Goal: Task Accomplishment & Management: Complete application form

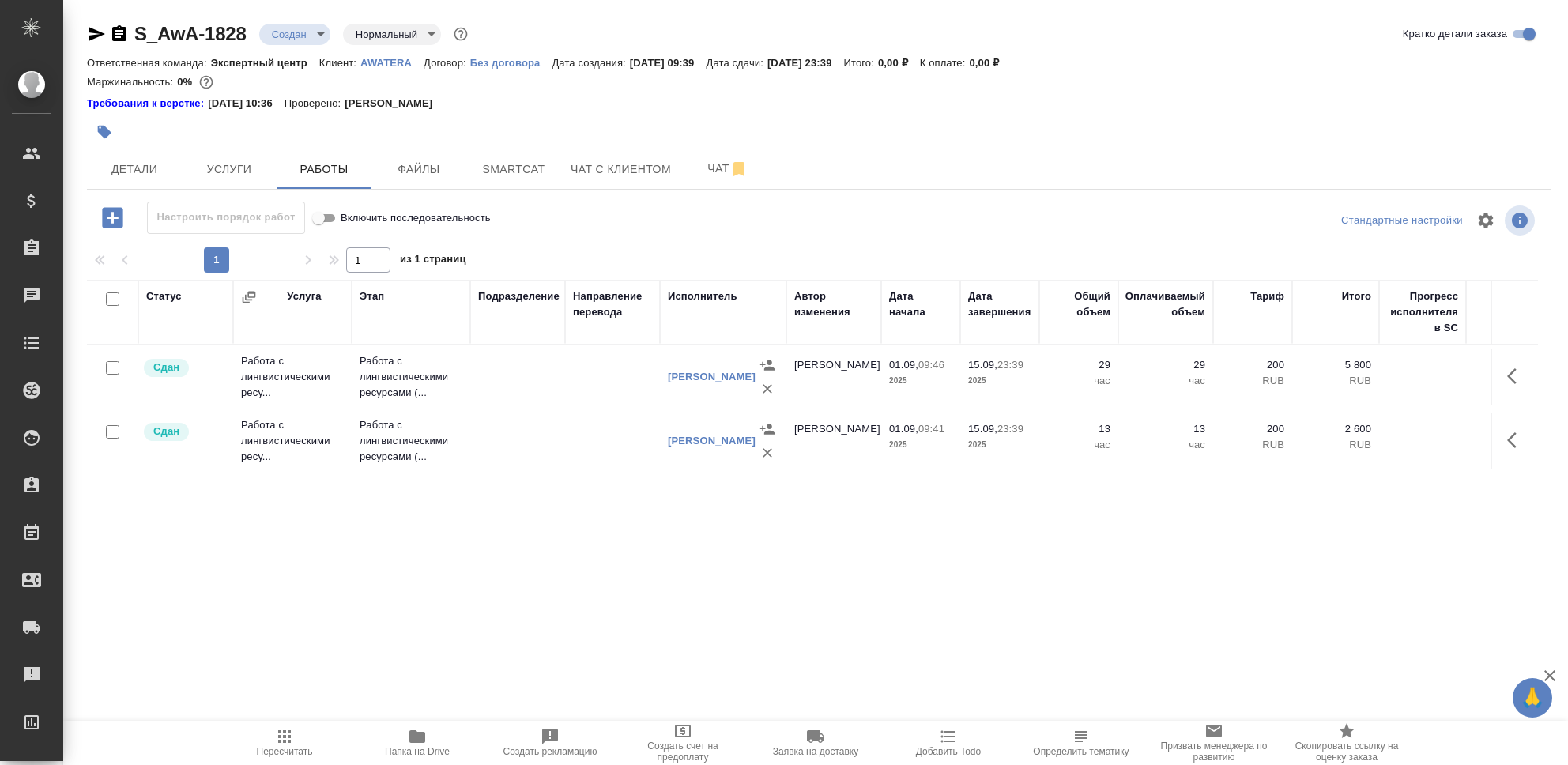
click at [116, 216] on icon "button" at bounding box center [112, 217] width 21 height 21
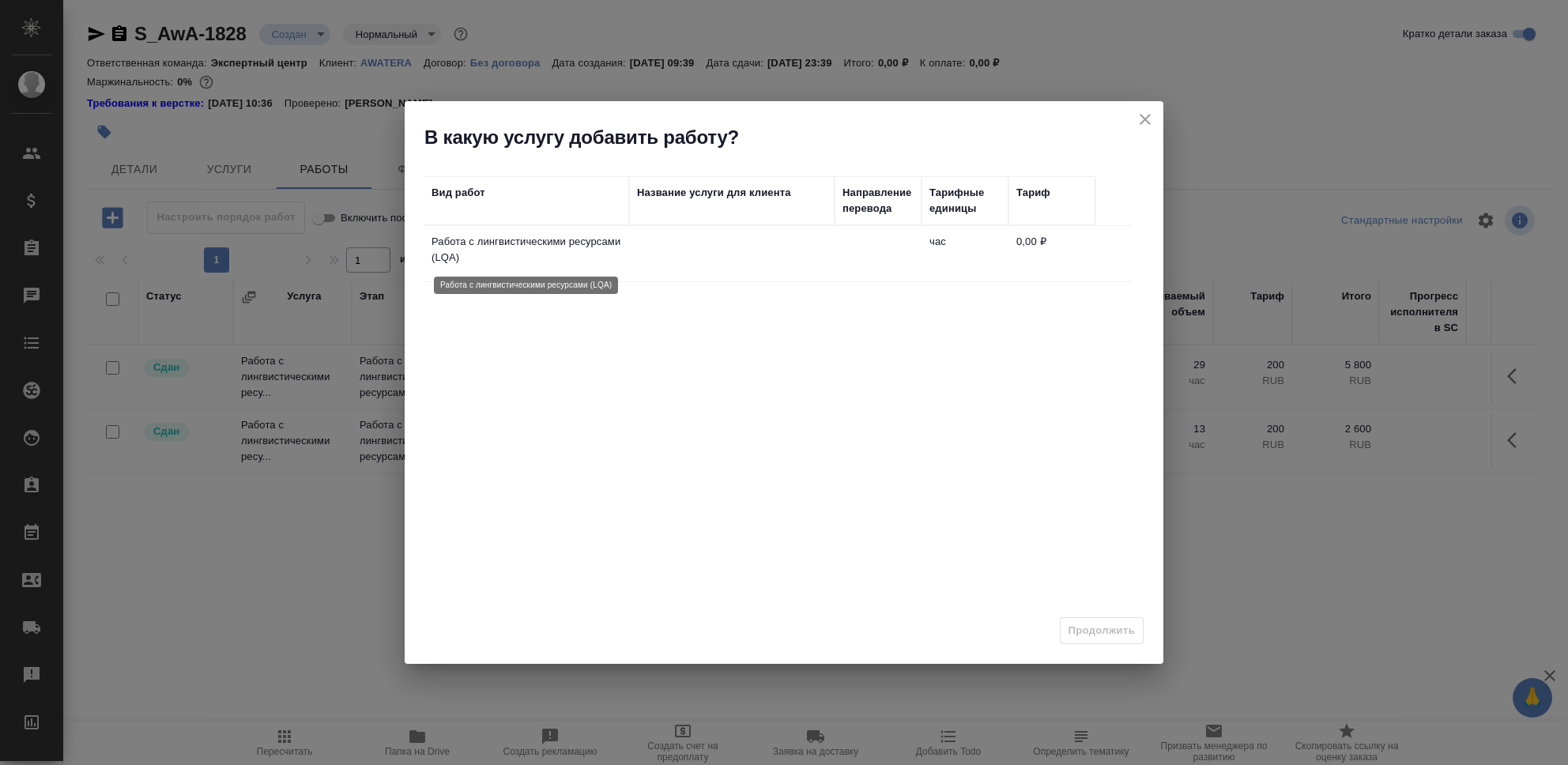
click at [620, 256] on p "Работа с лингвистическими ресурсами (LQA)" at bounding box center [526, 250] width 190 height 31
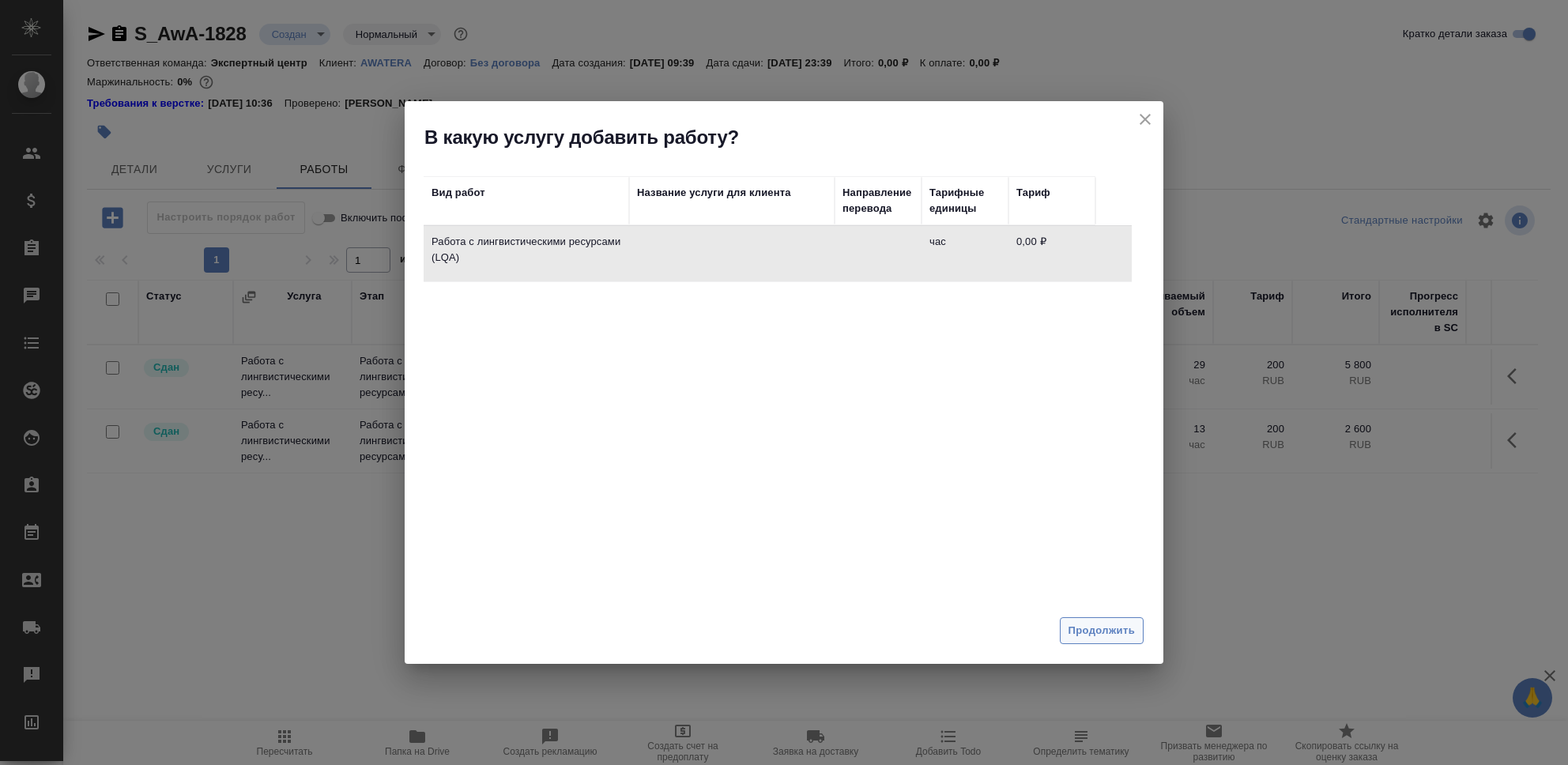
click at [1105, 635] on span "Продолжить" at bounding box center [1102, 631] width 66 height 18
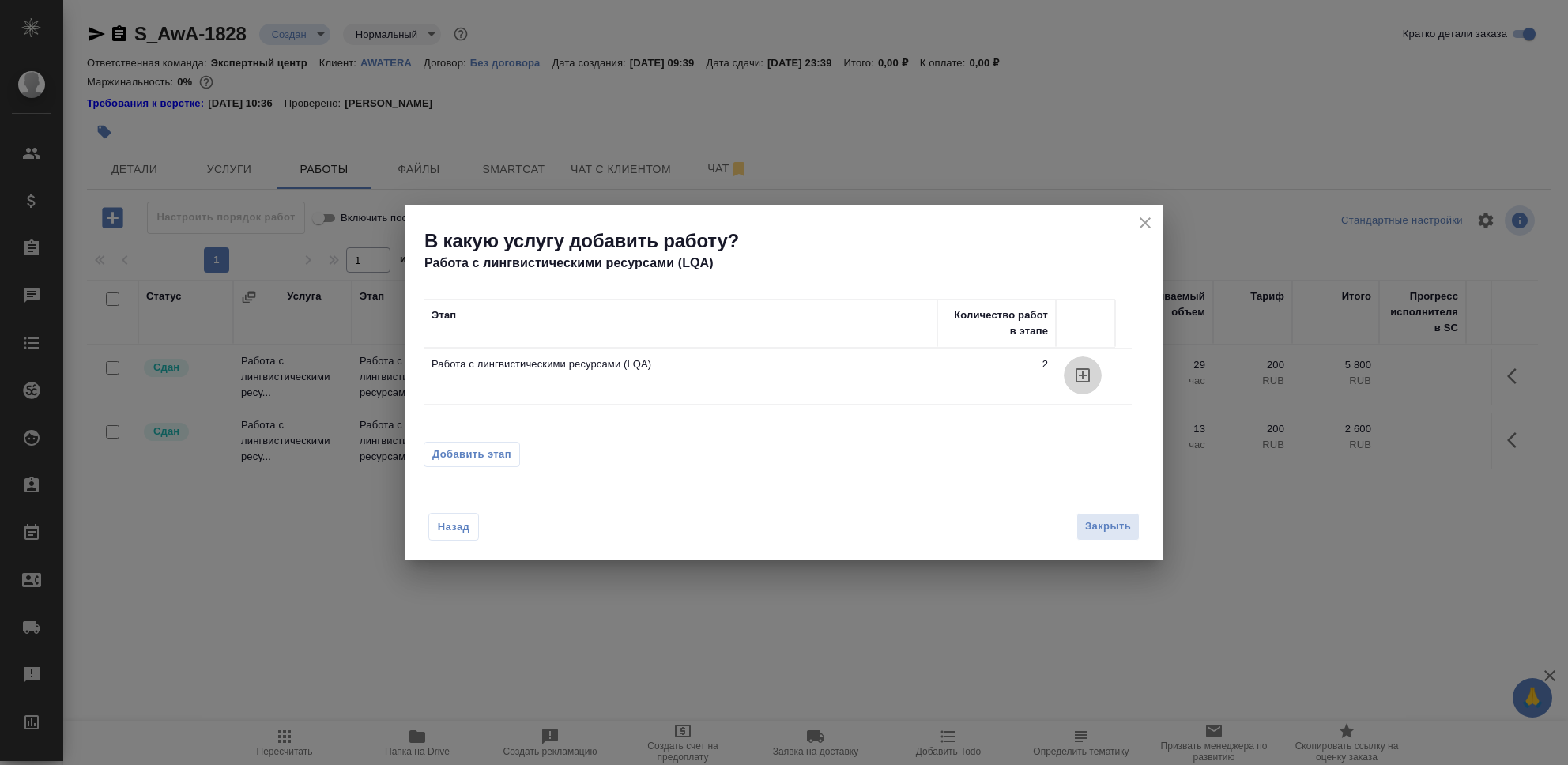
click at [1085, 377] on icon "button" at bounding box center [1082, 375] width 19 height 19
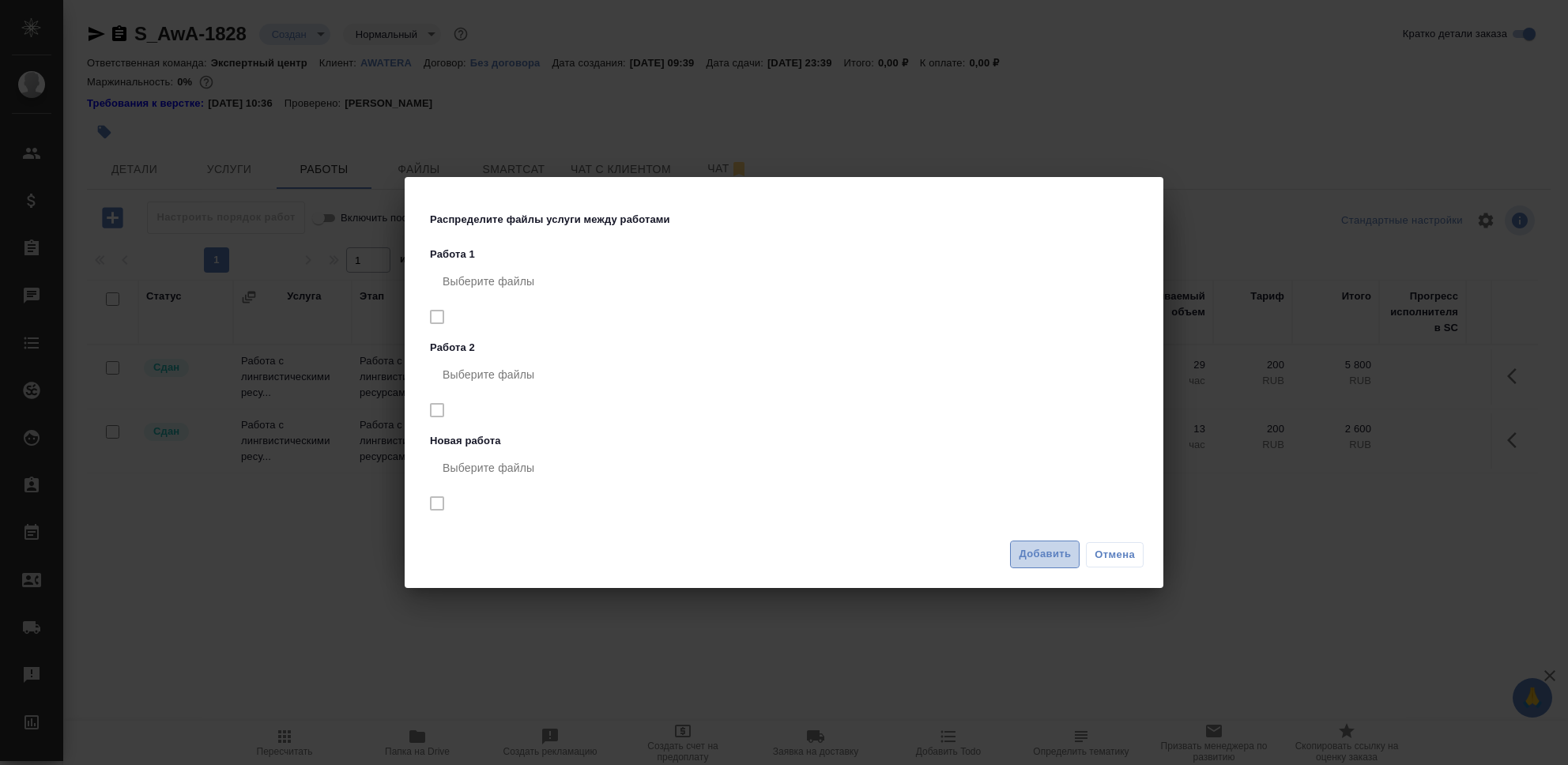
click at [1052, 555] on span "Добавить" at bounding box center [1044, 554] width 52 height 18
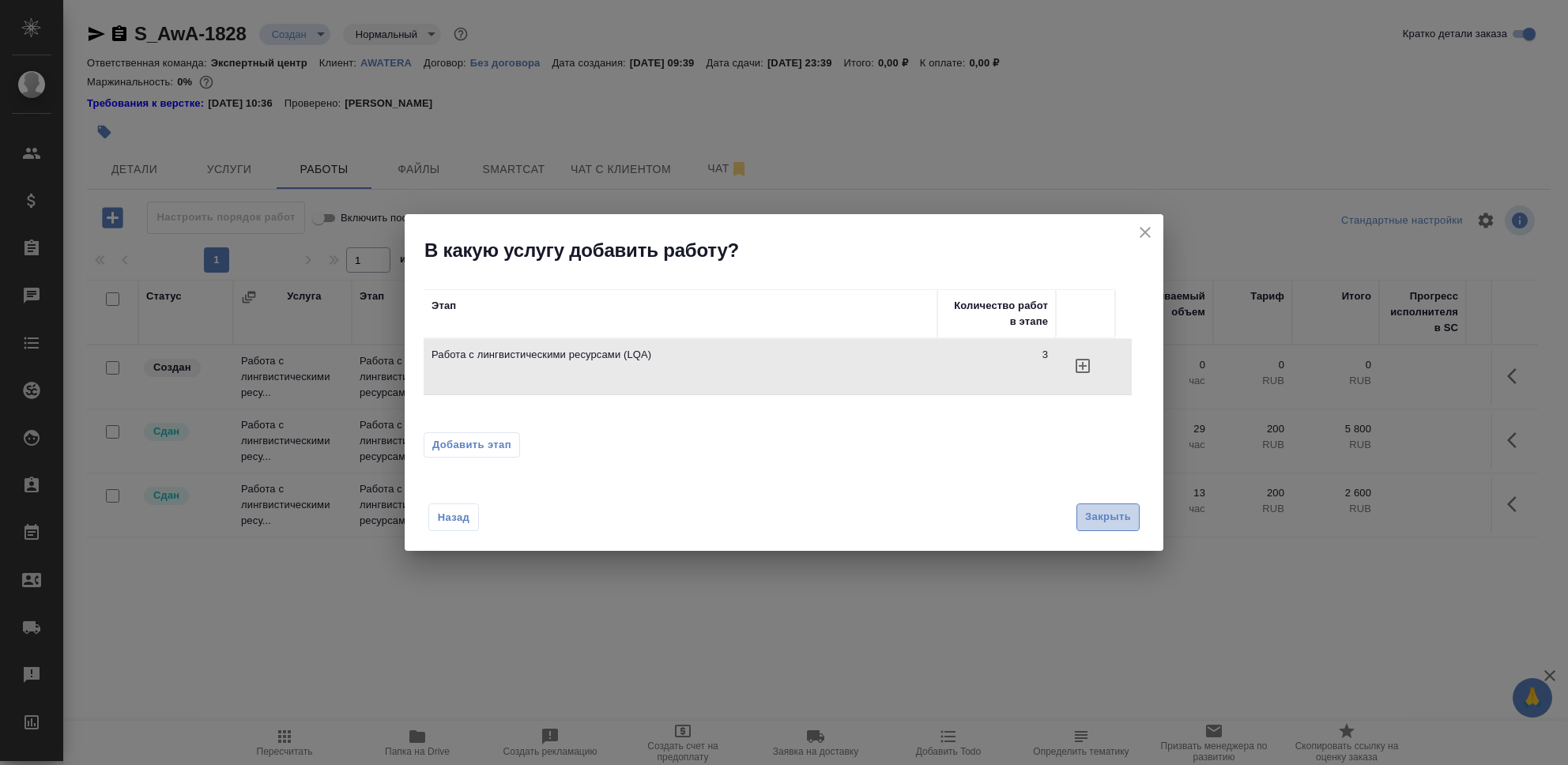
click at [1122, 514] on span "Закрыть" at bounding box center [1109, 517] width 46 height 18
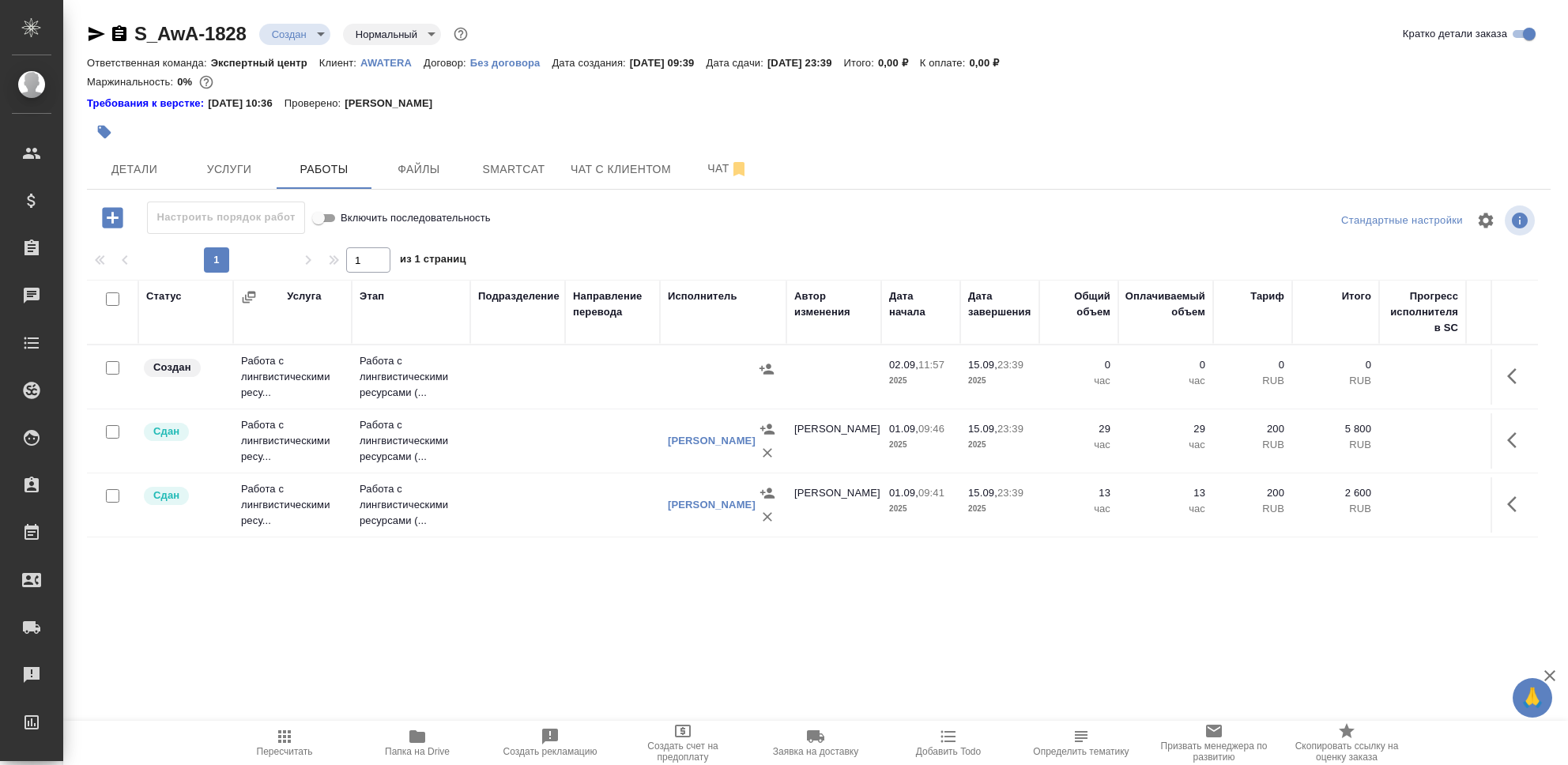
click at [299, 369] on td "Работа с лингвистическими ресу..." at bounding box center [293, 377] width 119 height 63
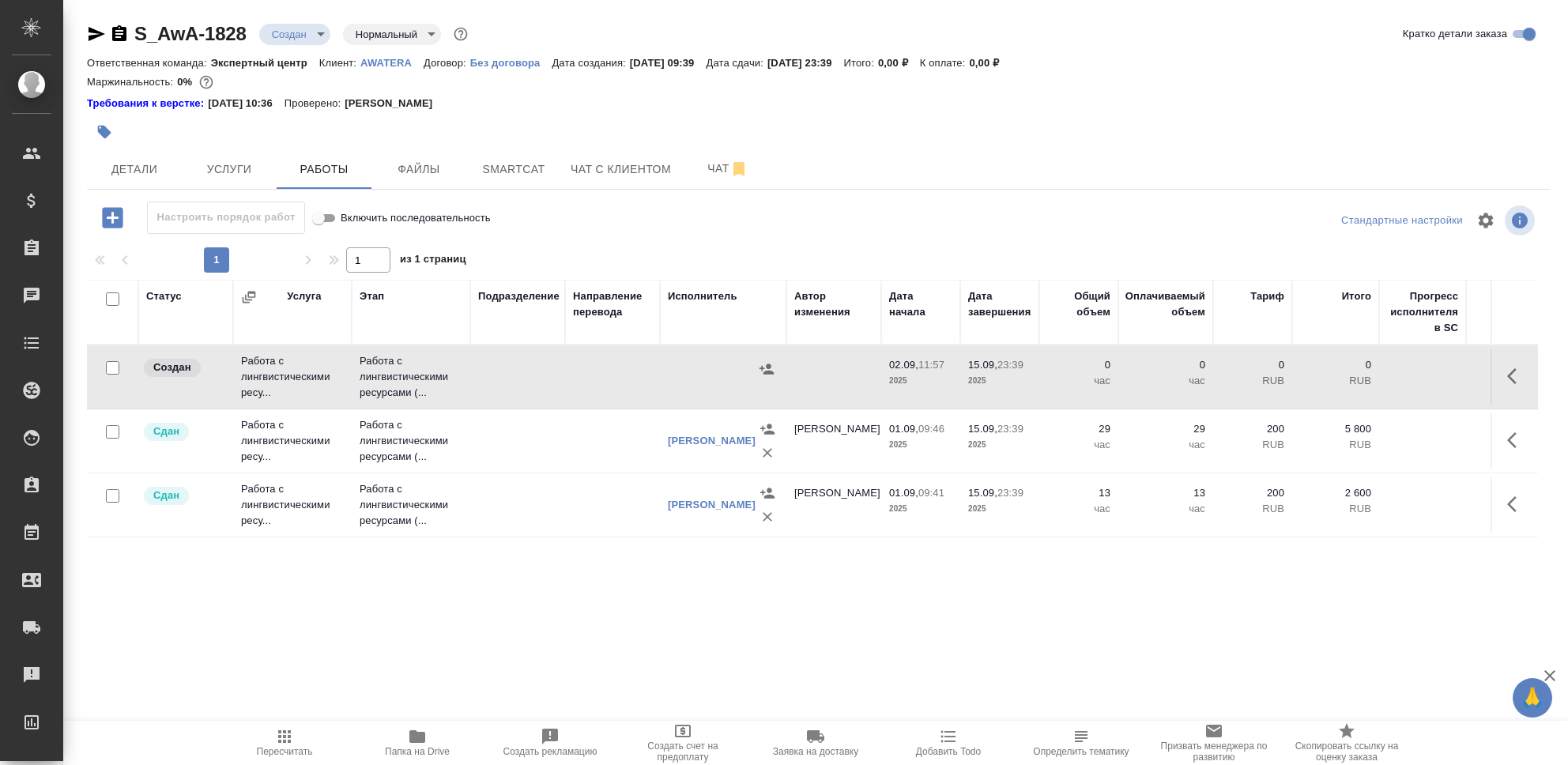
click at [299, 369] on td "Работа с лингвистическими ресу..." at bounding box center [293, 377] width 119 height 63
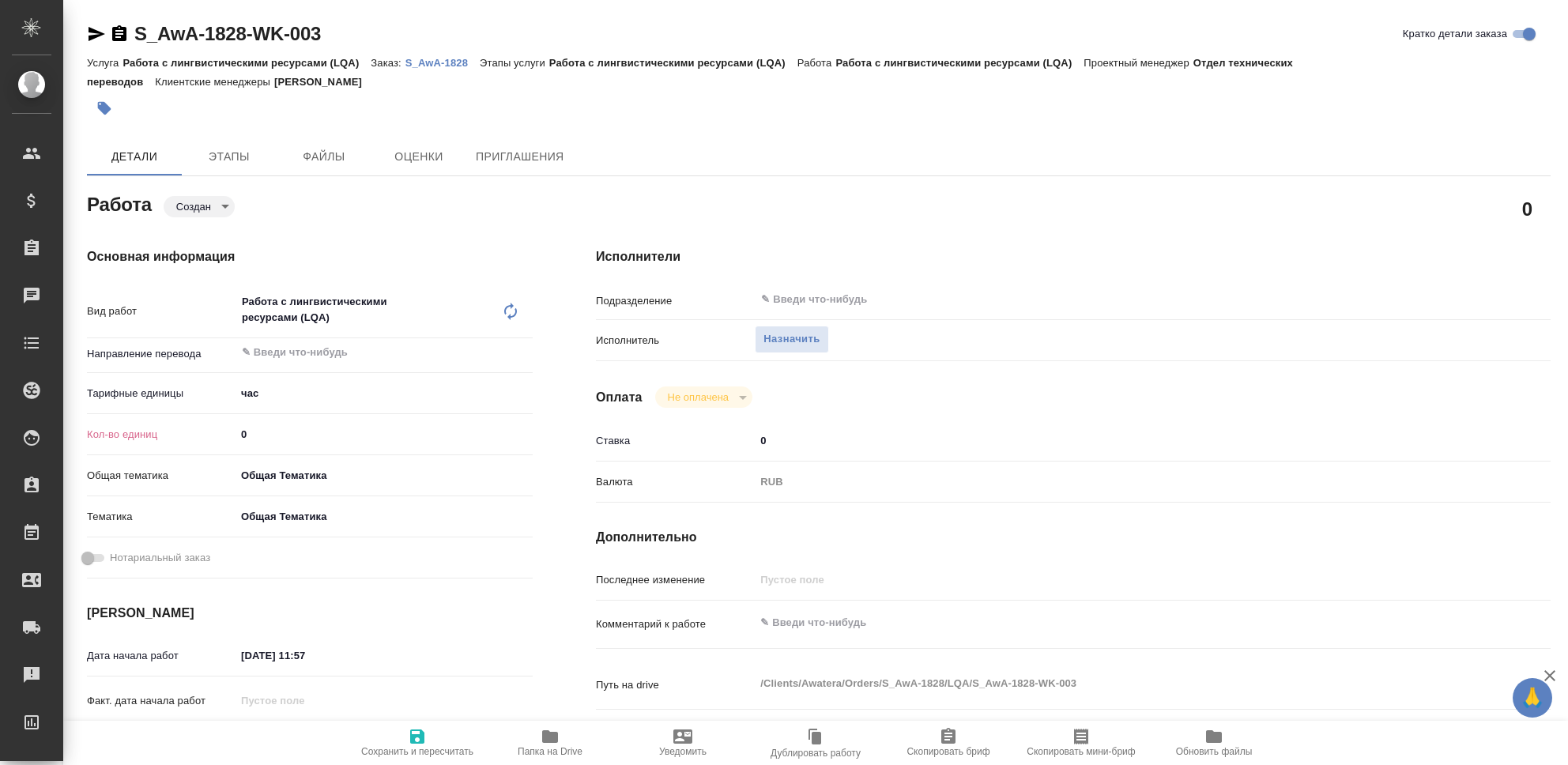
type textarea "x"
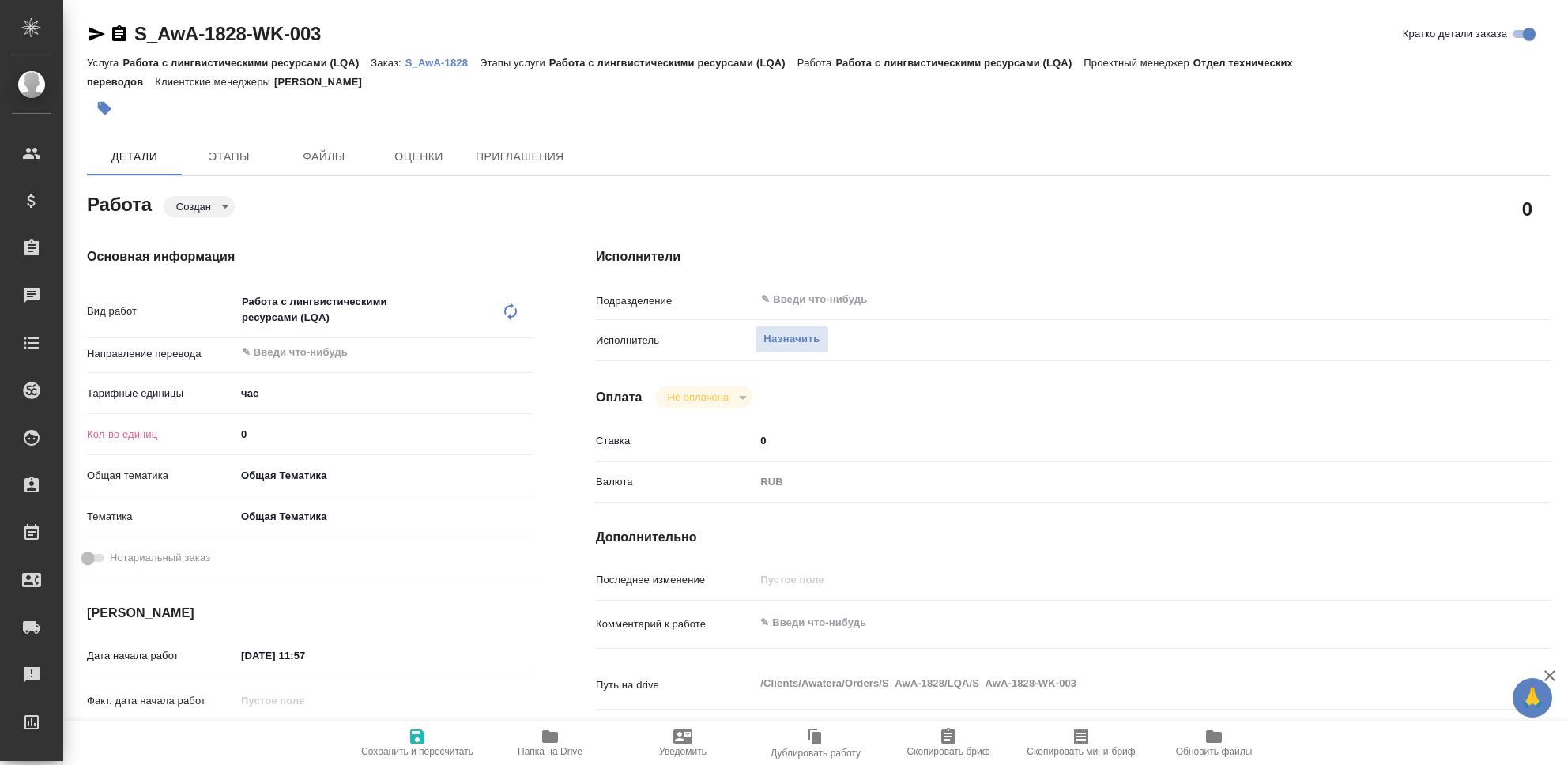
type textarea "x"
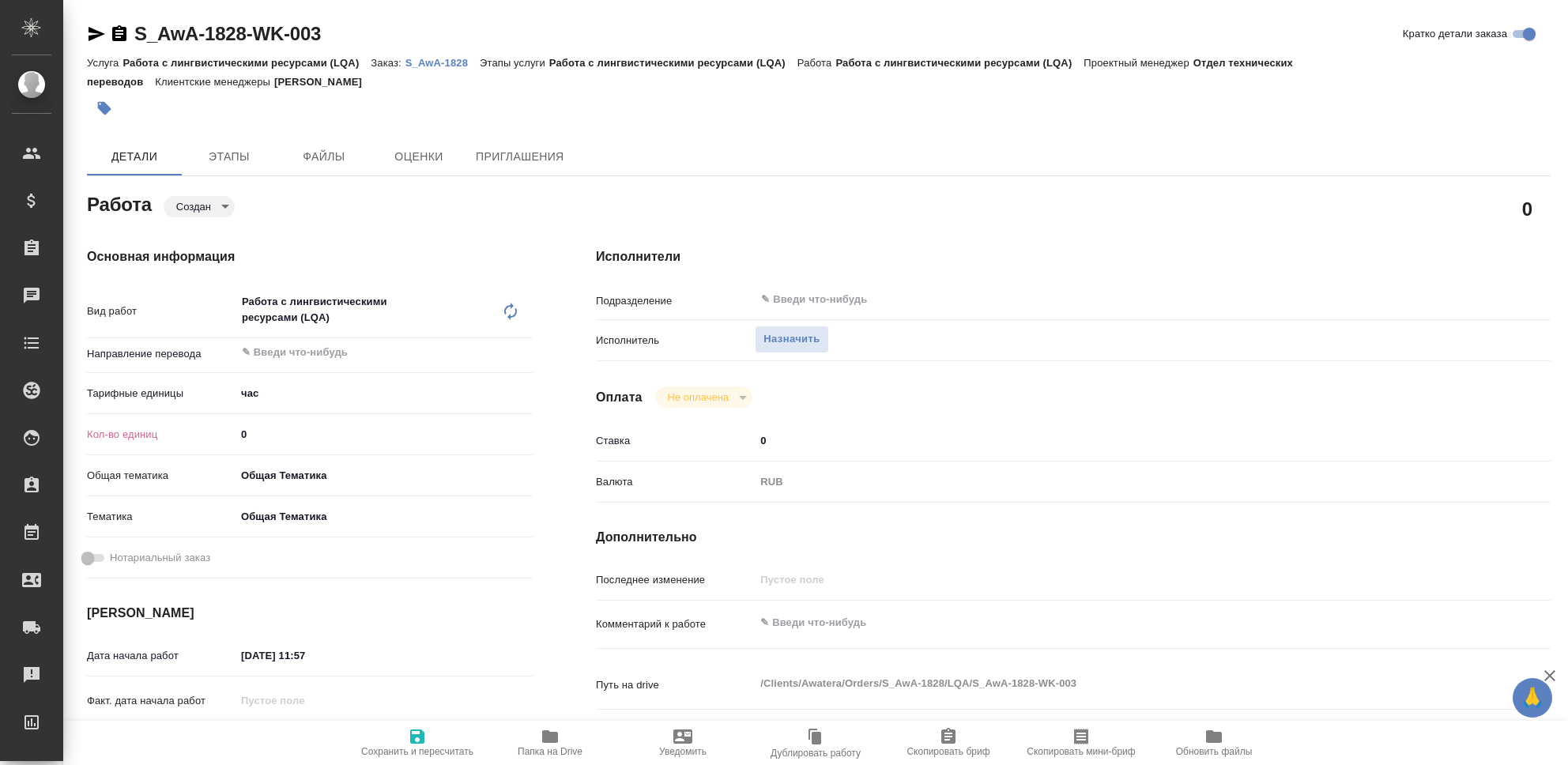
type textarea "x"
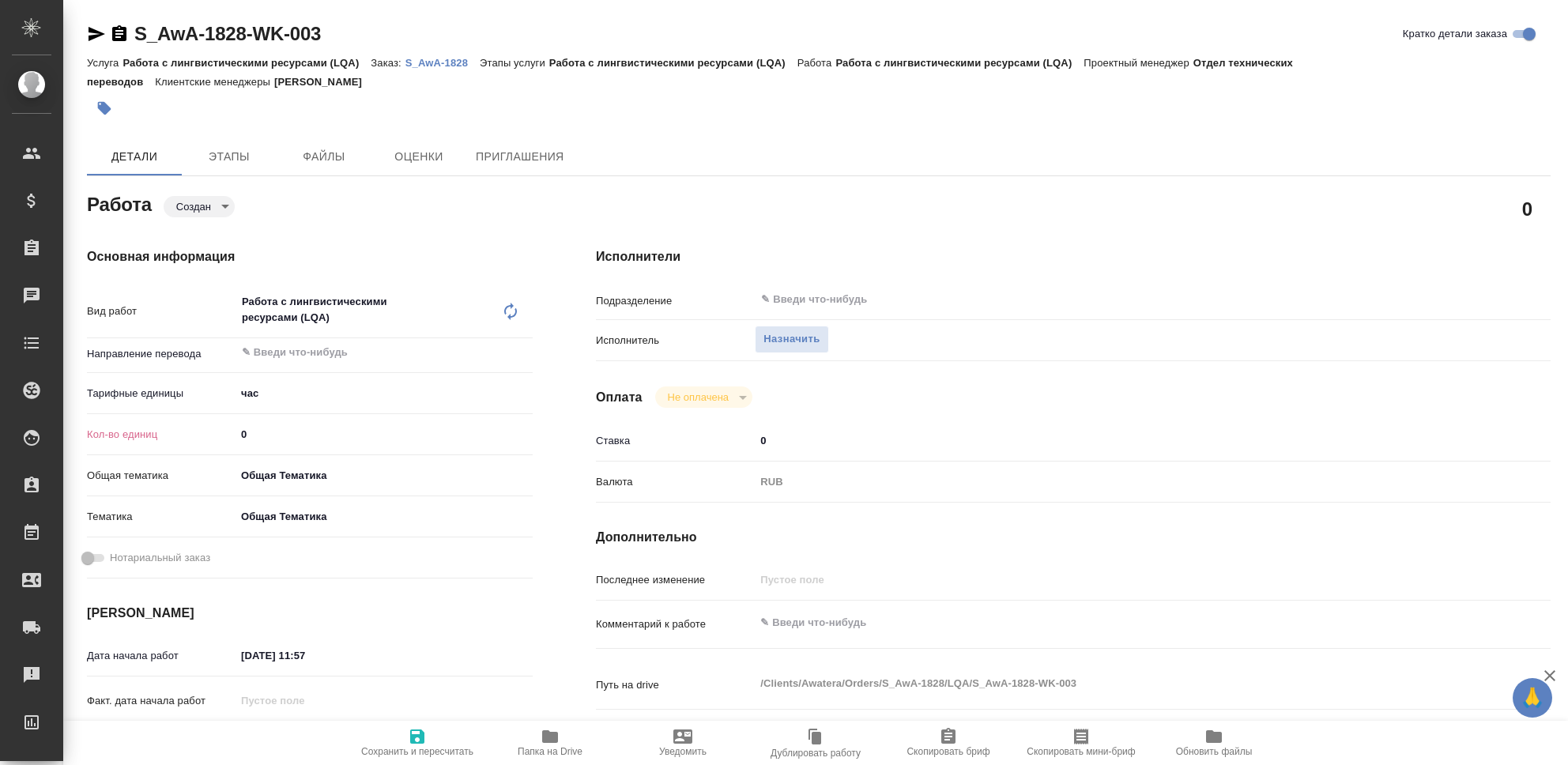
type textarea "x"
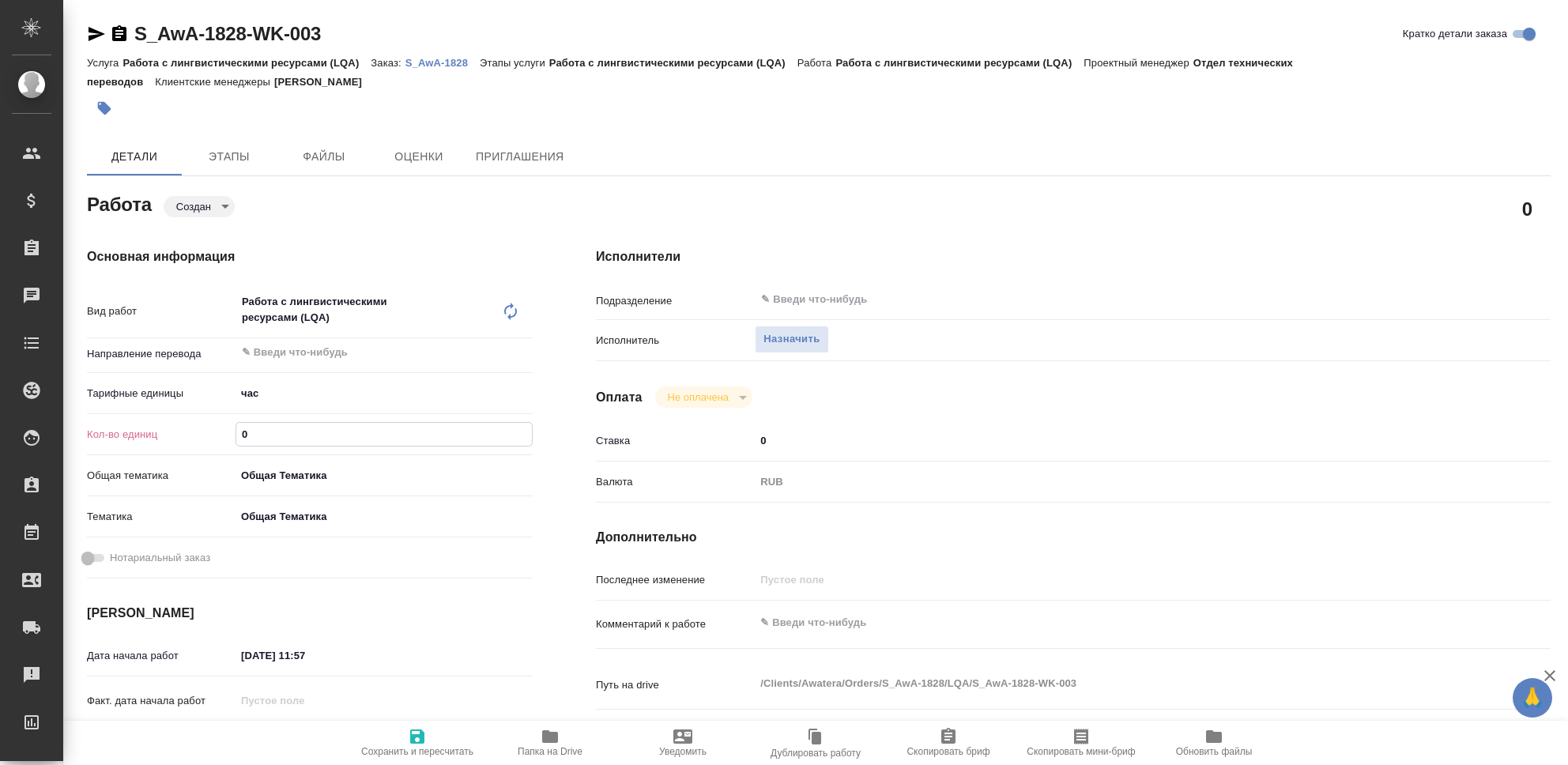
click at [285, 433] on input "0" at bounding box center [384, 434] width 295 height 23
type textarea "x"
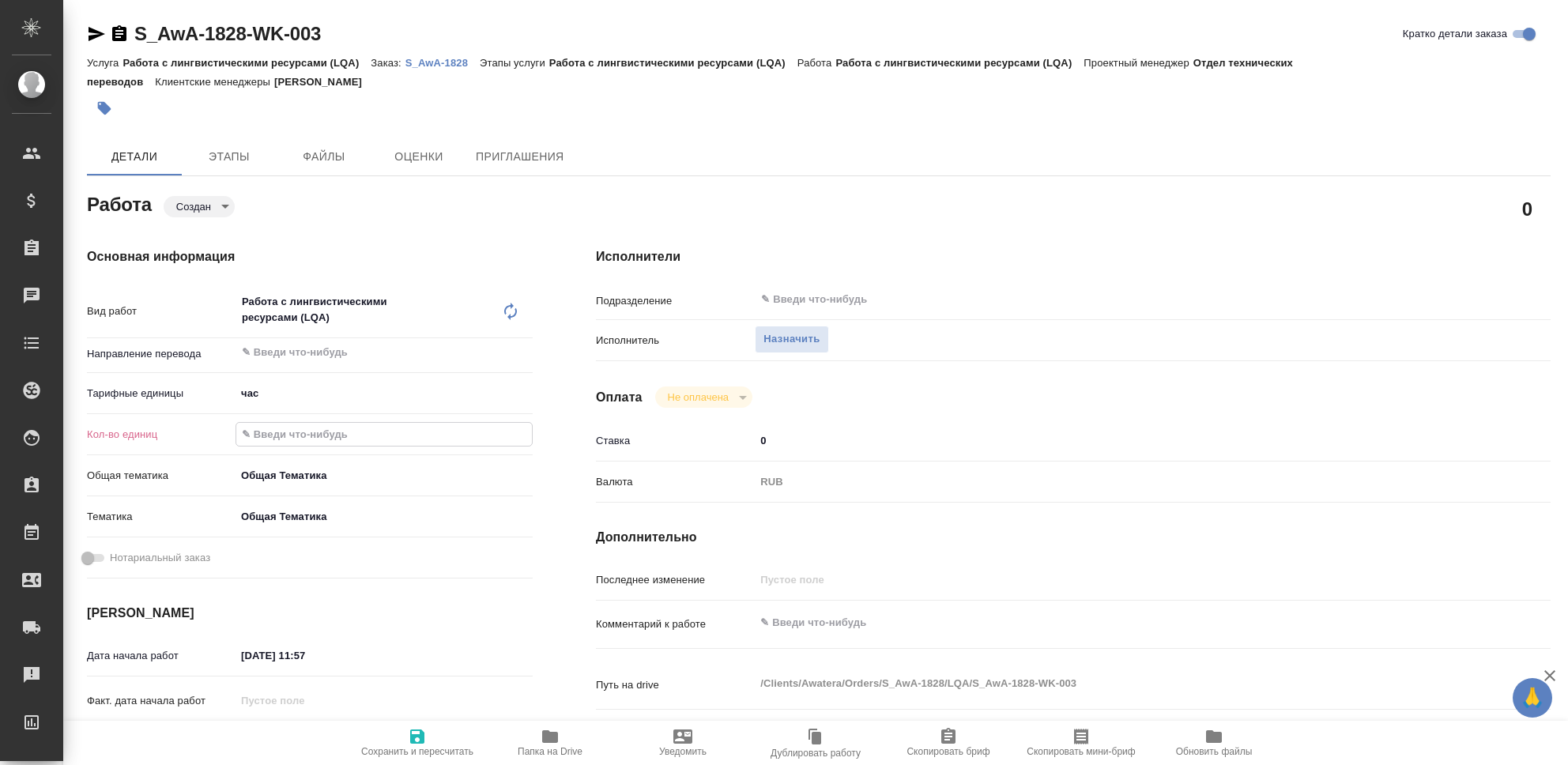
type textarea "x"
type input "1"
type textarea "x"
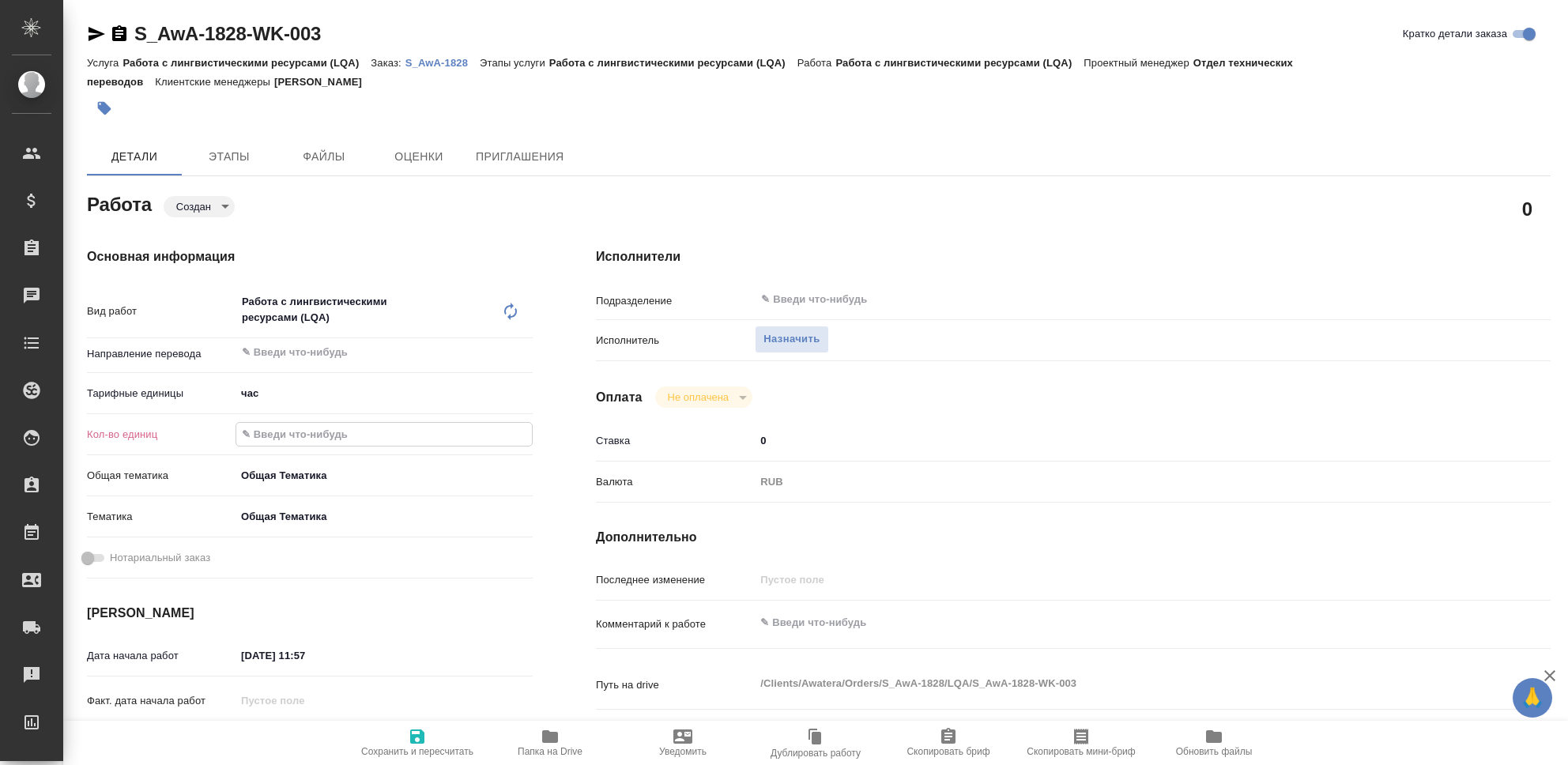
type textarea "x"
type input "16"
type textarea "x"
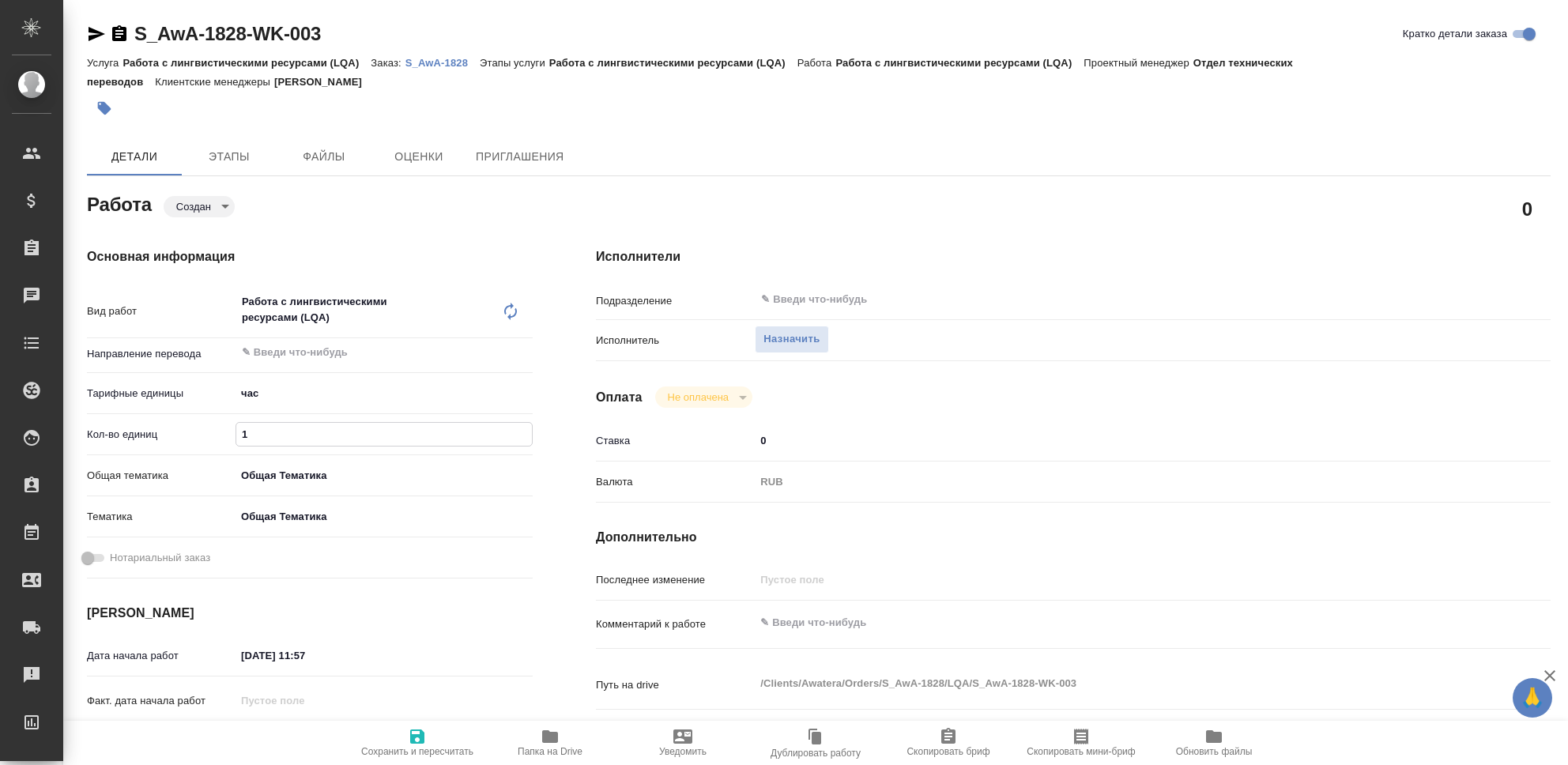
type textarea "x"
type input "16"
click at [811, 623] on textarea at bounding box center [1113, 623] width 714 height 27
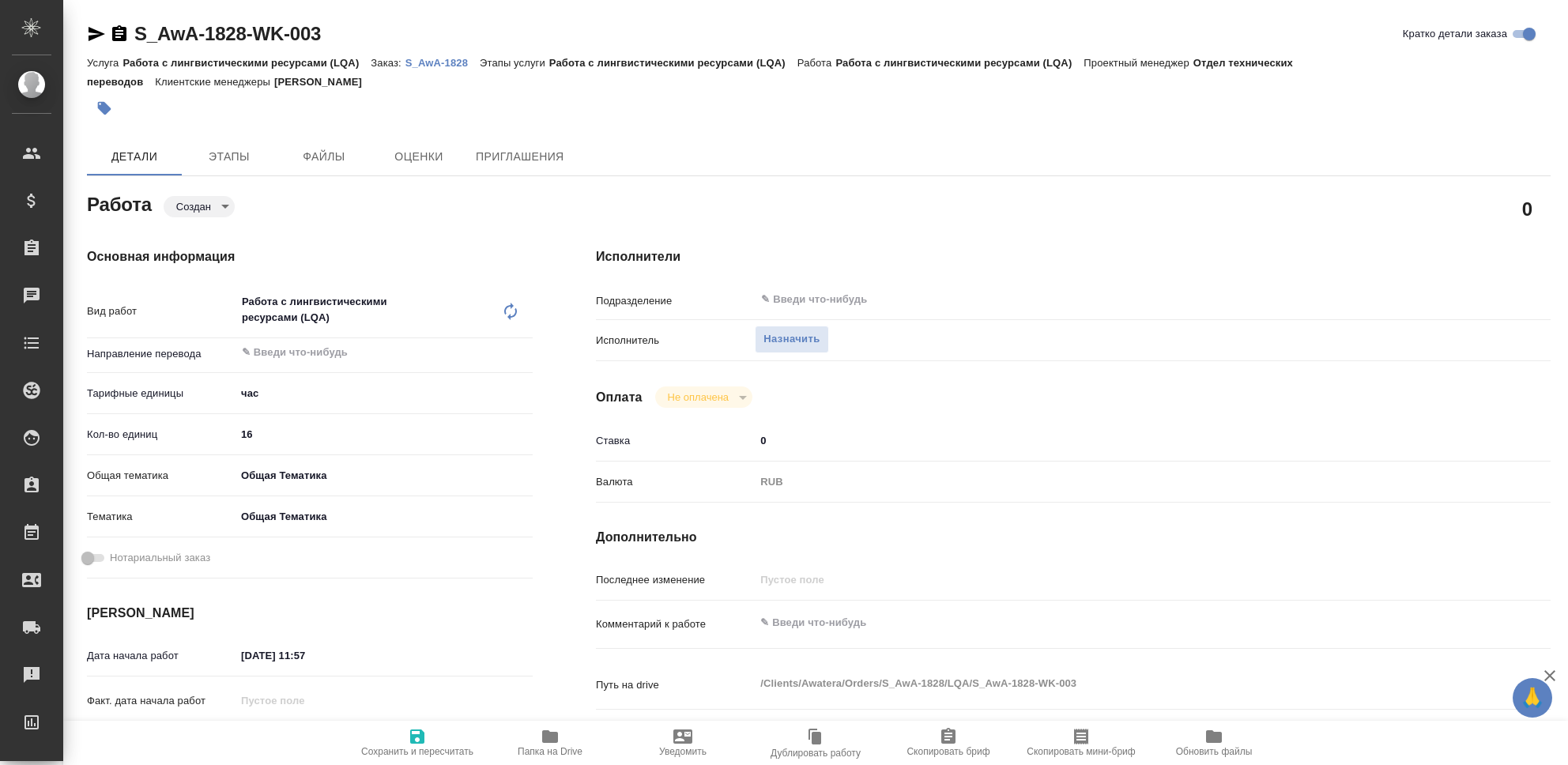
type textarea "x"
type textarea "С"
type textarea "x"
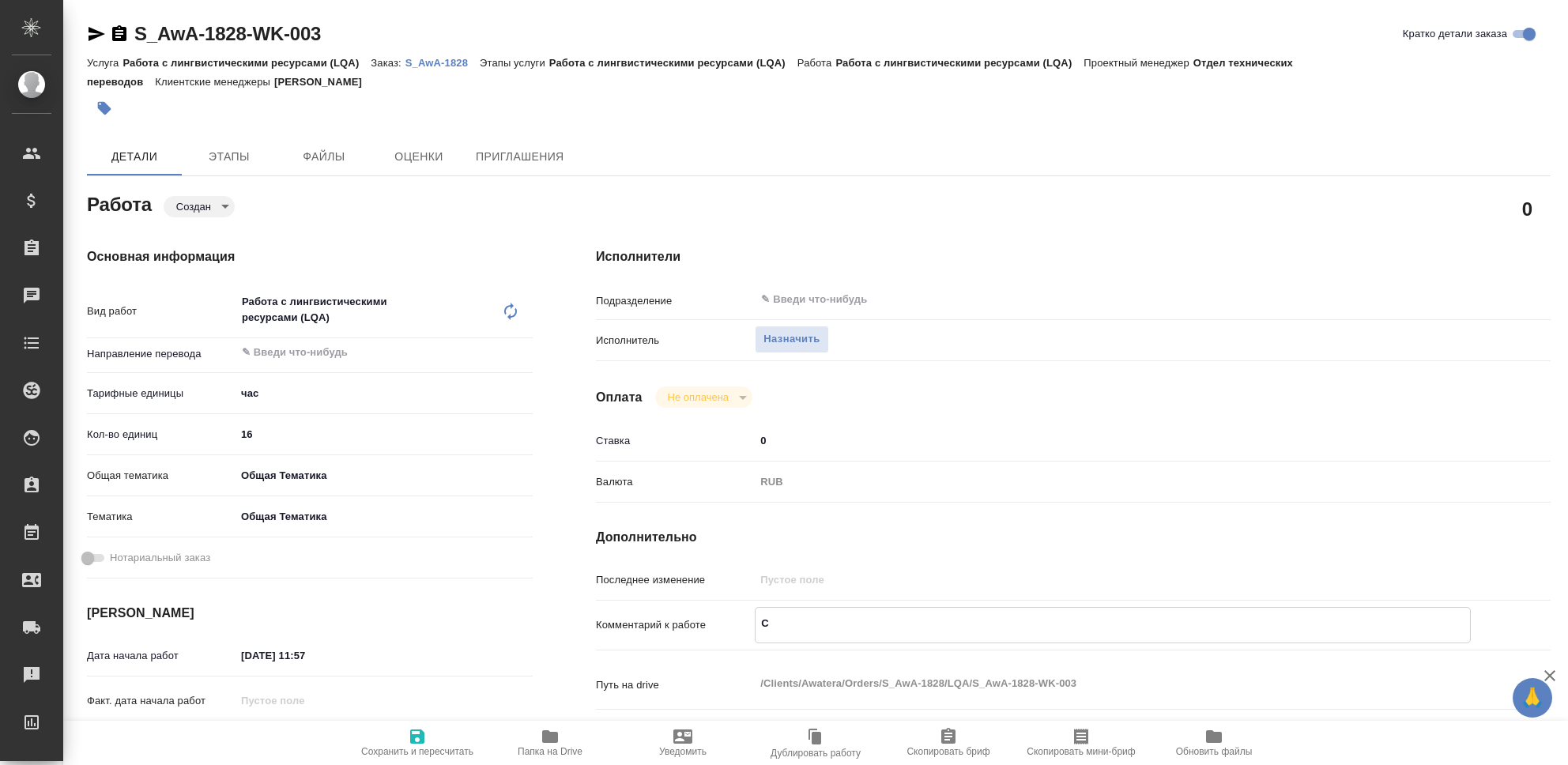
type textarea "x"
type textarea "Со"
type textarea "x"
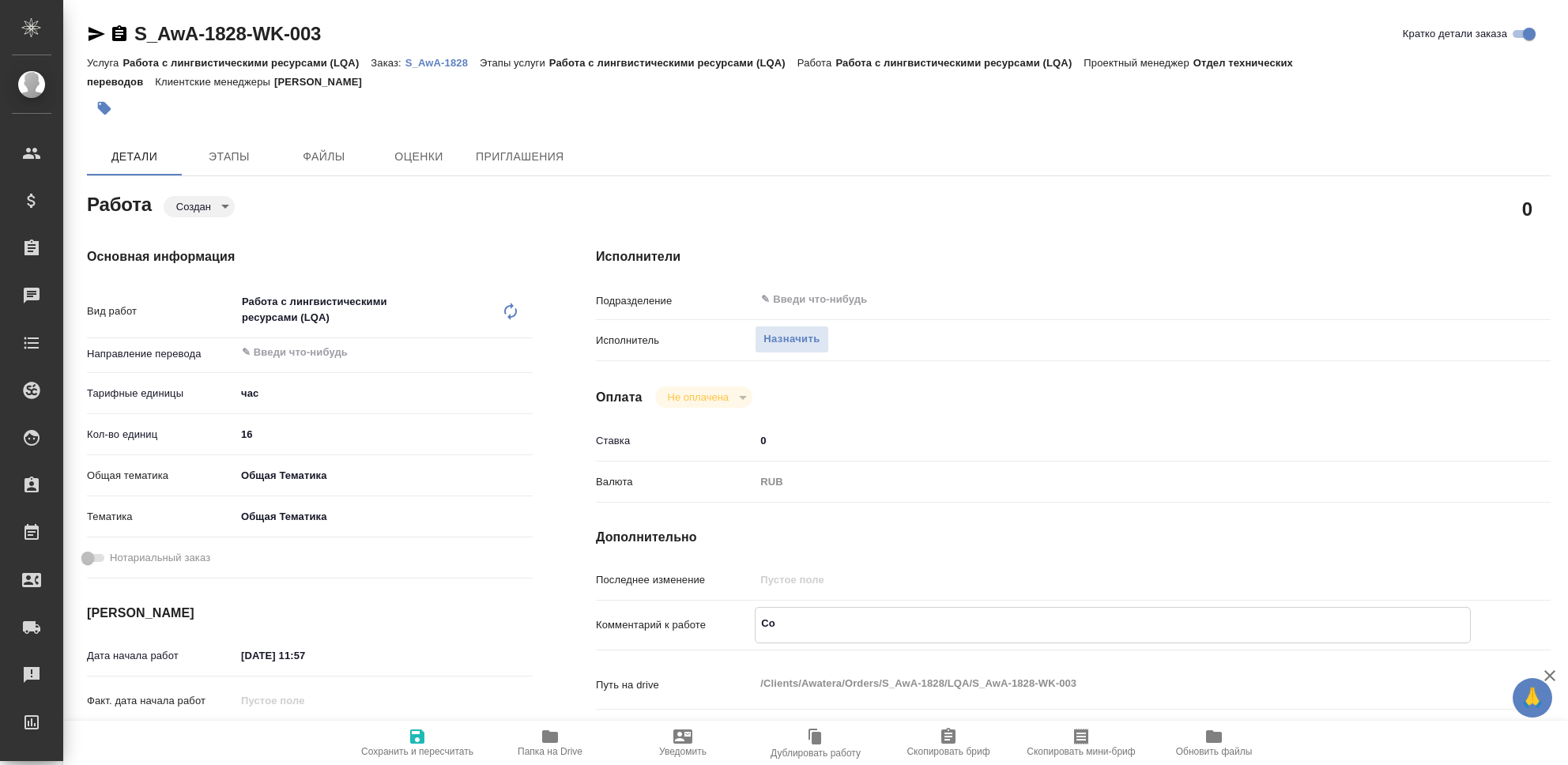
type textarea "x"
type textarea "Соз"
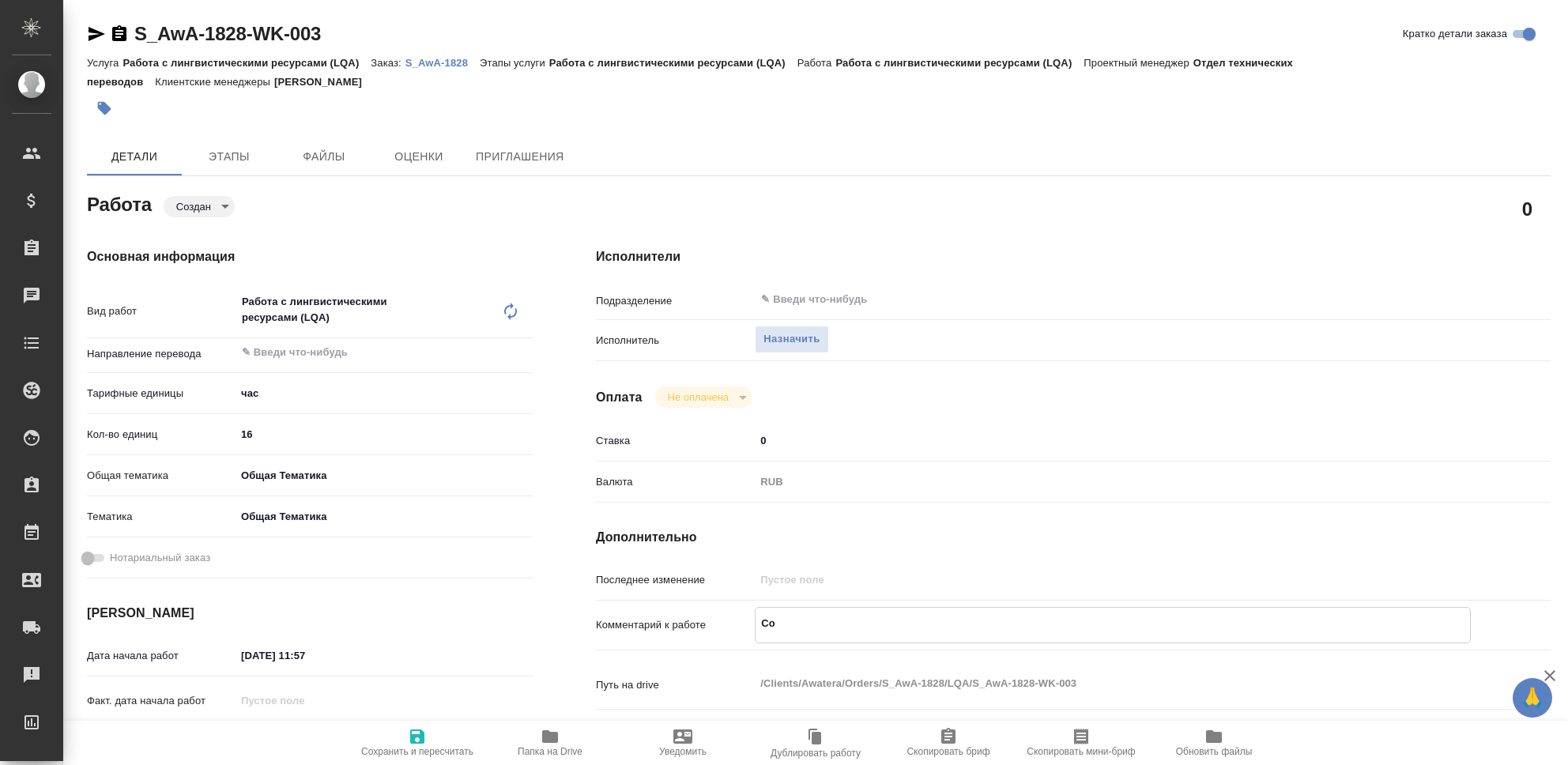
type textarea "x"
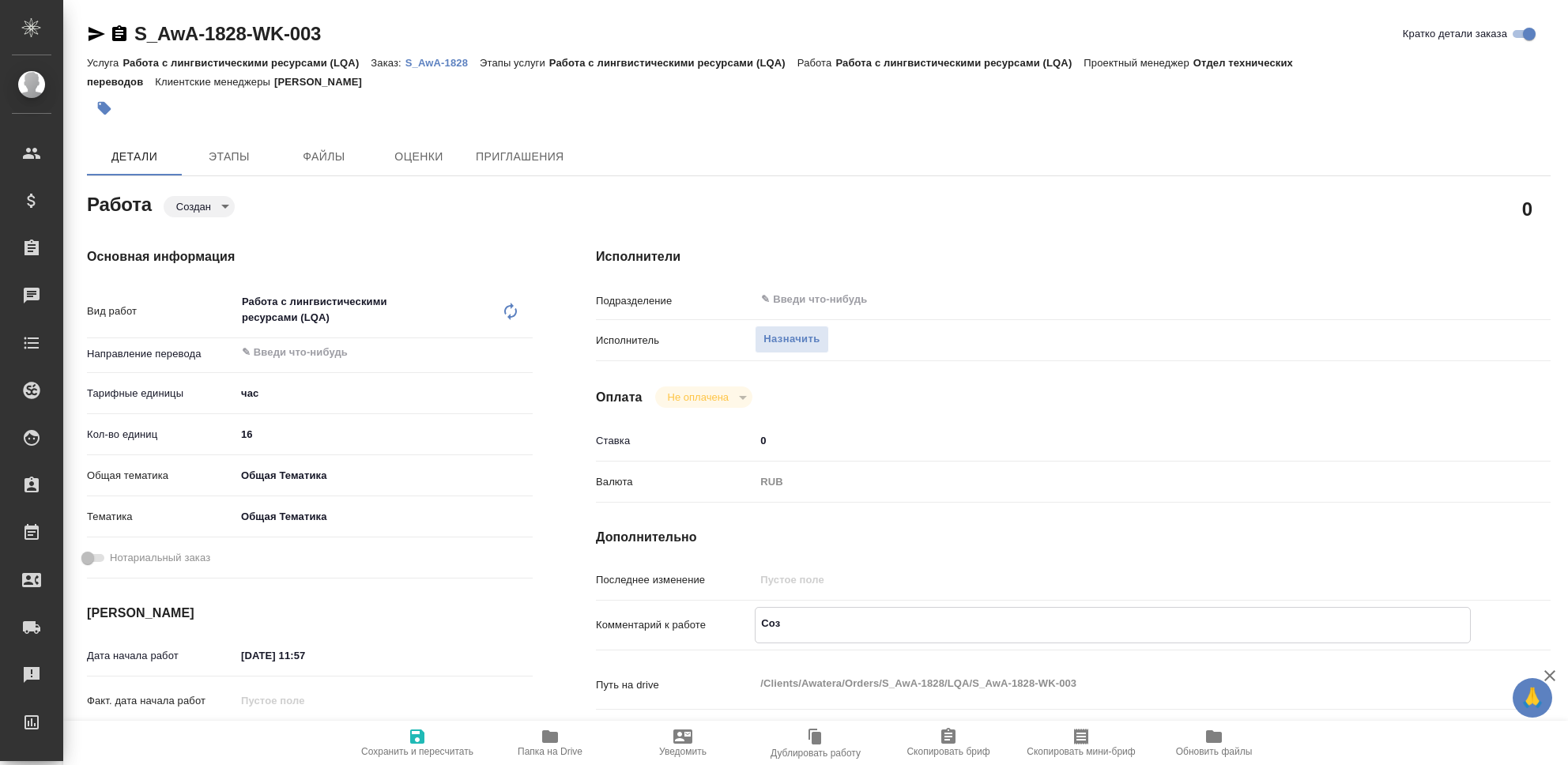
type textarea "Созд"
type textarea "x"
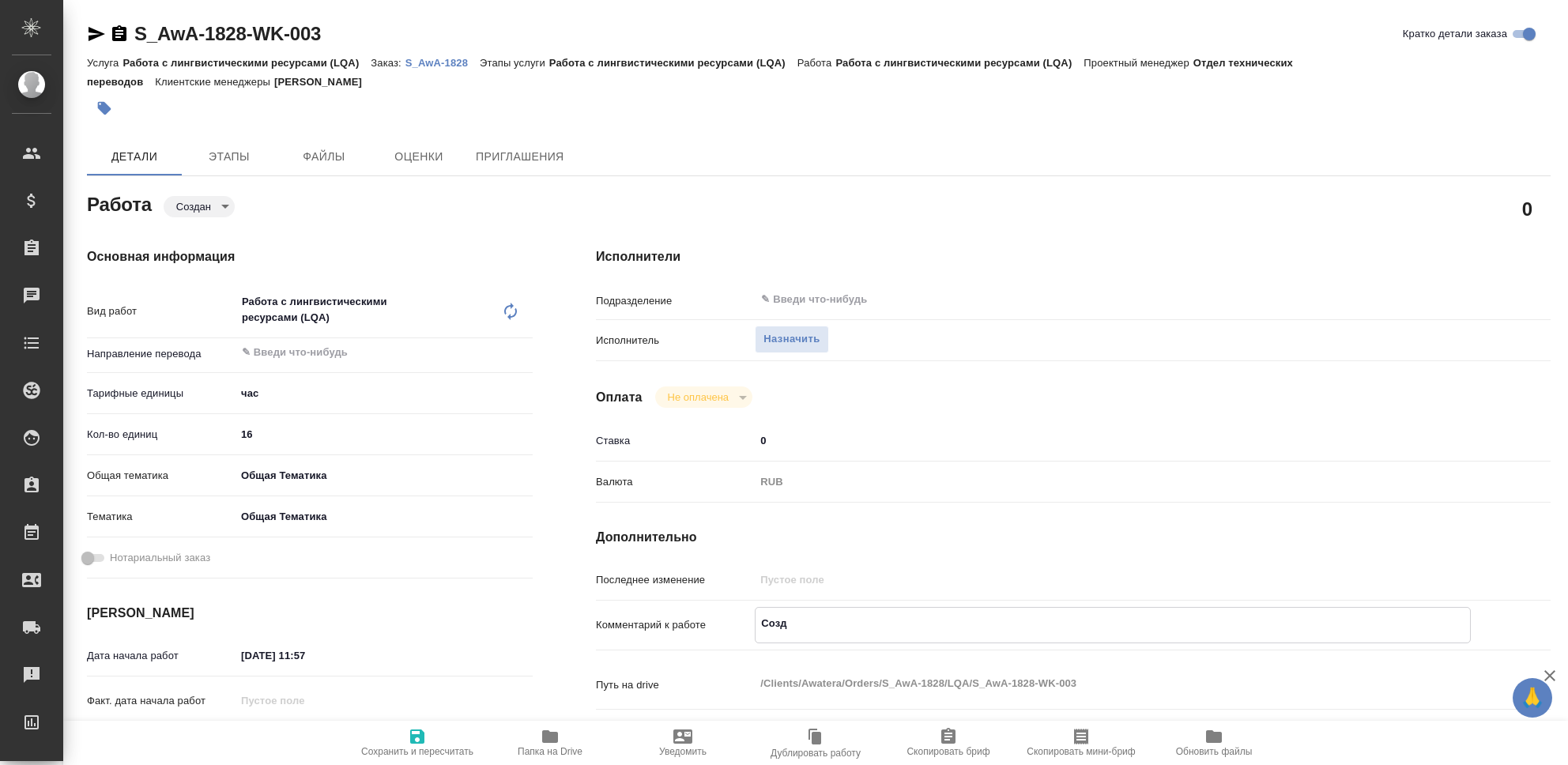
type textarea "x"
type textarea "Созда"
type textarea "x"
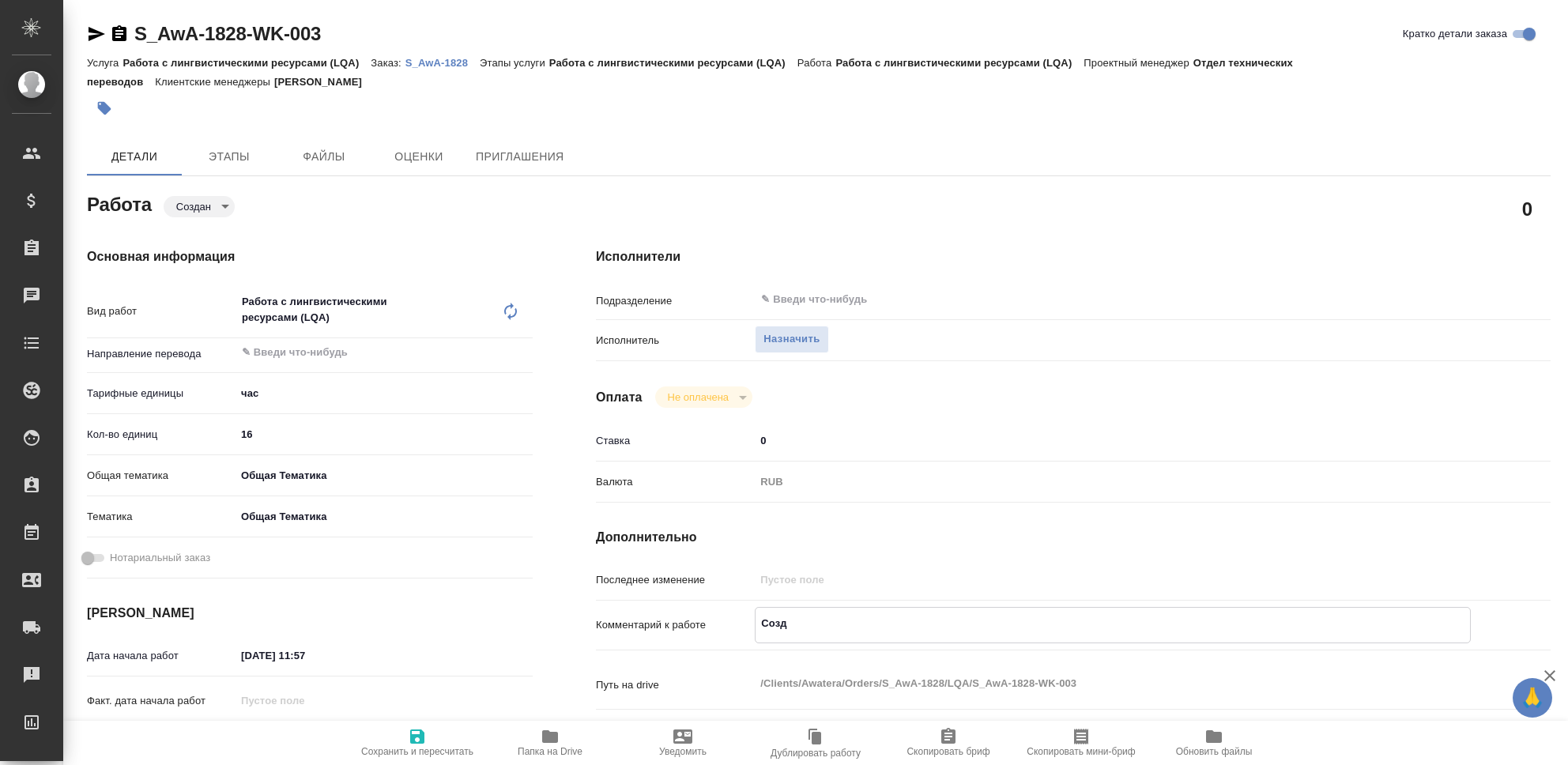
type textarea "x"
type textarea "Создан"
type textarea "x"
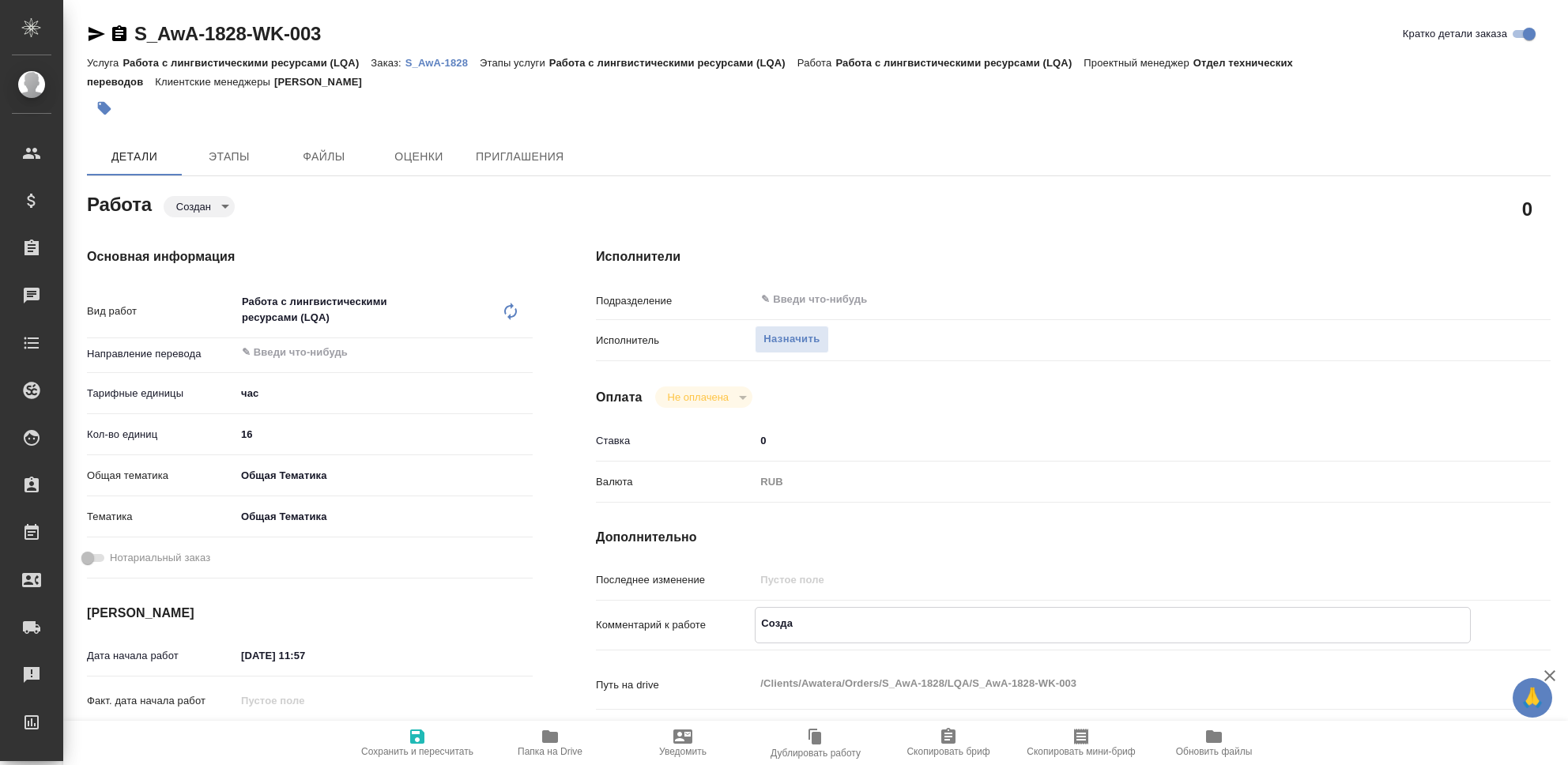
type textarea "x"
type textarea "Создани"
type textarea "x"
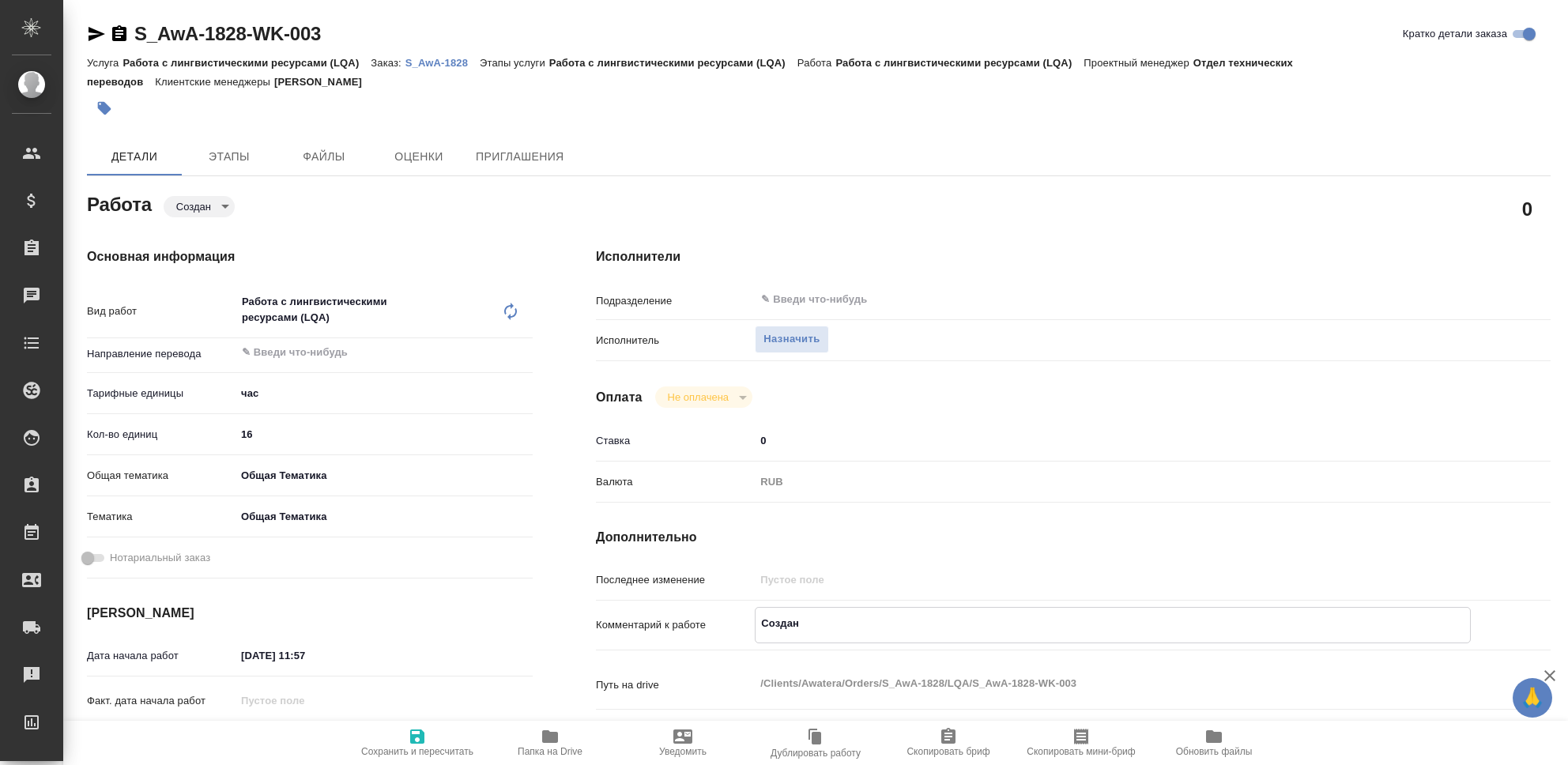
type textarea "x"
type textarea "Создание"
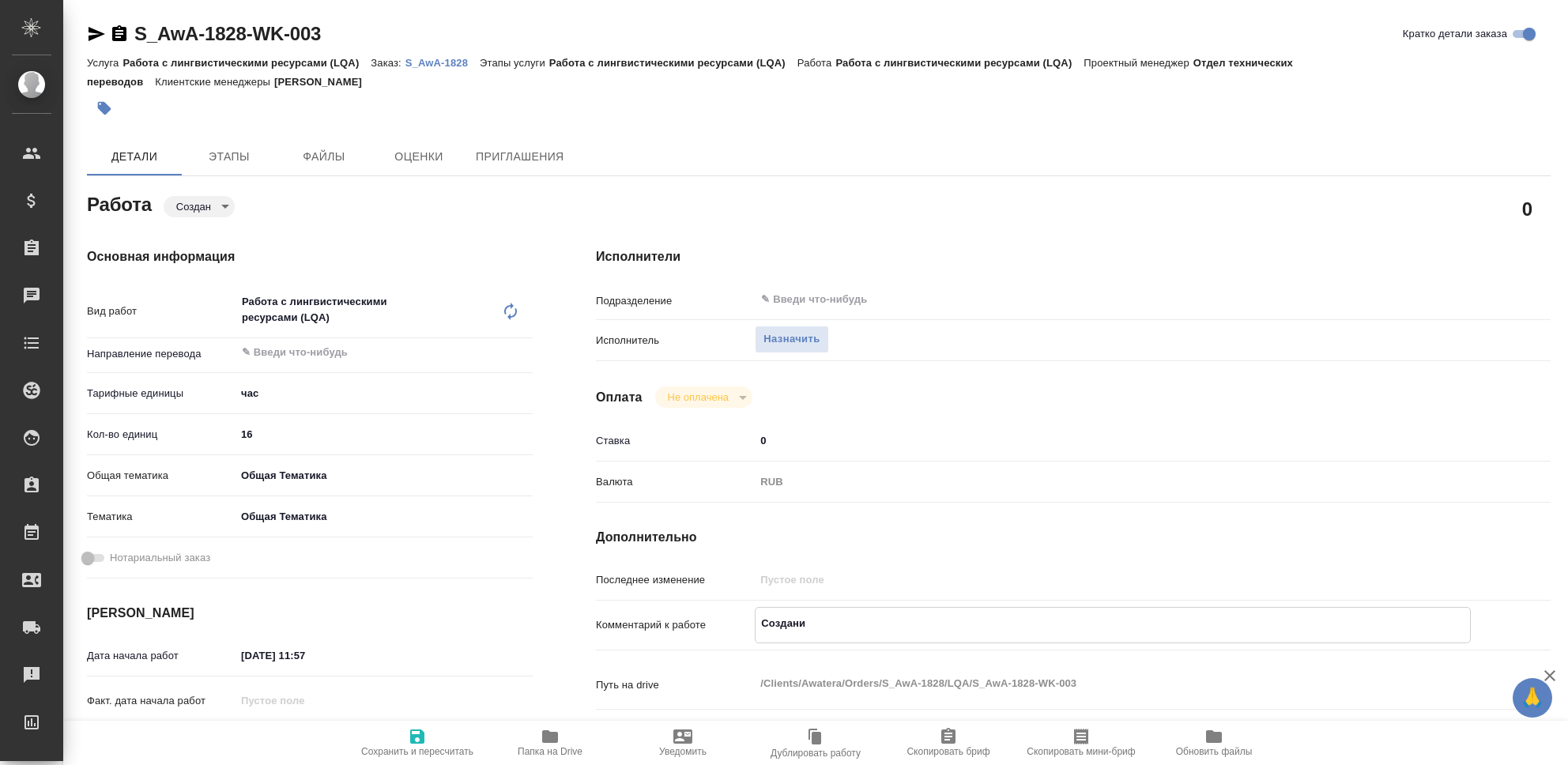
type textarea "x"
type textarea "Создание"
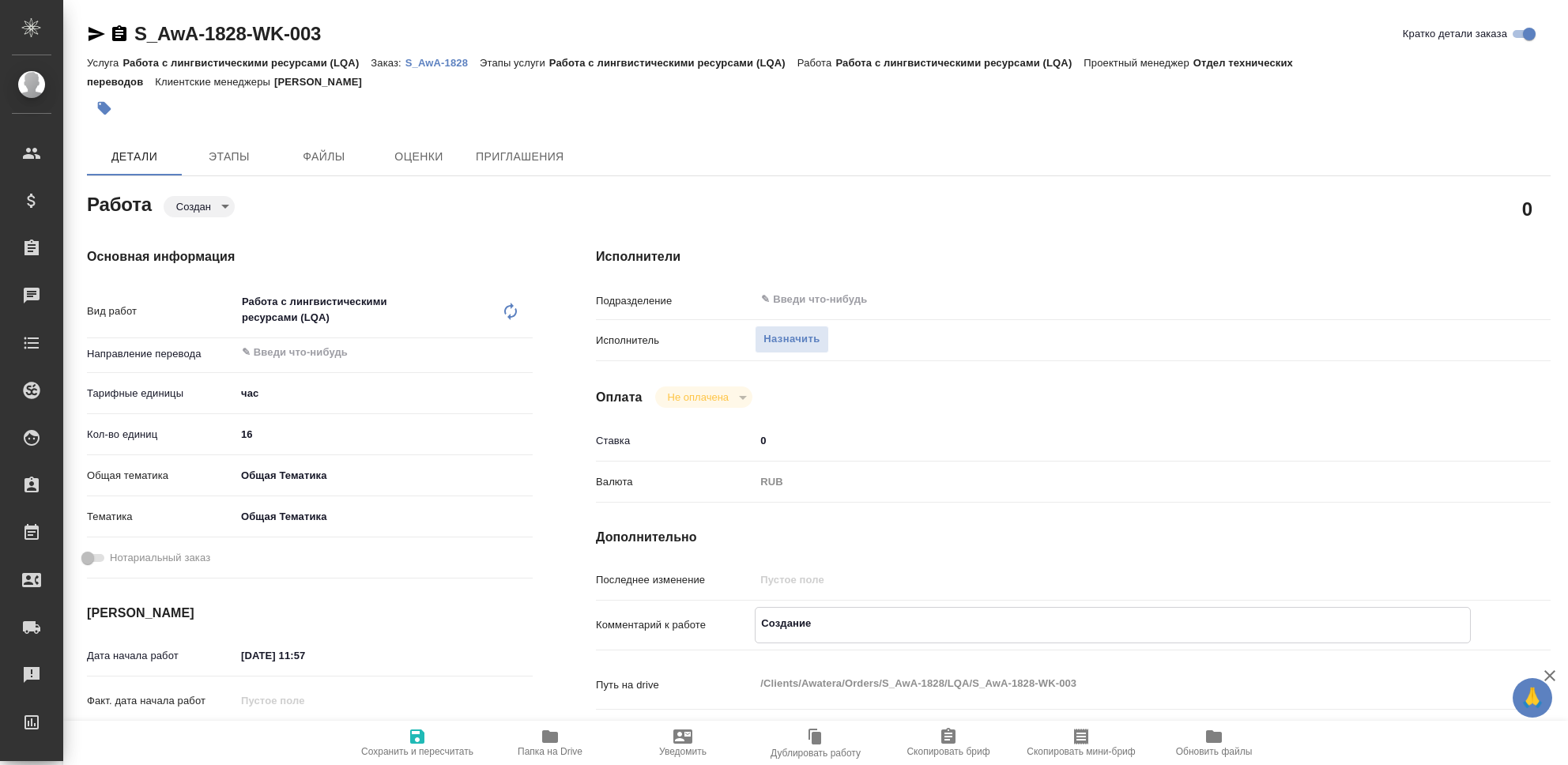
type textarea "x"
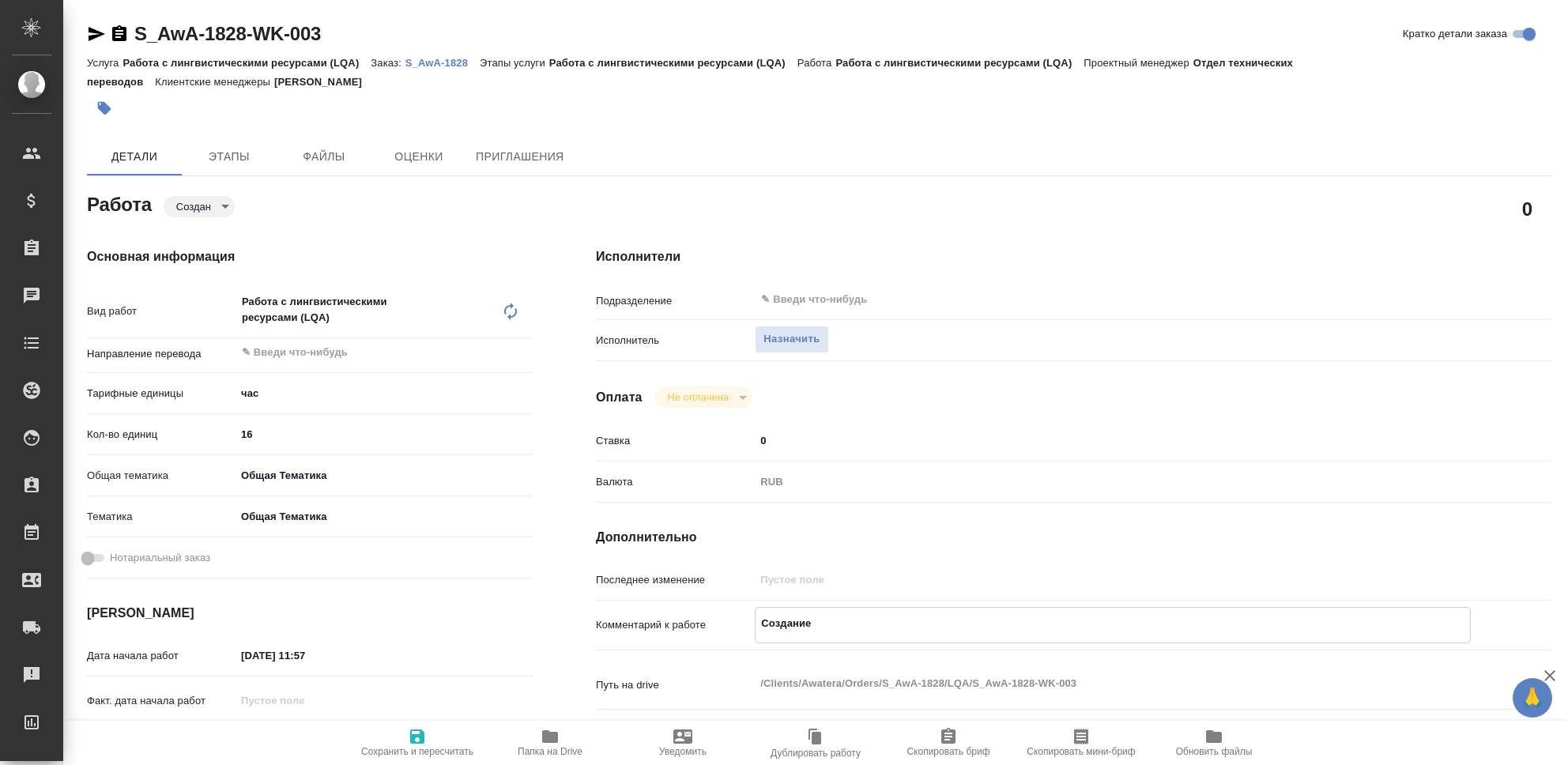
type textarea "x"
type textarea "Создание г"
type textarea "x"
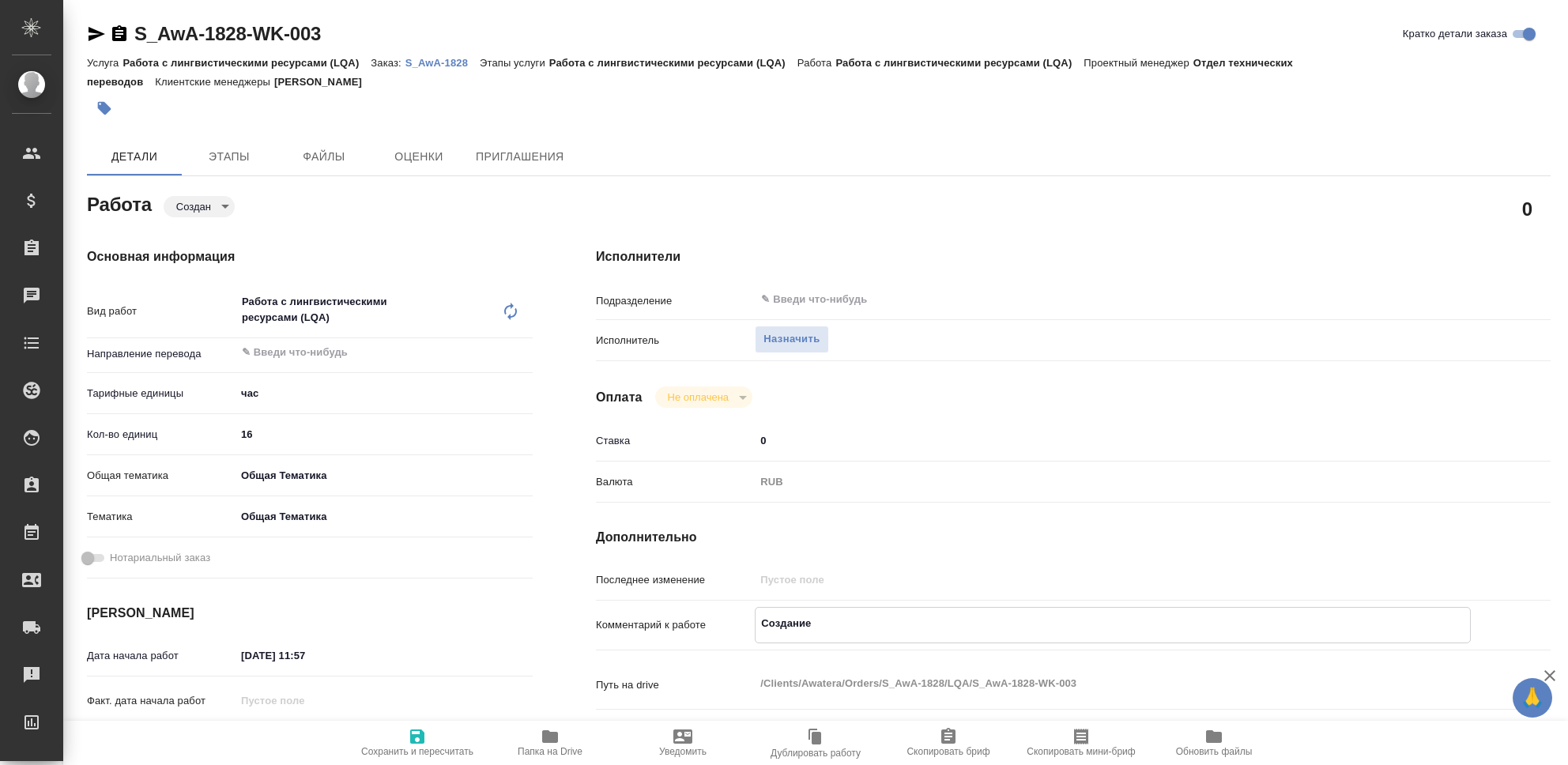
type textarea "x"
type textarea "Создание гл"
type textarea "x"
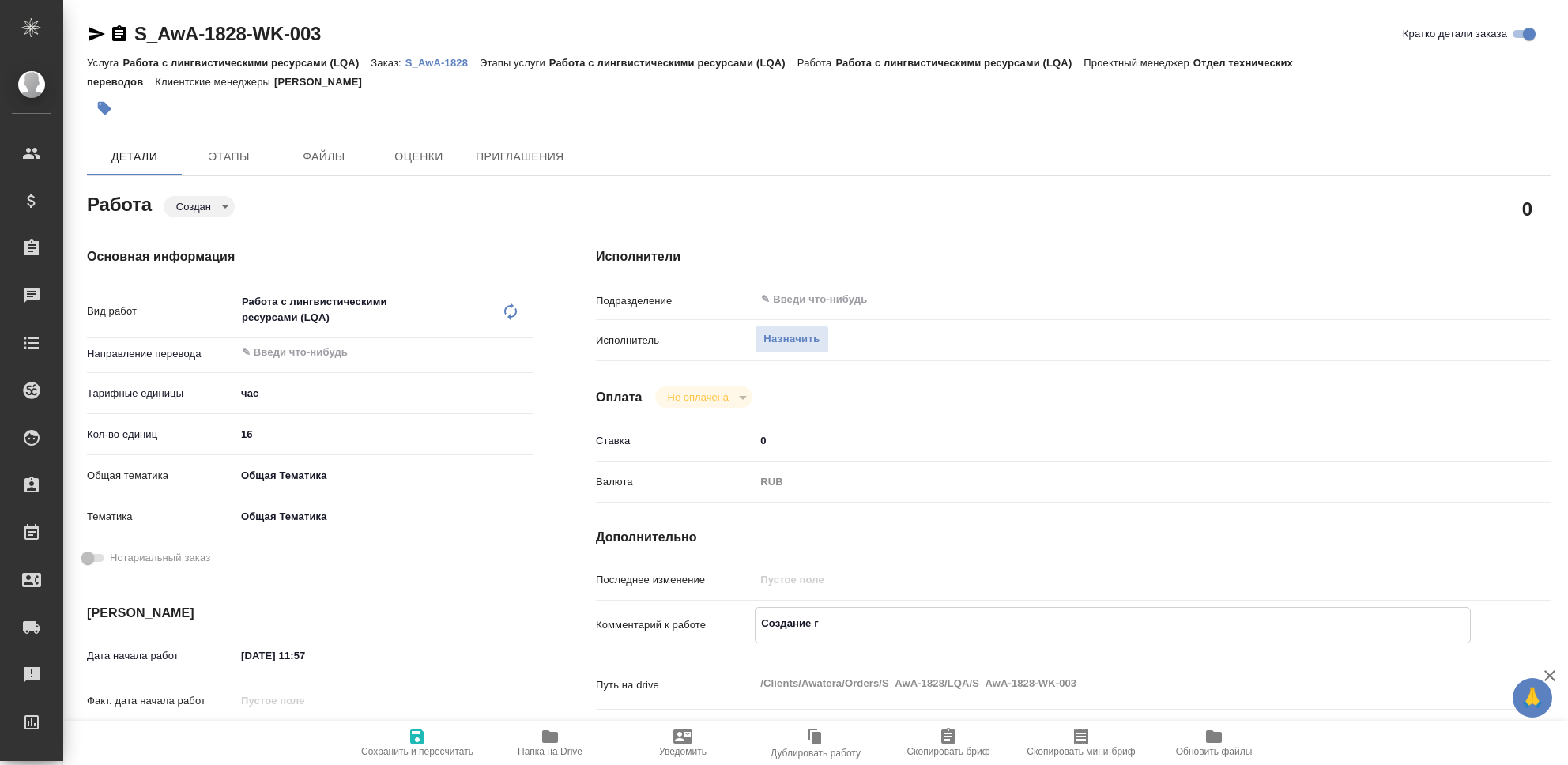
type textarea "x"
type textarea "Создание гло"
type textarea "x"
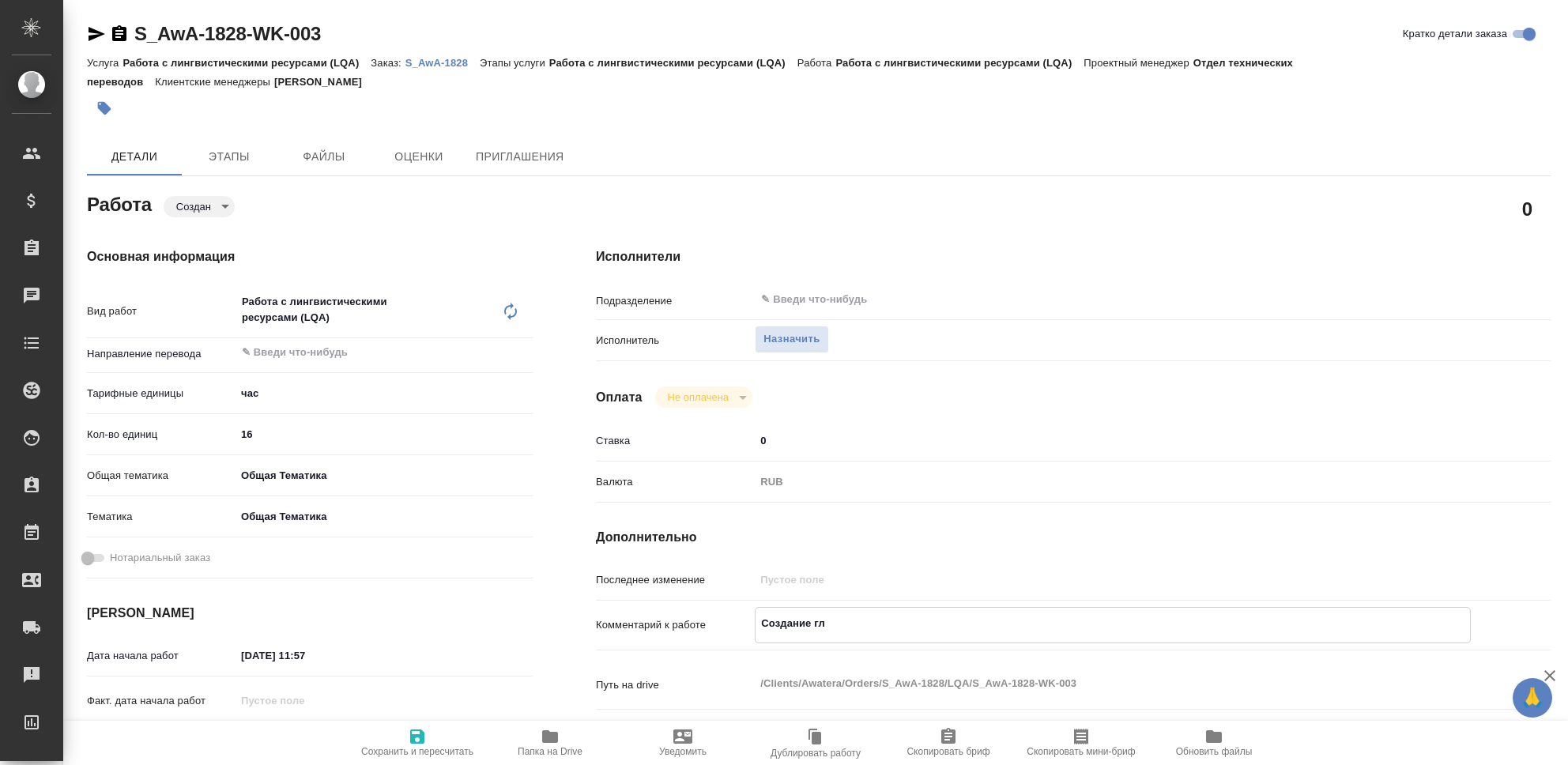
type textarea "x"
type textarea "Создание глос"
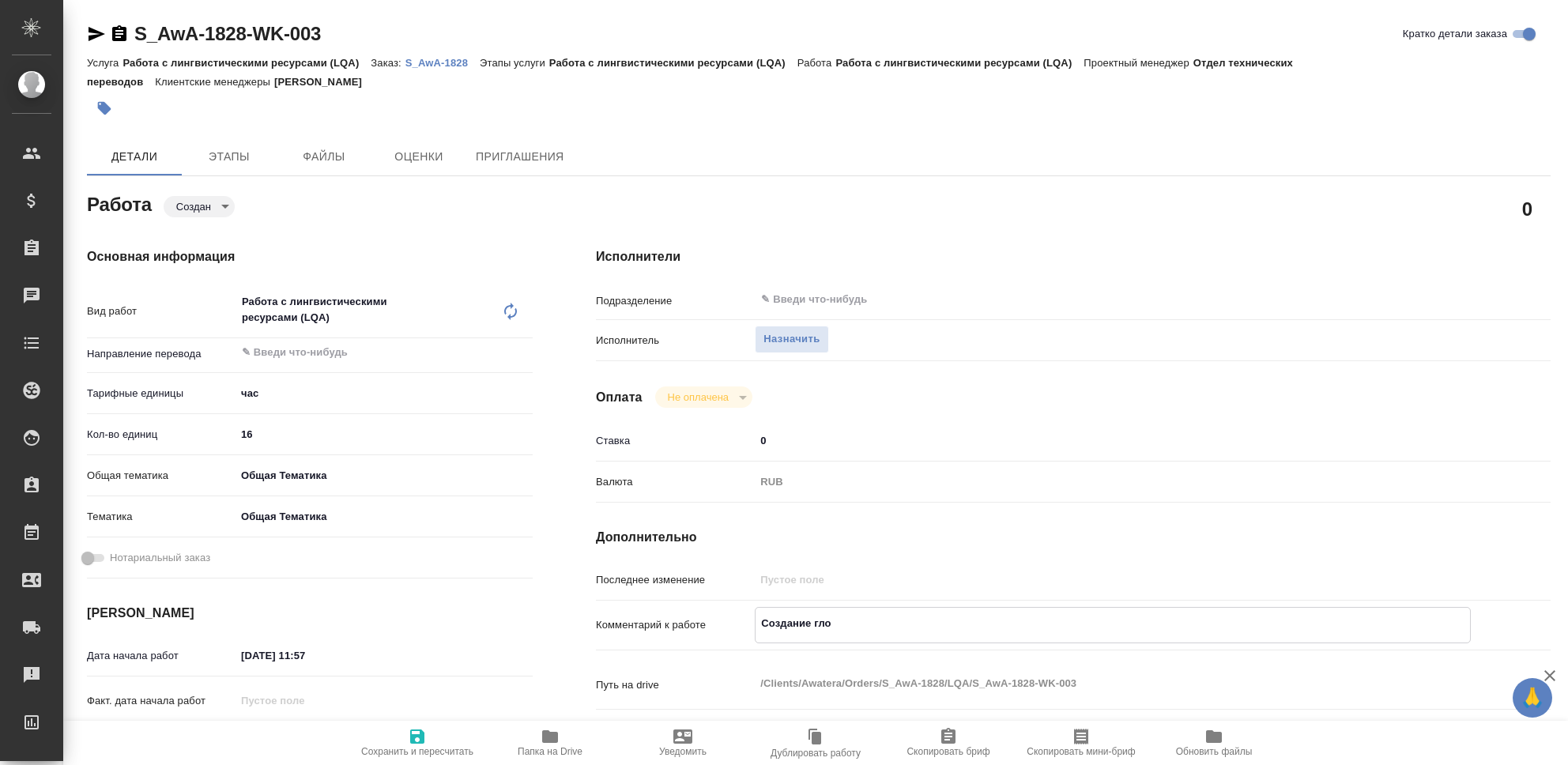
type textarea "x"
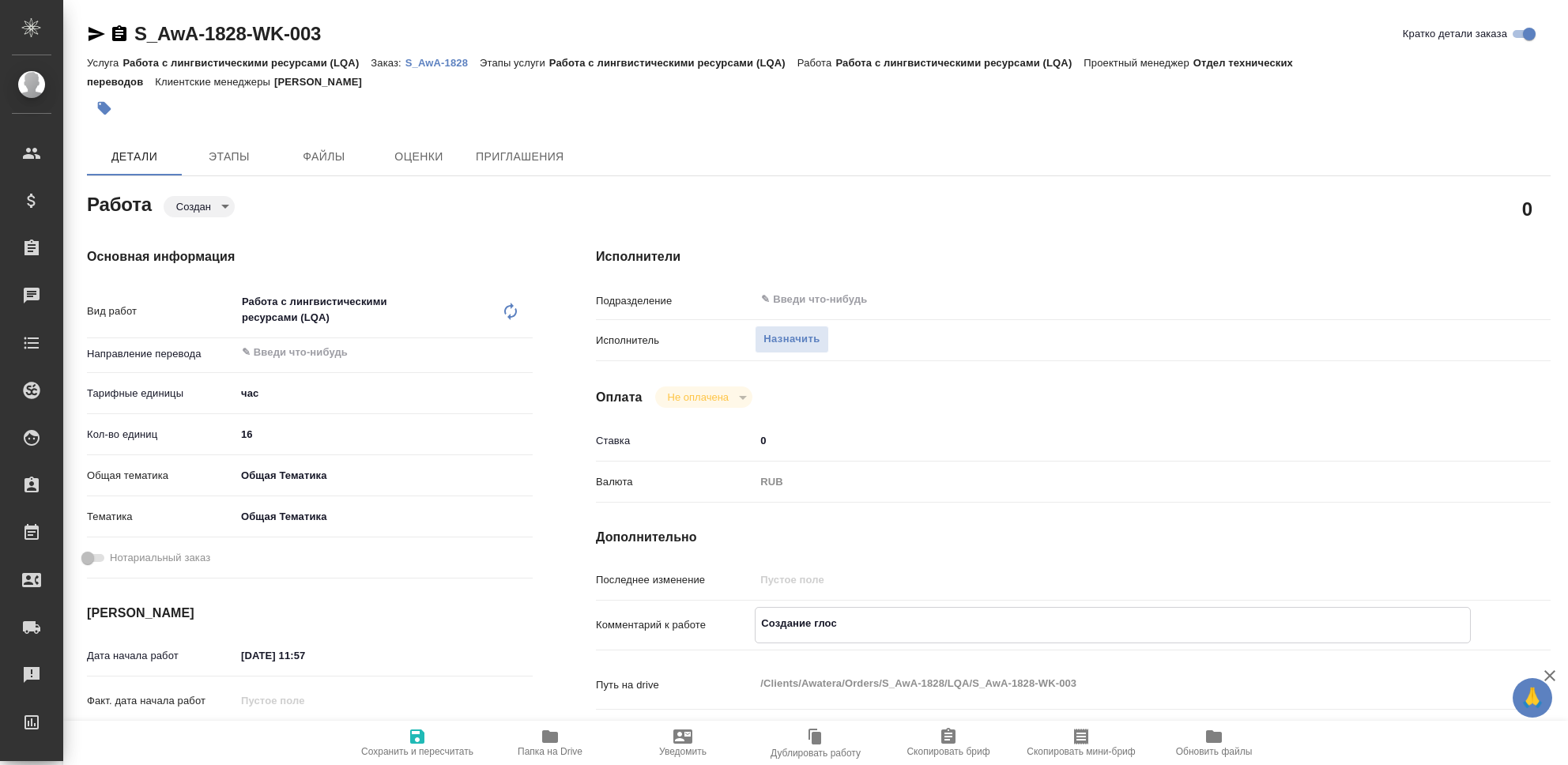
type textarea "Создание глосс"
type textarea "x"
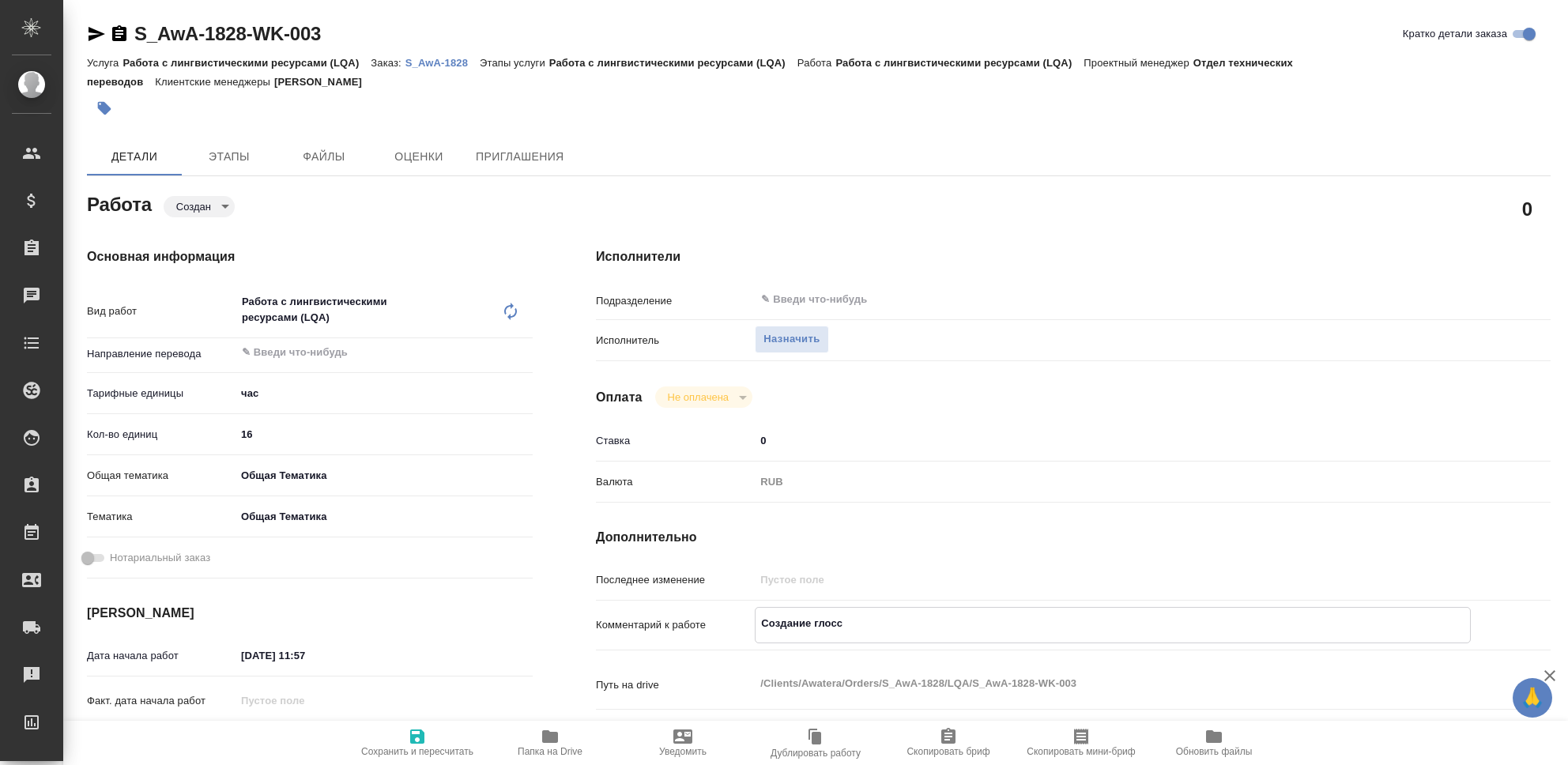
type textarea "x"
type textarea "Создание глосса"
type textarea "x"
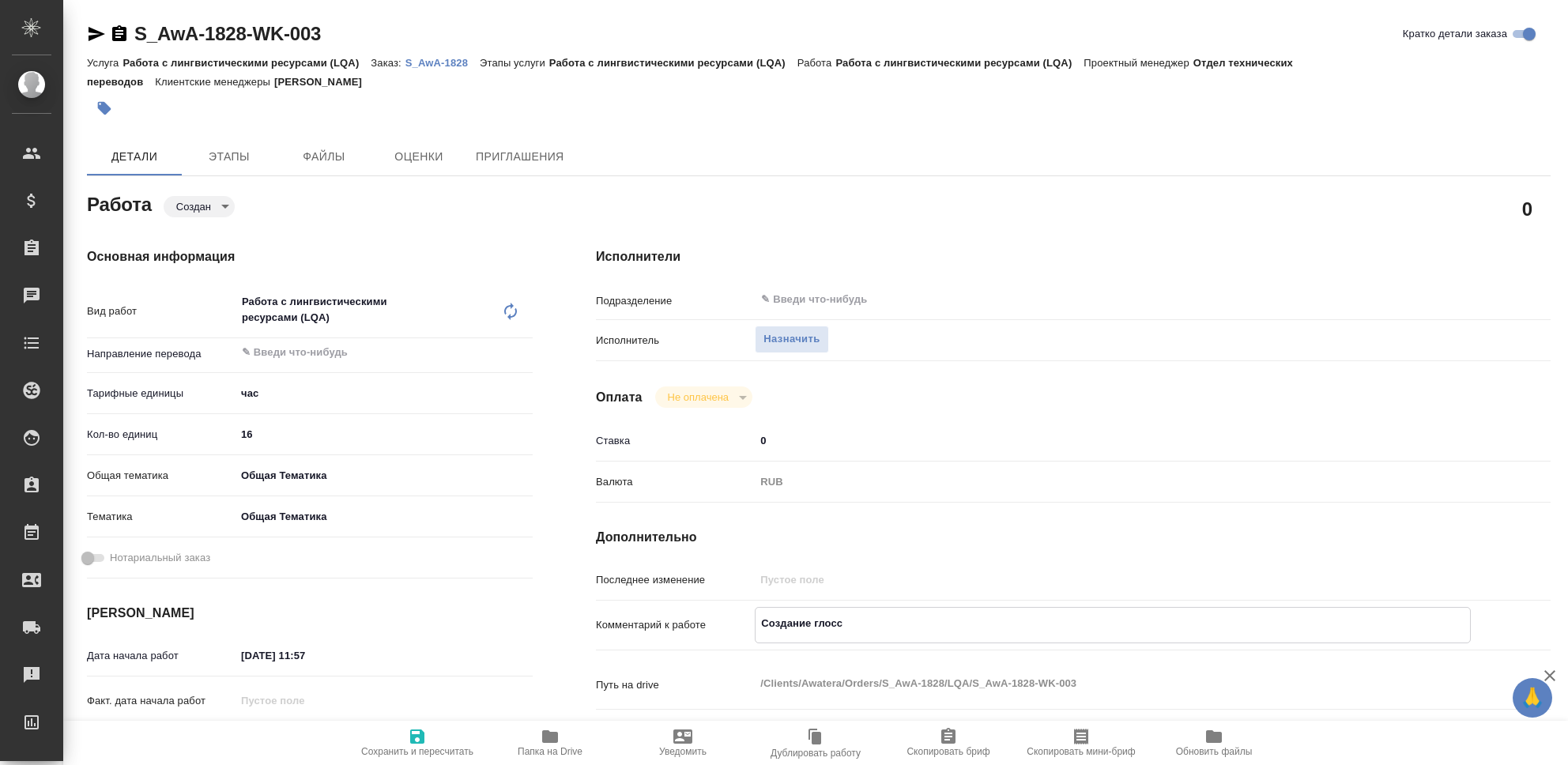
type textarea "x"
type textarea "Создание глоссар"
type textarea "x"
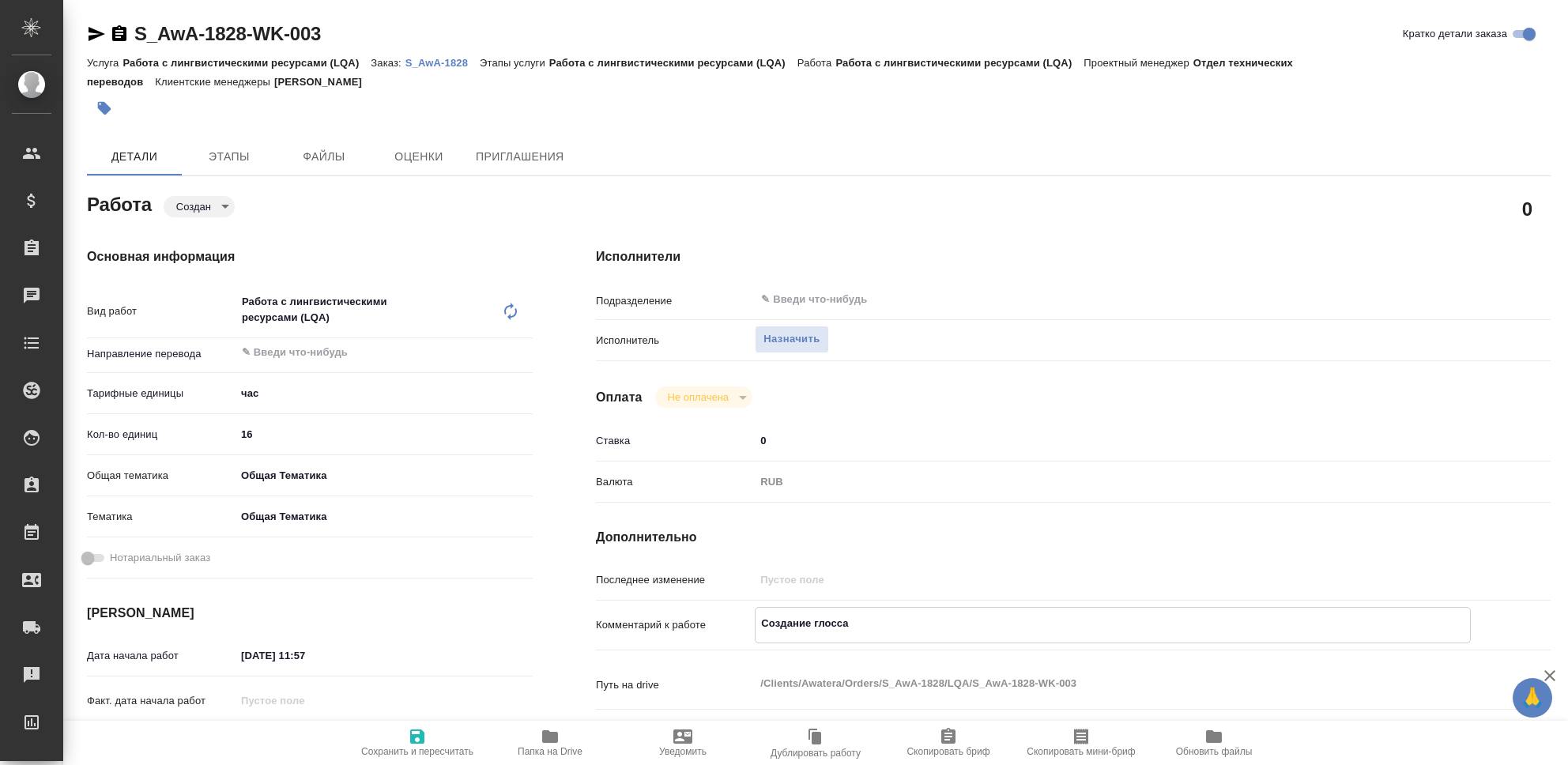
type textarea "x"
type textarea "Создание глоссари"
type textarea "x"
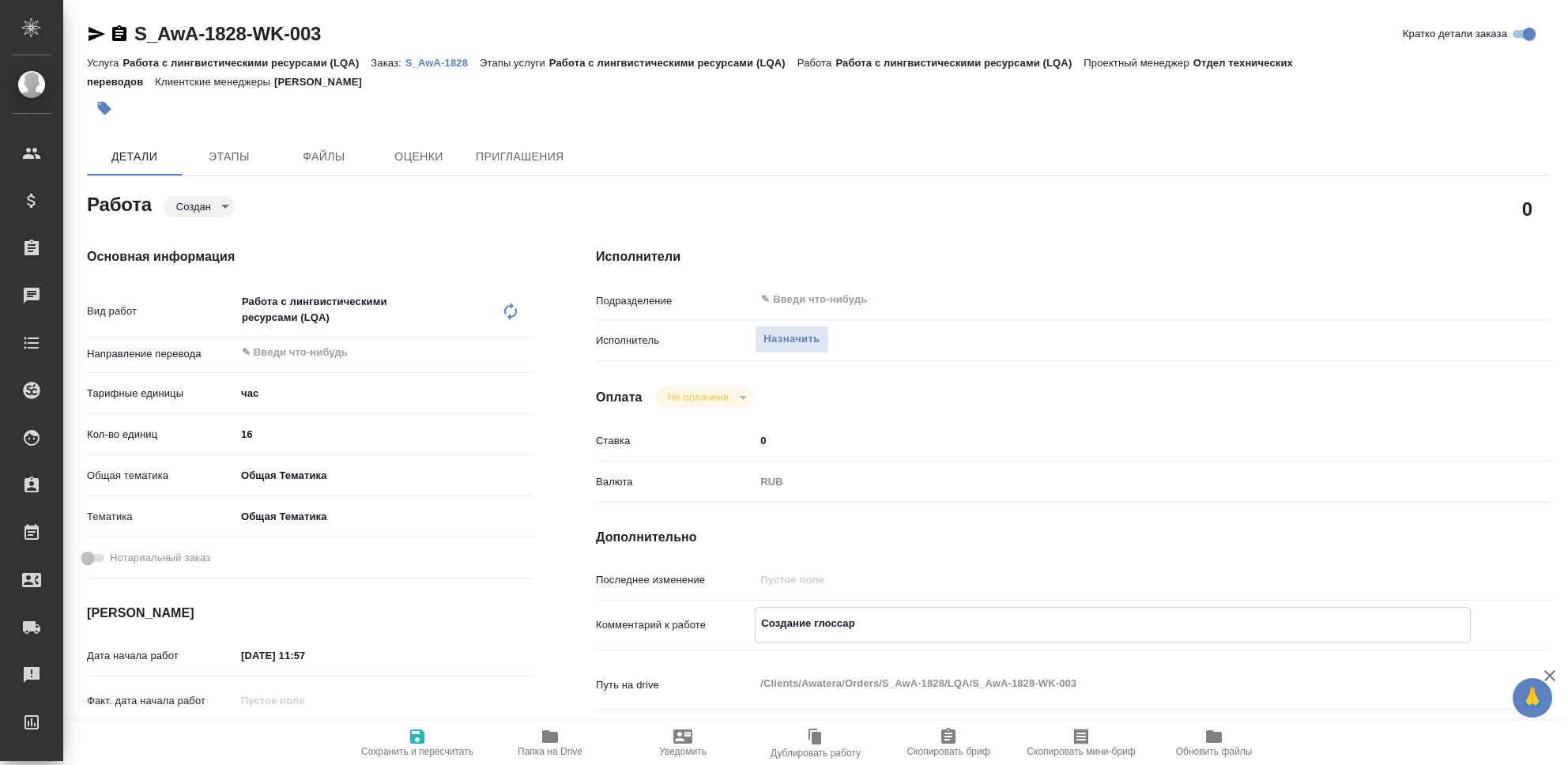
type textarea "x"
type textarea "Создание глоссария"
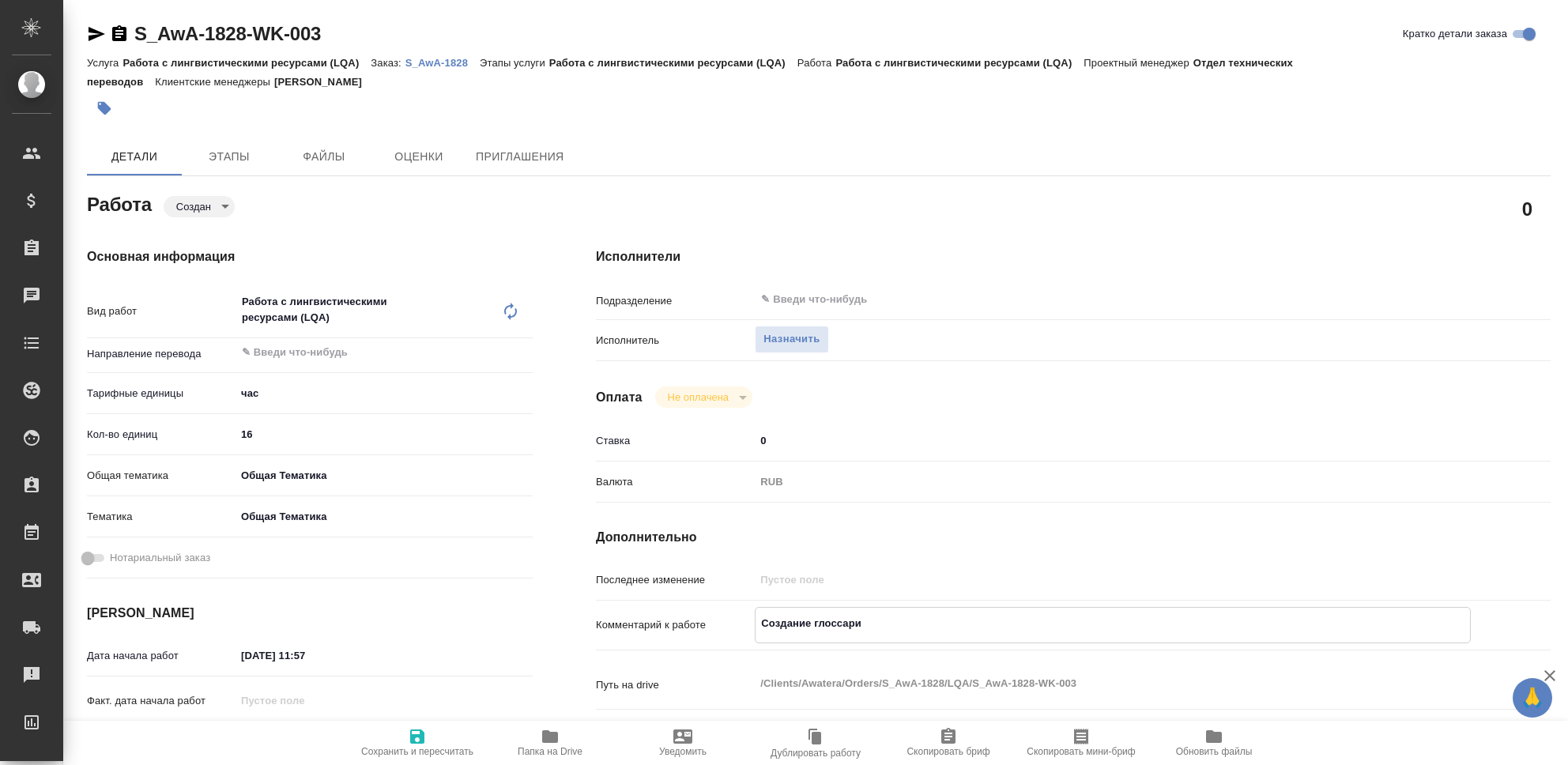
type textarea "x"
type textarea "Создание глоссария"
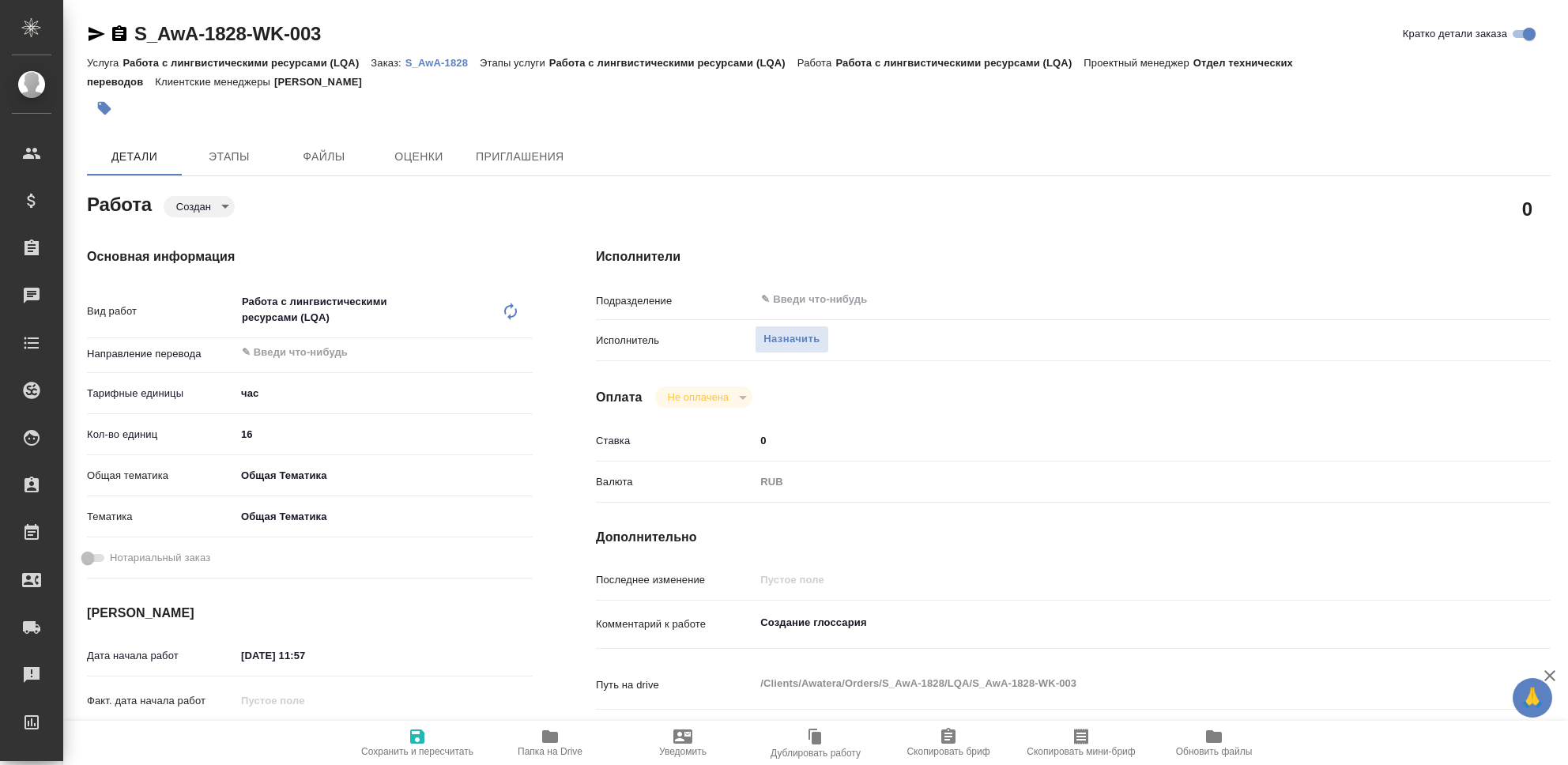
type textarea "x"
type textarea "Создание глоссария,"
type textarea "x"
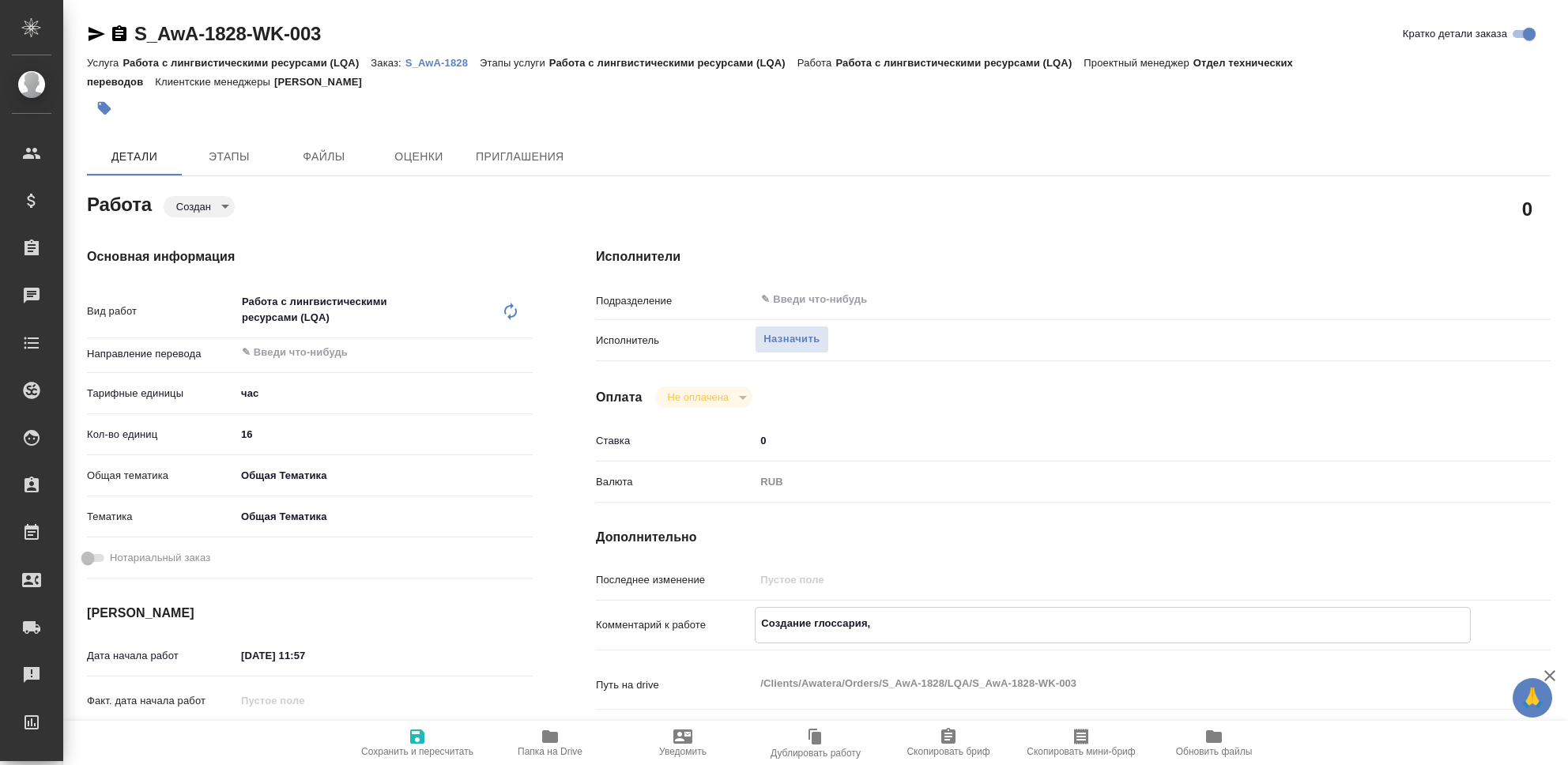
type textarea "x"
type textarea "Создание глоссария,"
type textarea "x"
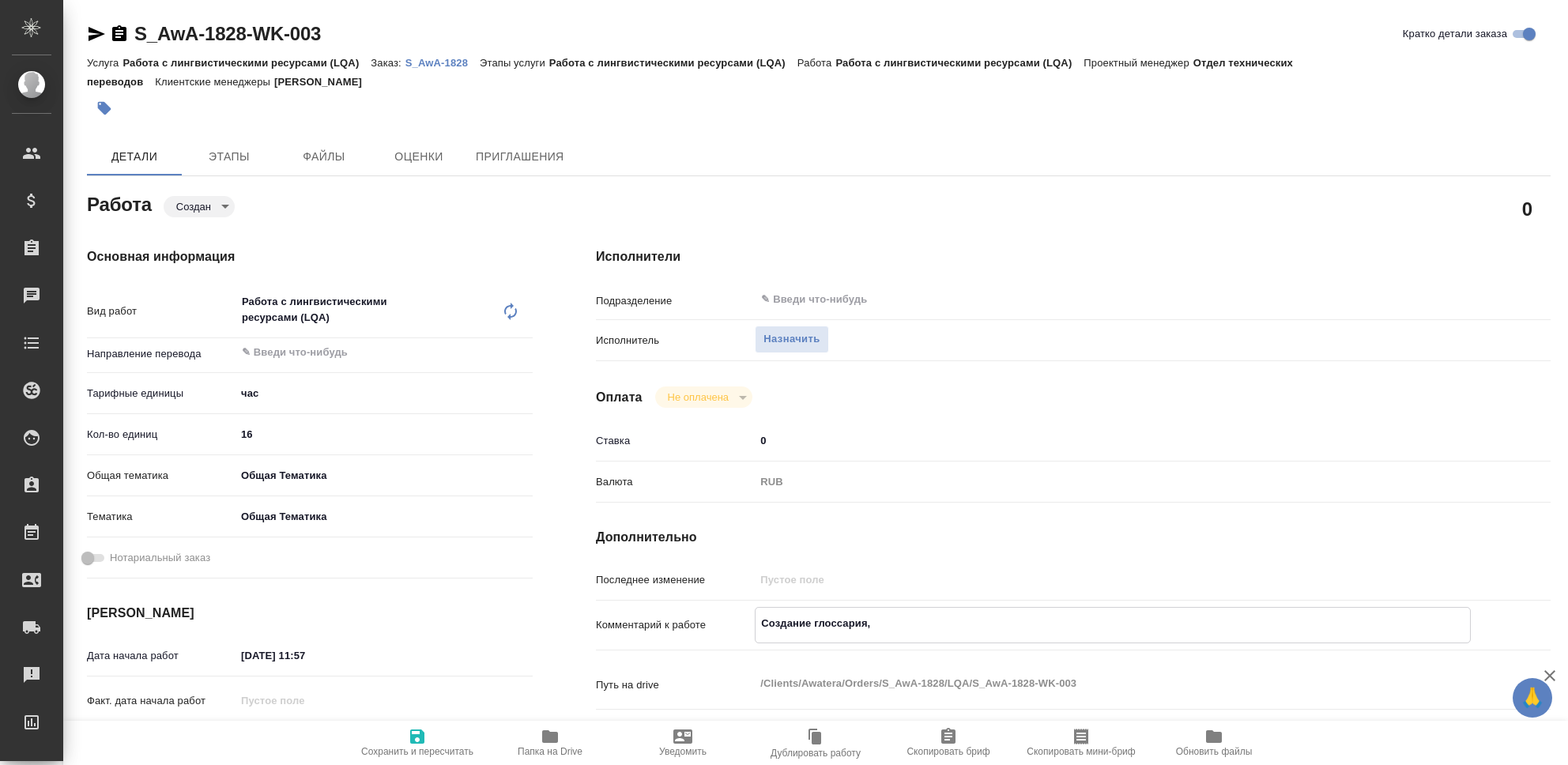
type textarea "x"
type textarea "Создание глоссария, О"
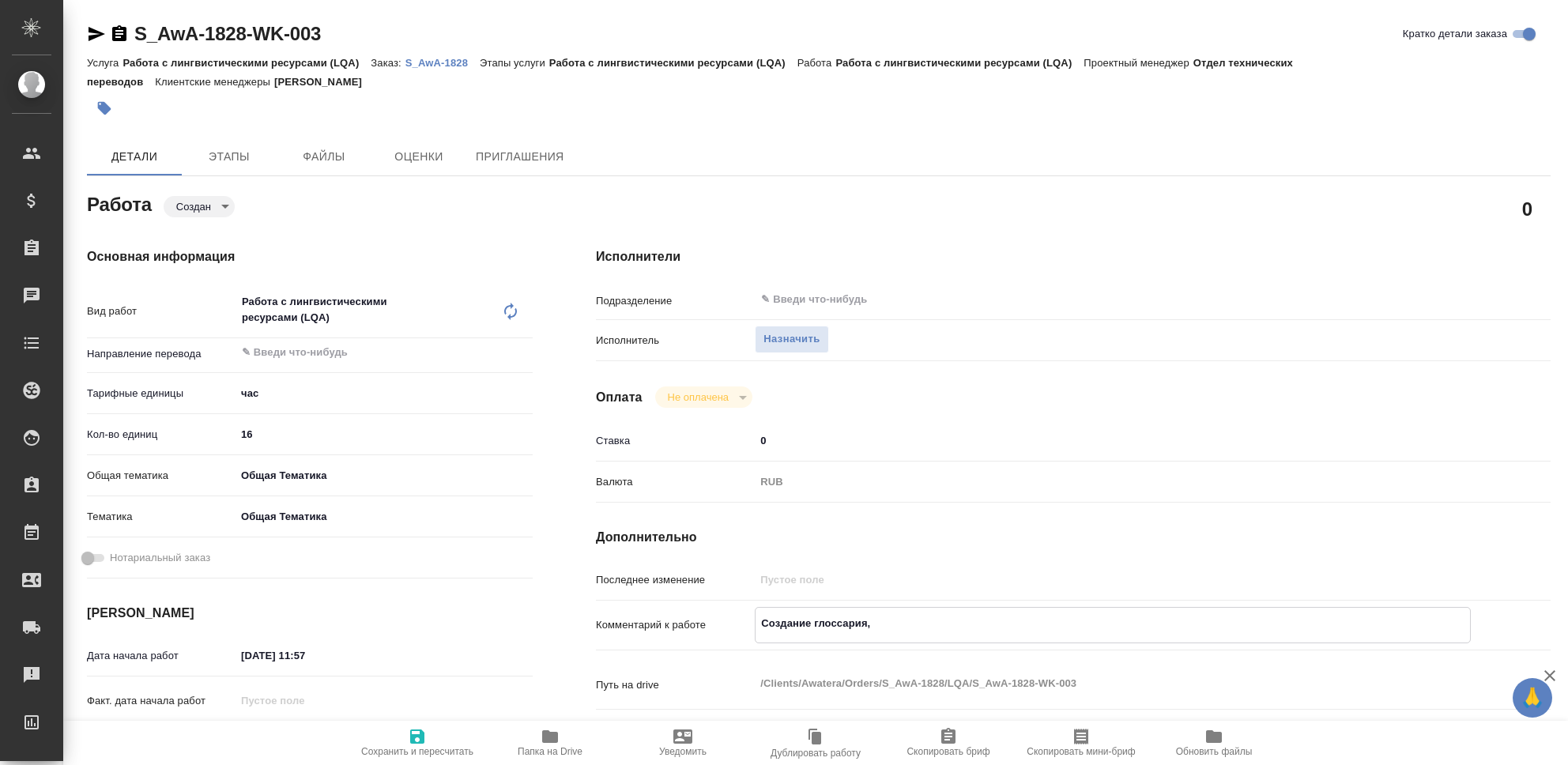
type textarea "x"
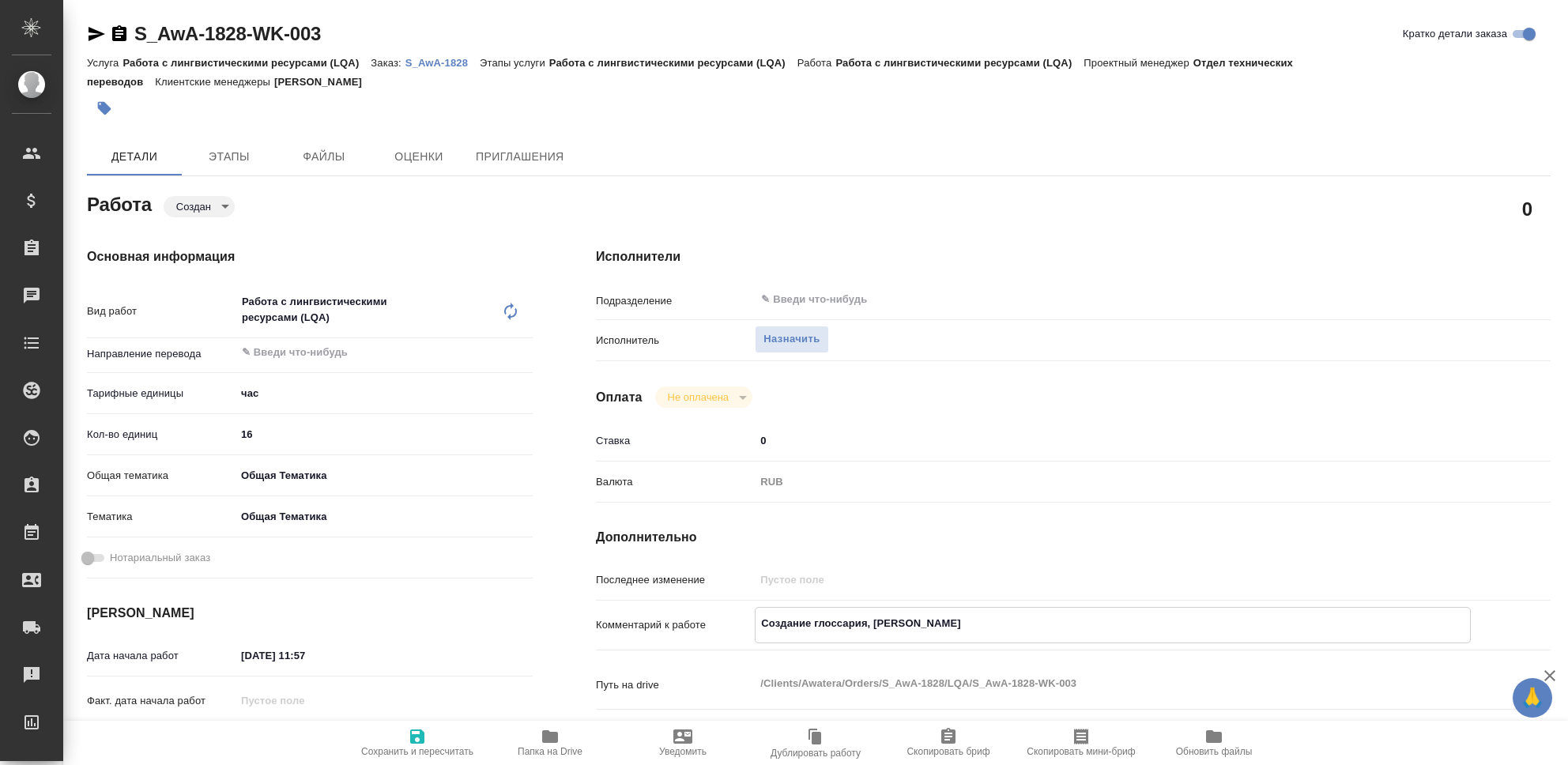
type textarea "Создание глоссария, ОО"
type textarea "x"
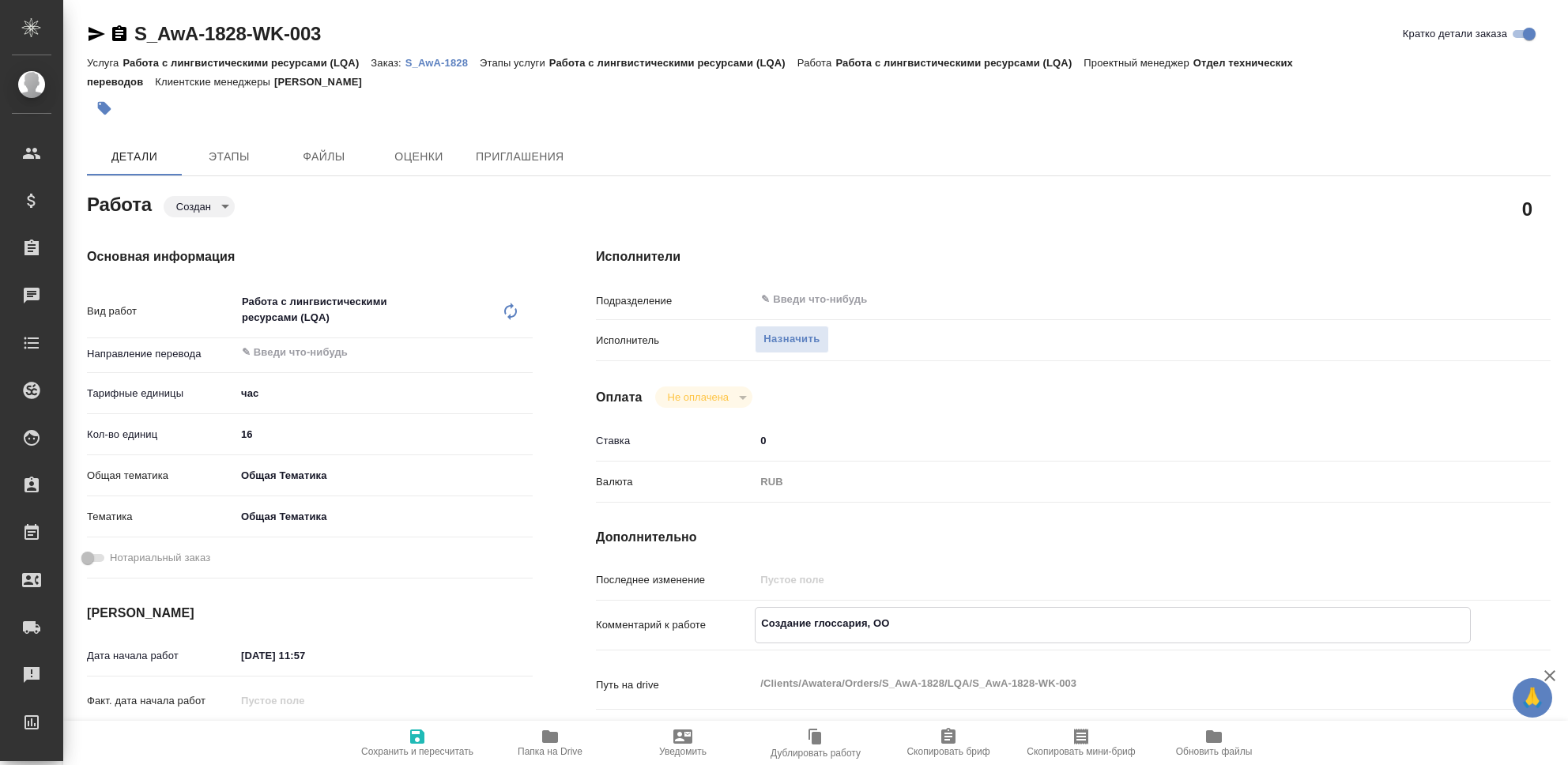
type textarea "x"
type textarea "Создание глоссария, ООО"
type textarea "x"
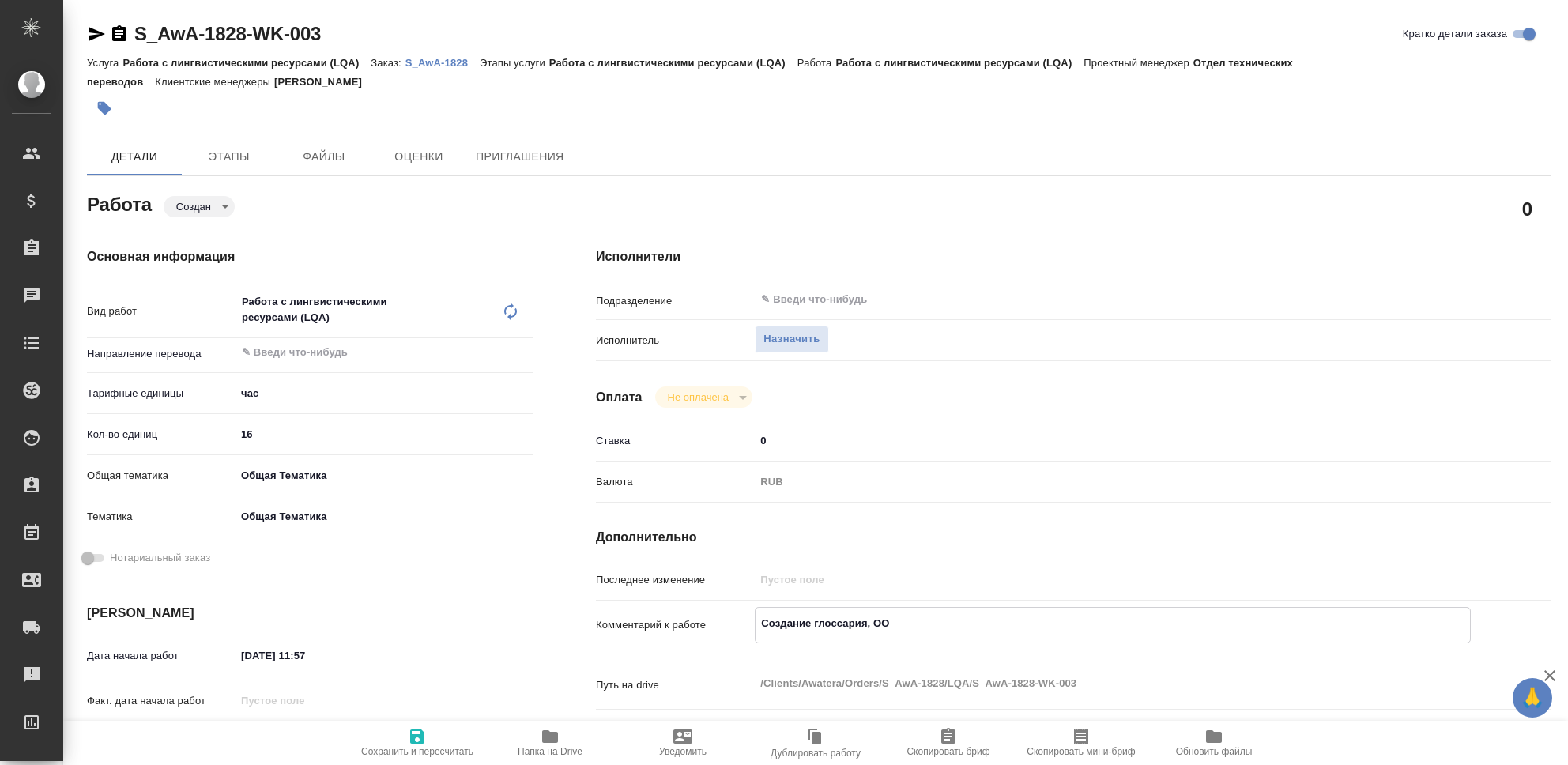
type textarea "x"
type textarea "Создание глоссария, ООО"
type textarea "x"
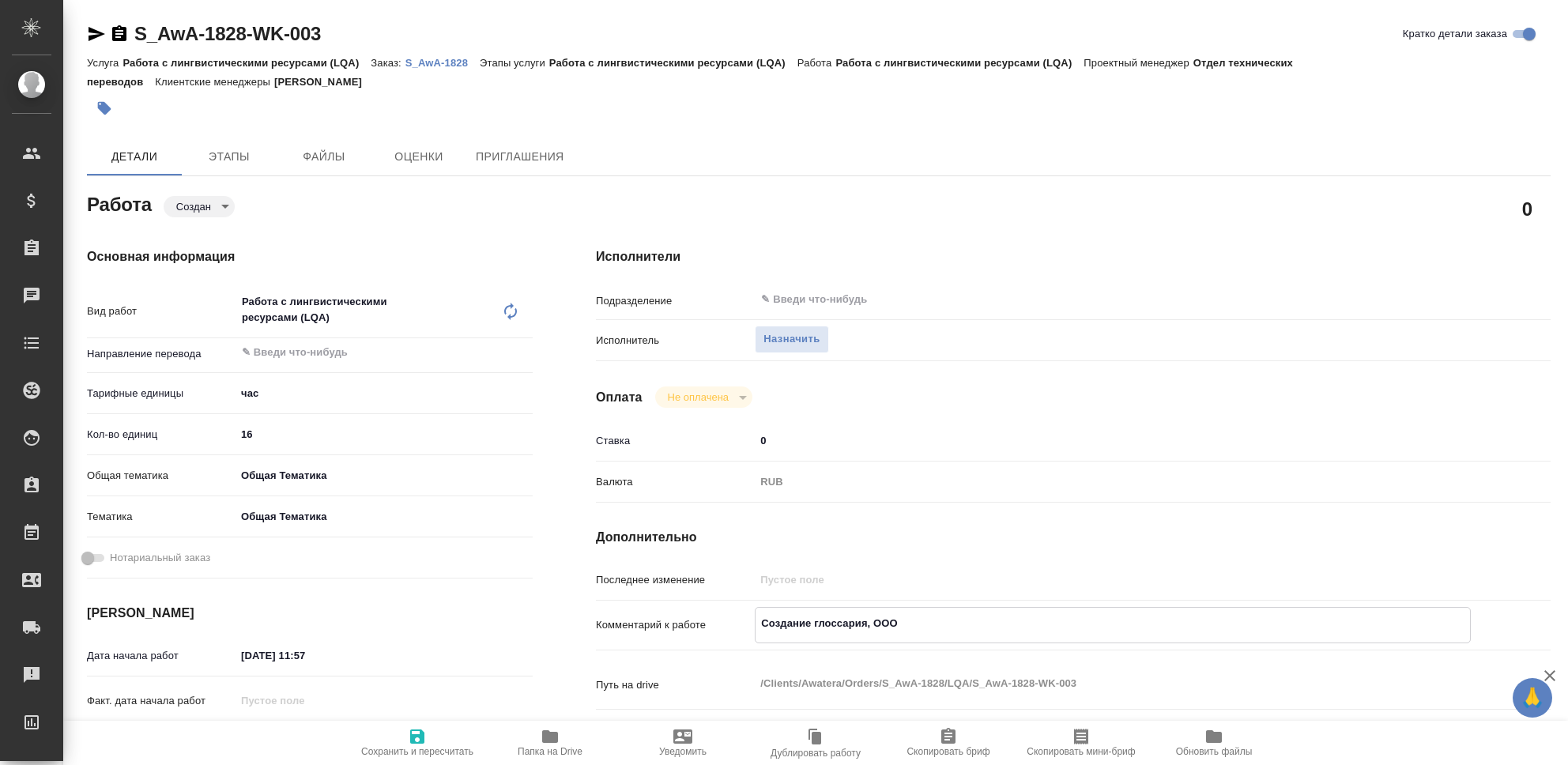
type textarea "x"
type textarea "Создание глоссария, ООО Б"
type textarea "x"
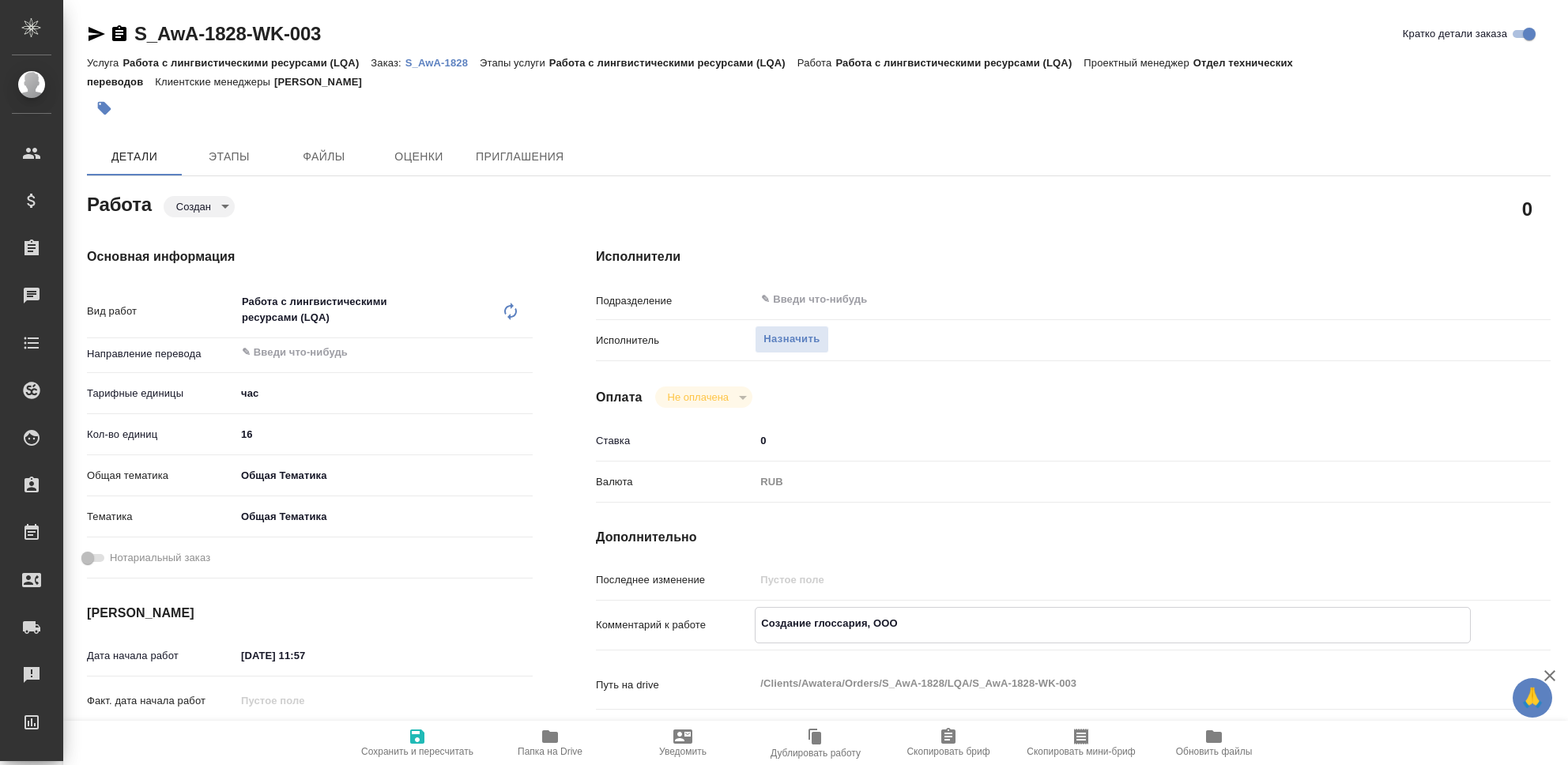
type textarea "x"
type textarea "Создание глоссария, ООО Бо"
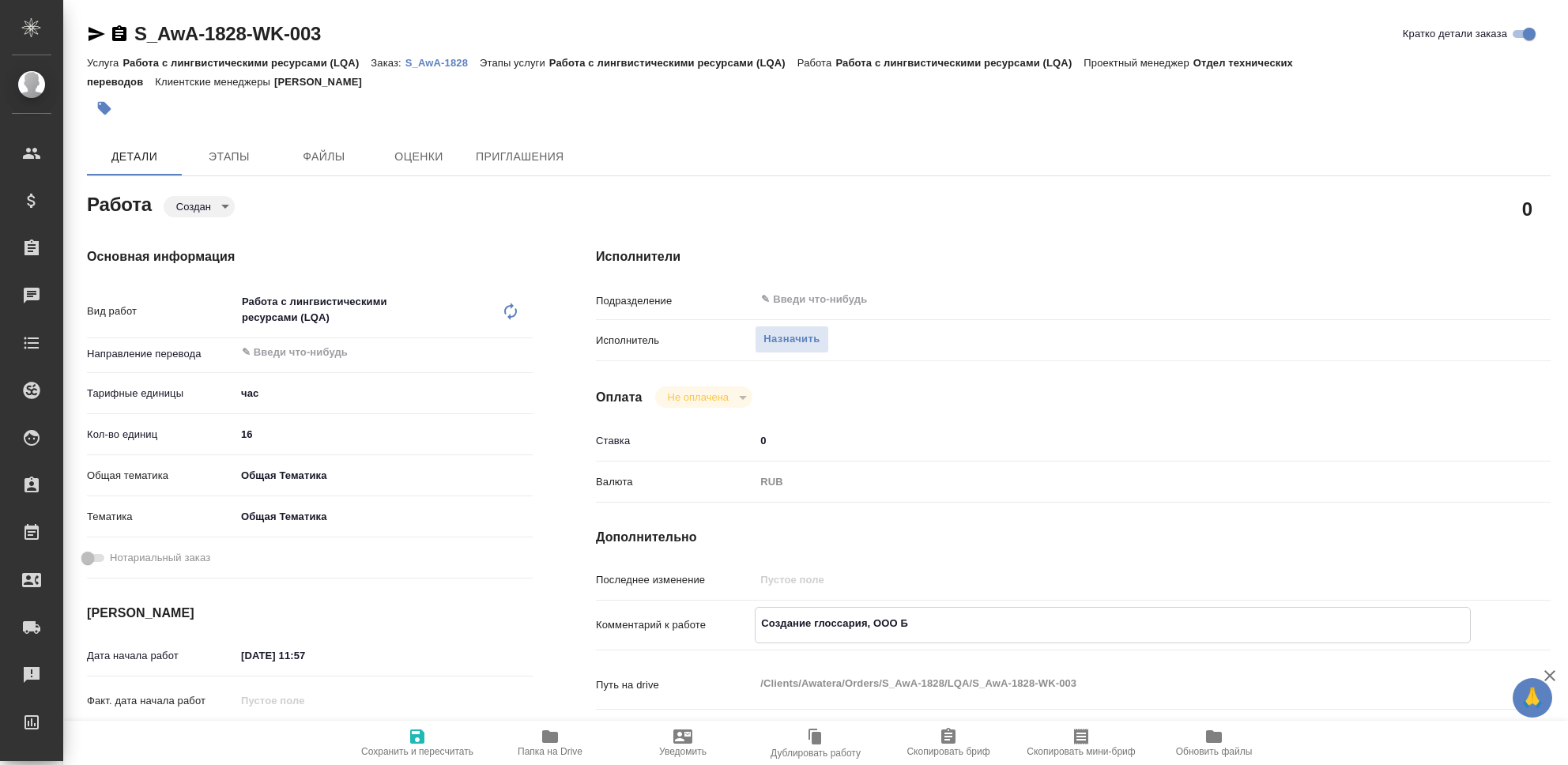
type textarea "x"
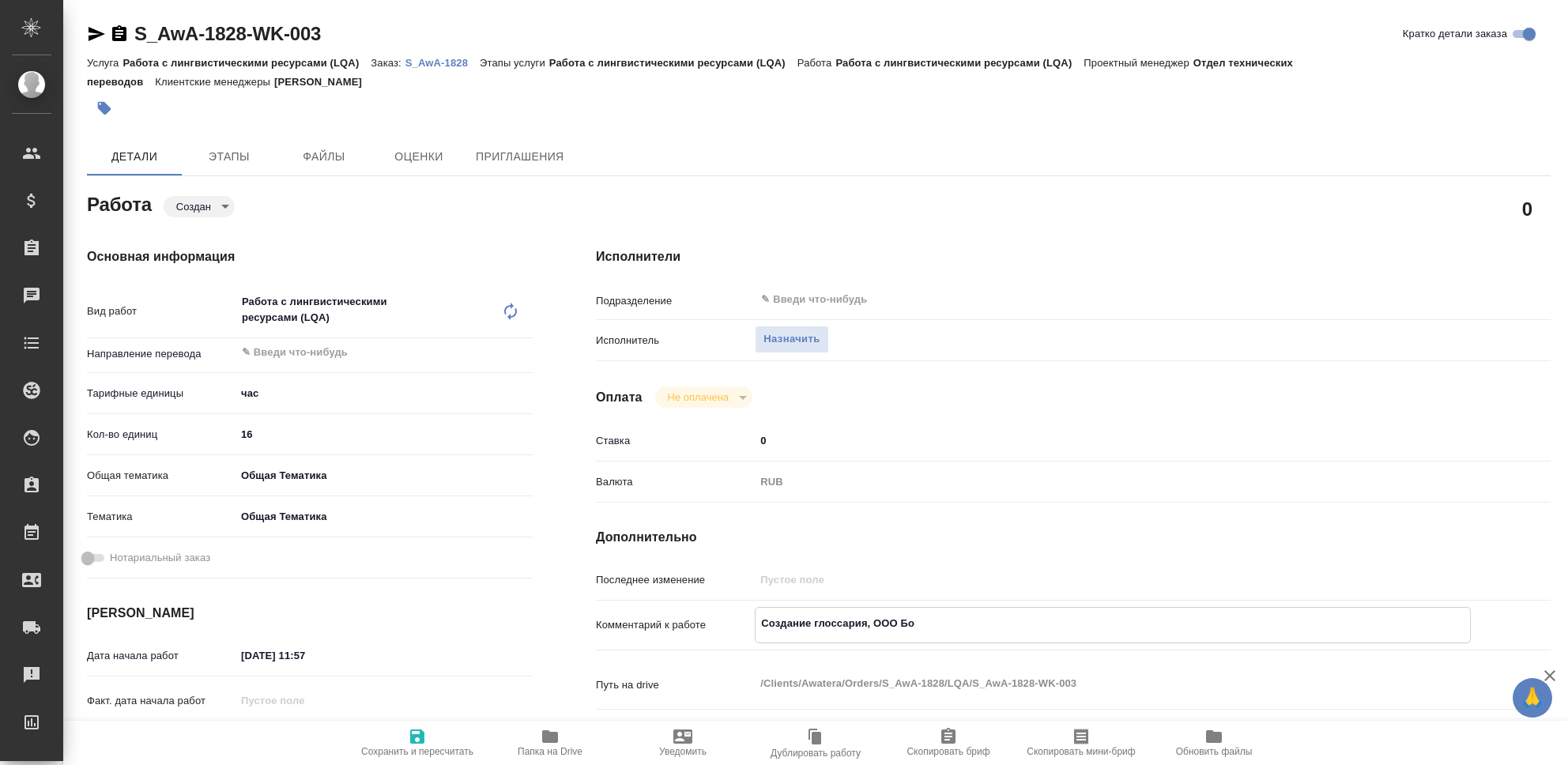
type textarea "Создание глоссария, ООО Бор"
click at [419, 743] on icon "button" at bounding box center [417, 736] width 14 height 14
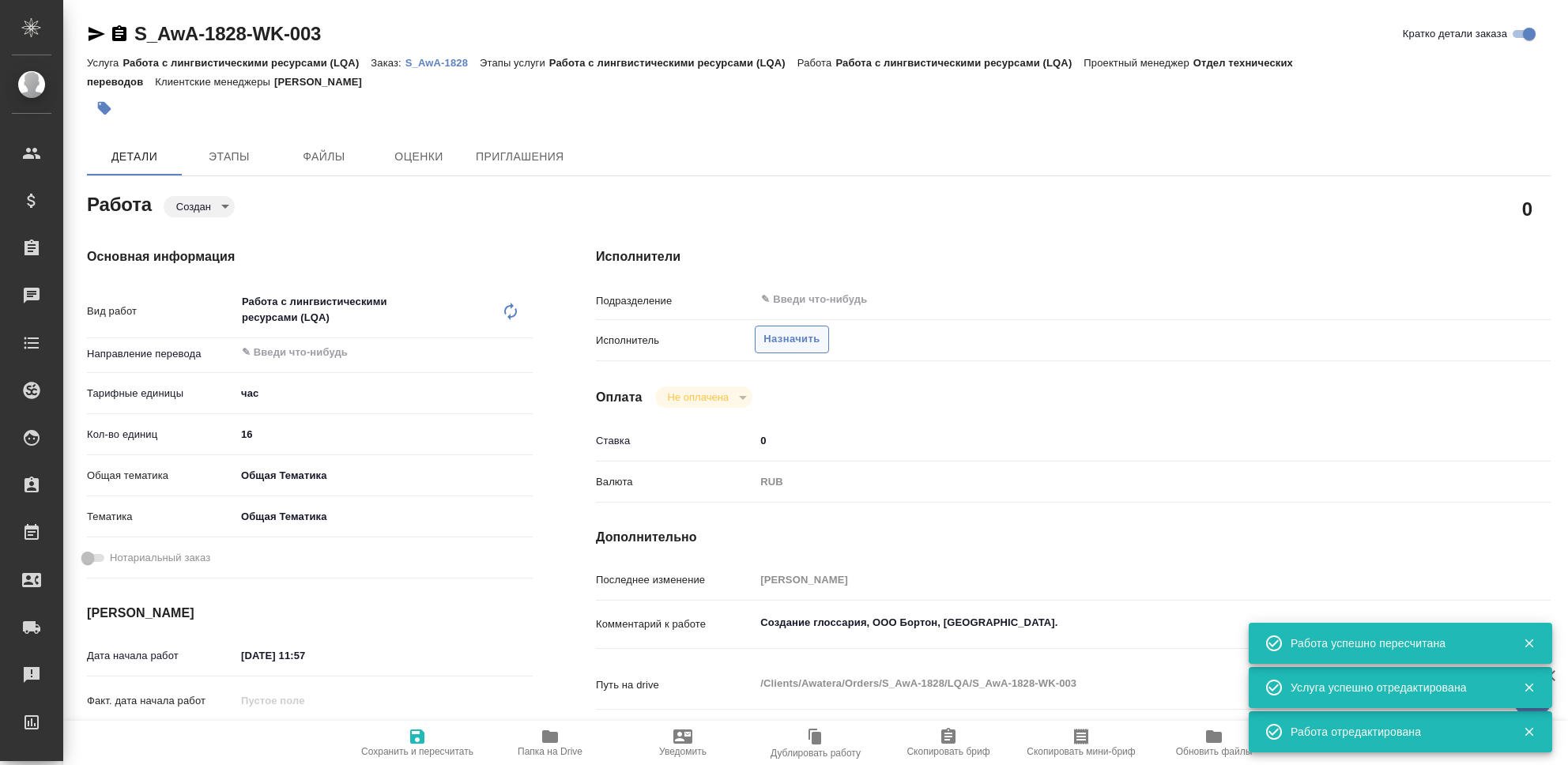
click at [798, 338] on span "Назначить" at bounding box center [792, 340] width 56 height 18
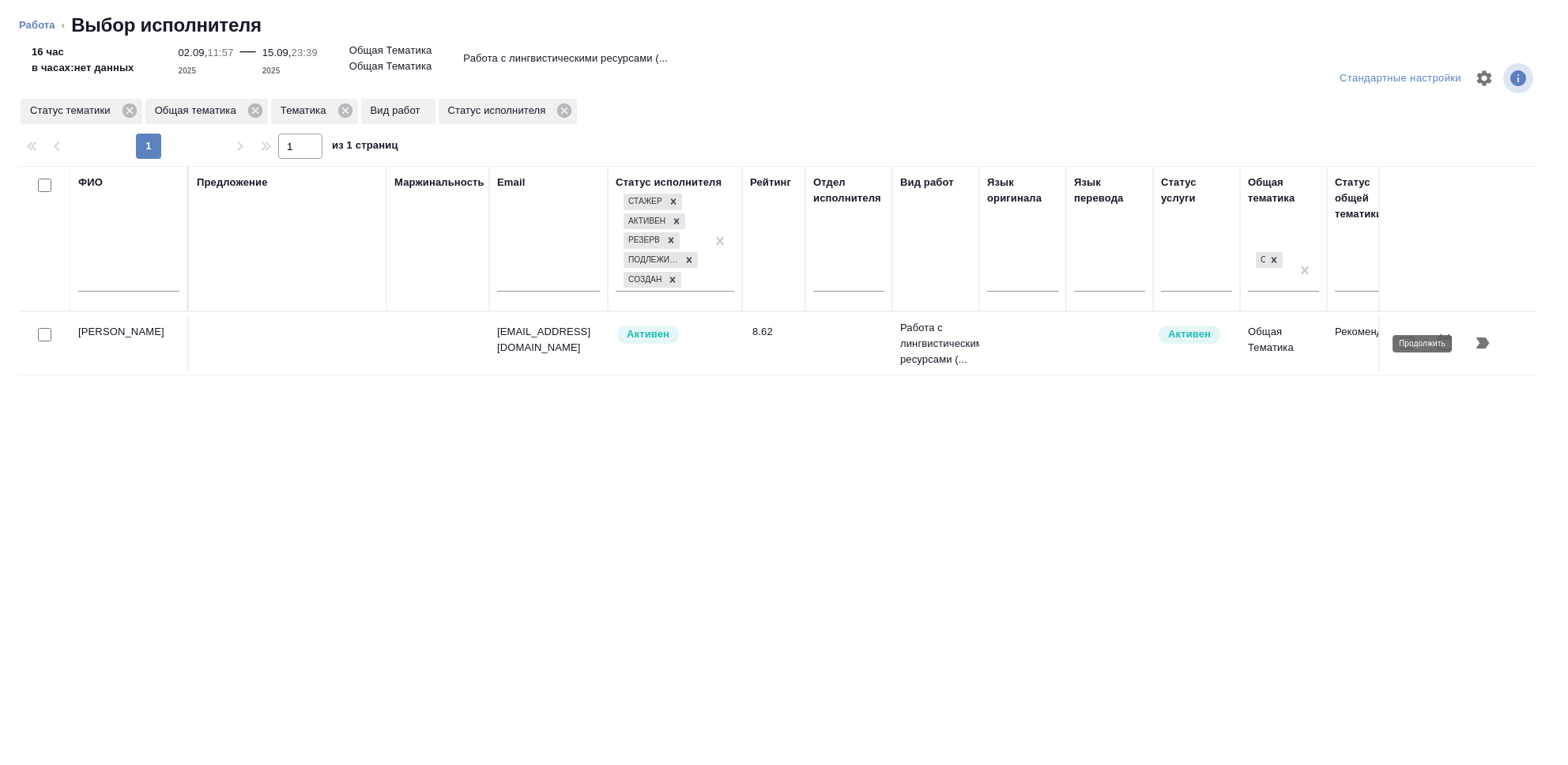
click at [1487, 343] on icon "button" at bounding box center [1483, 342] width 13 height 11
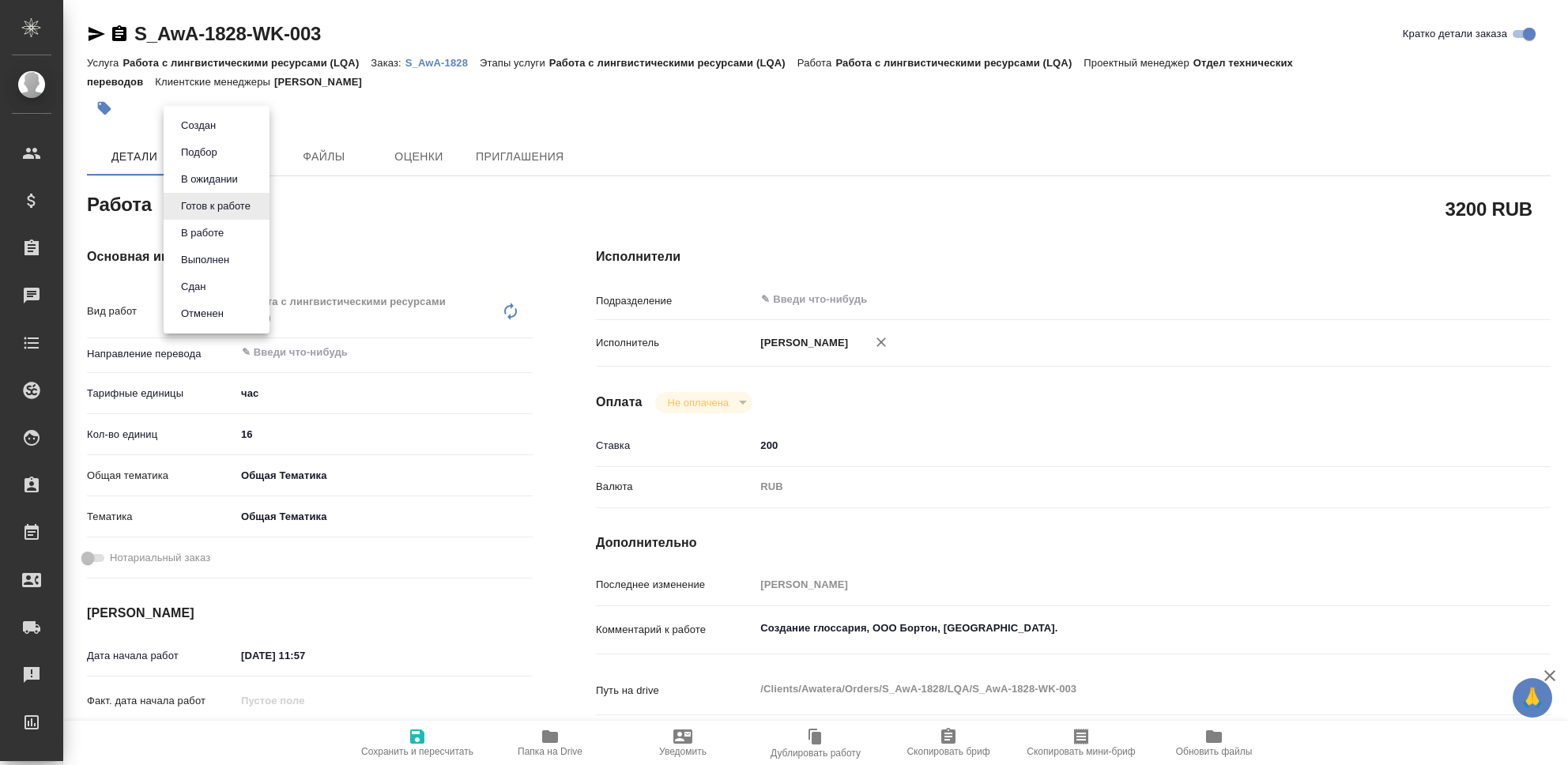
click at [257, 200] on body "🙏 .cls-1 fill:#fff; AWATERA Seleznev Maksim Клиенты Спецификации Заказы 0 Чаты …" at bounding box center [784, 382] width 1568 height 765
click at [212, 283] on li "Сдан" at bounding box center [216, 287] width 106 height 27
type textarea "x"
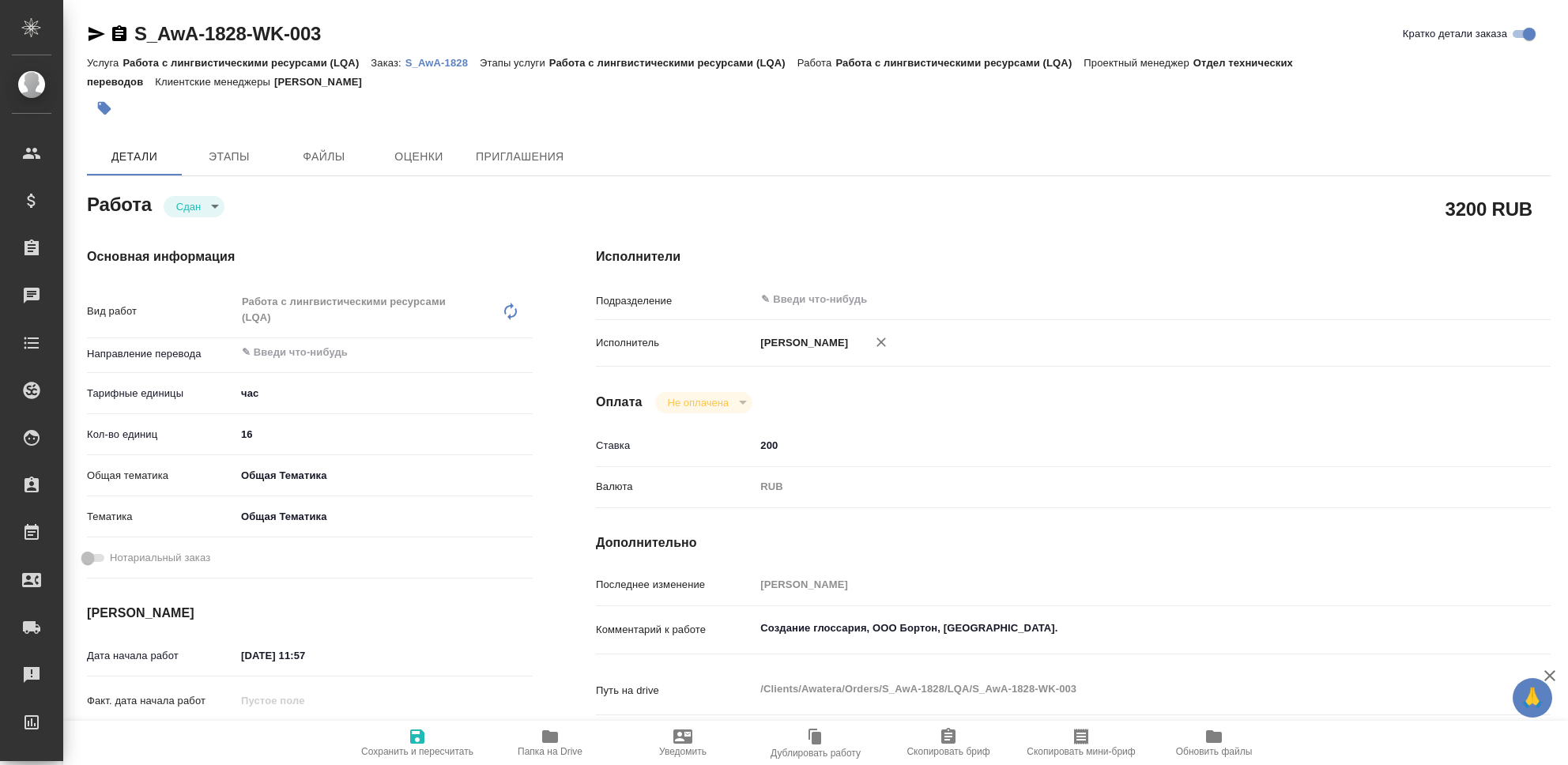
type textarea "x"
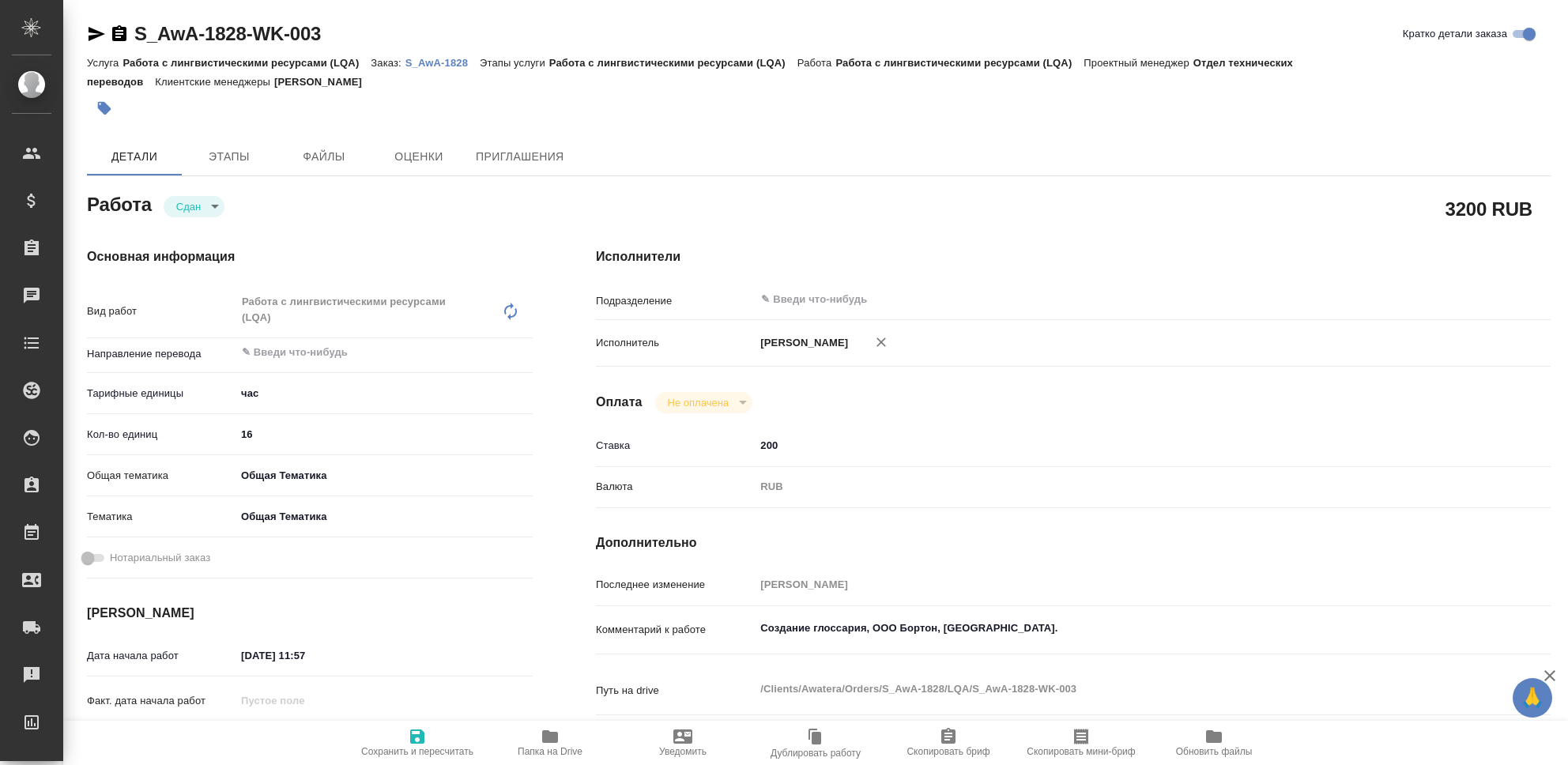
type textarea "x"
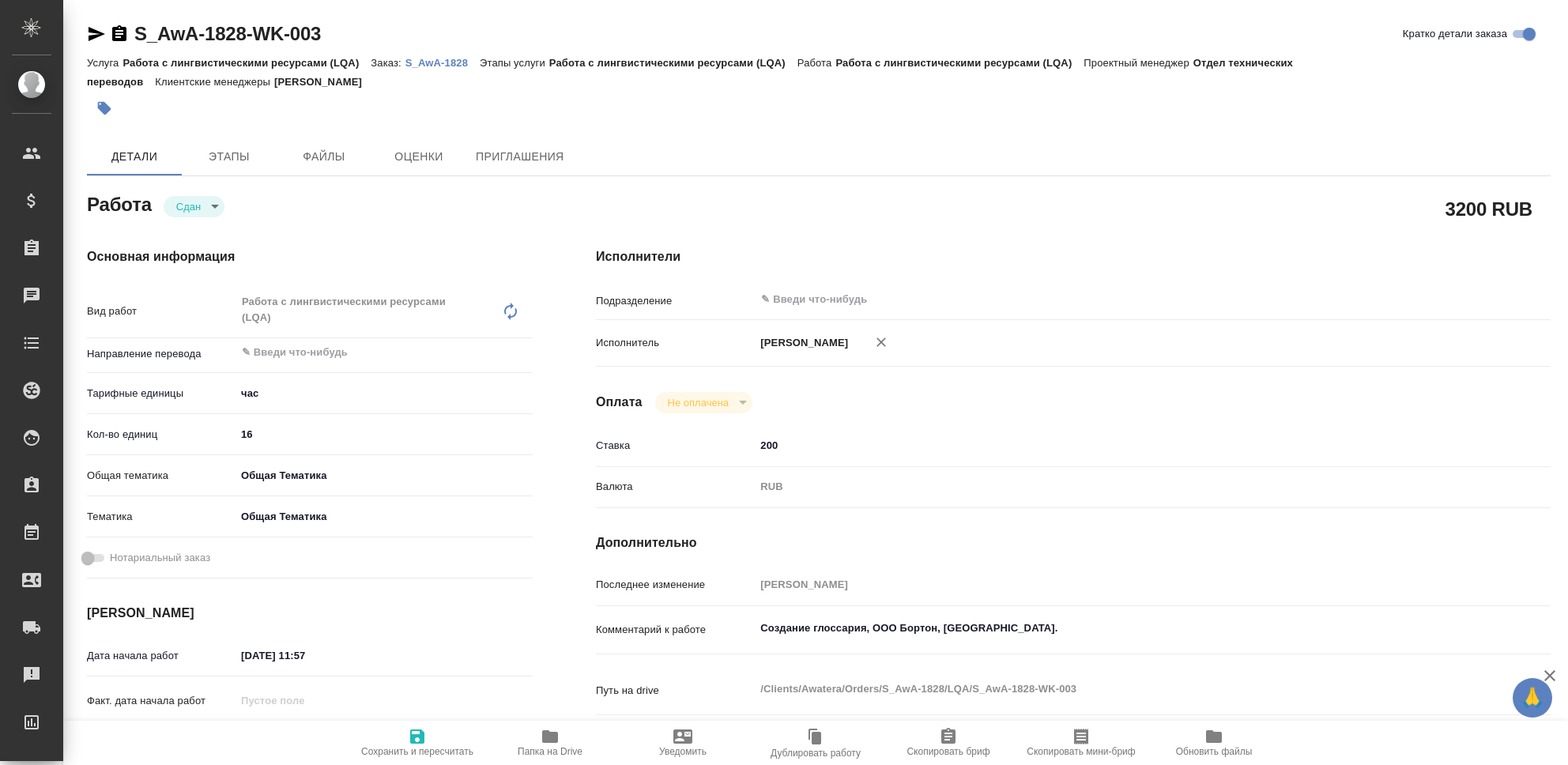
type textarea "x"
click at [419, 740] on icon "button" at bounding box center [417, 736] width 19 height 19
type textarea "x"
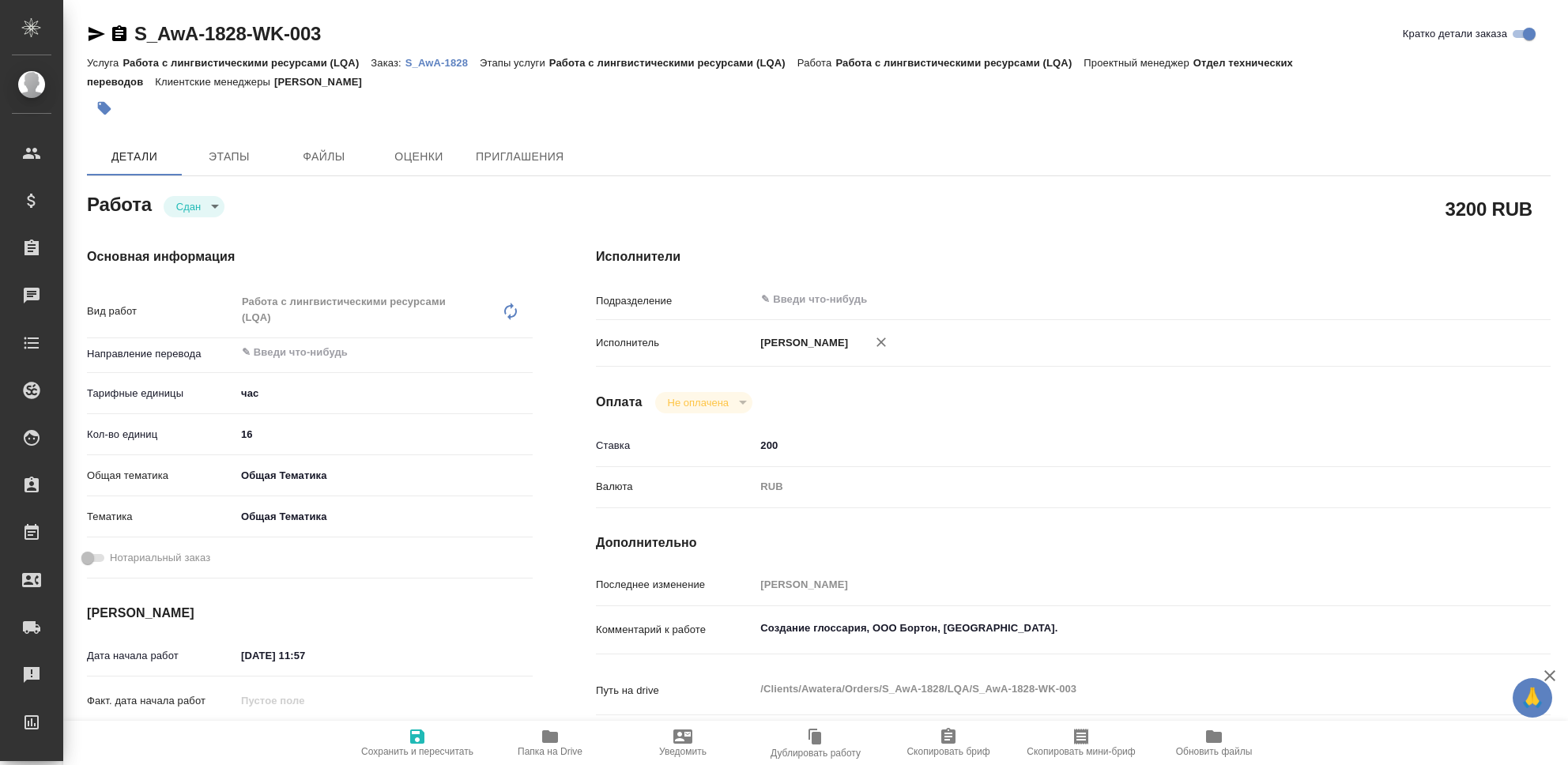
type textarea "x"
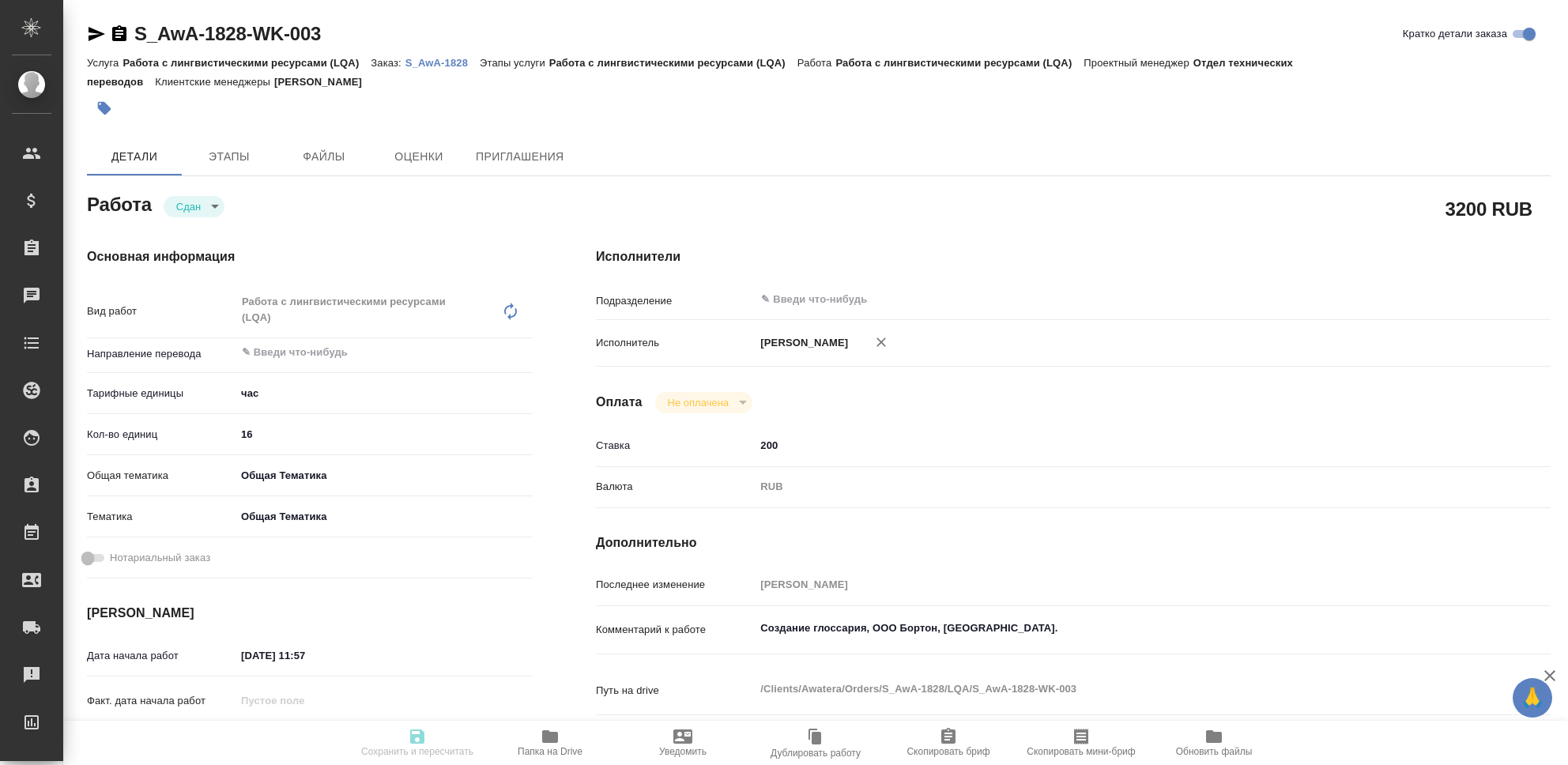
type textarea "x"
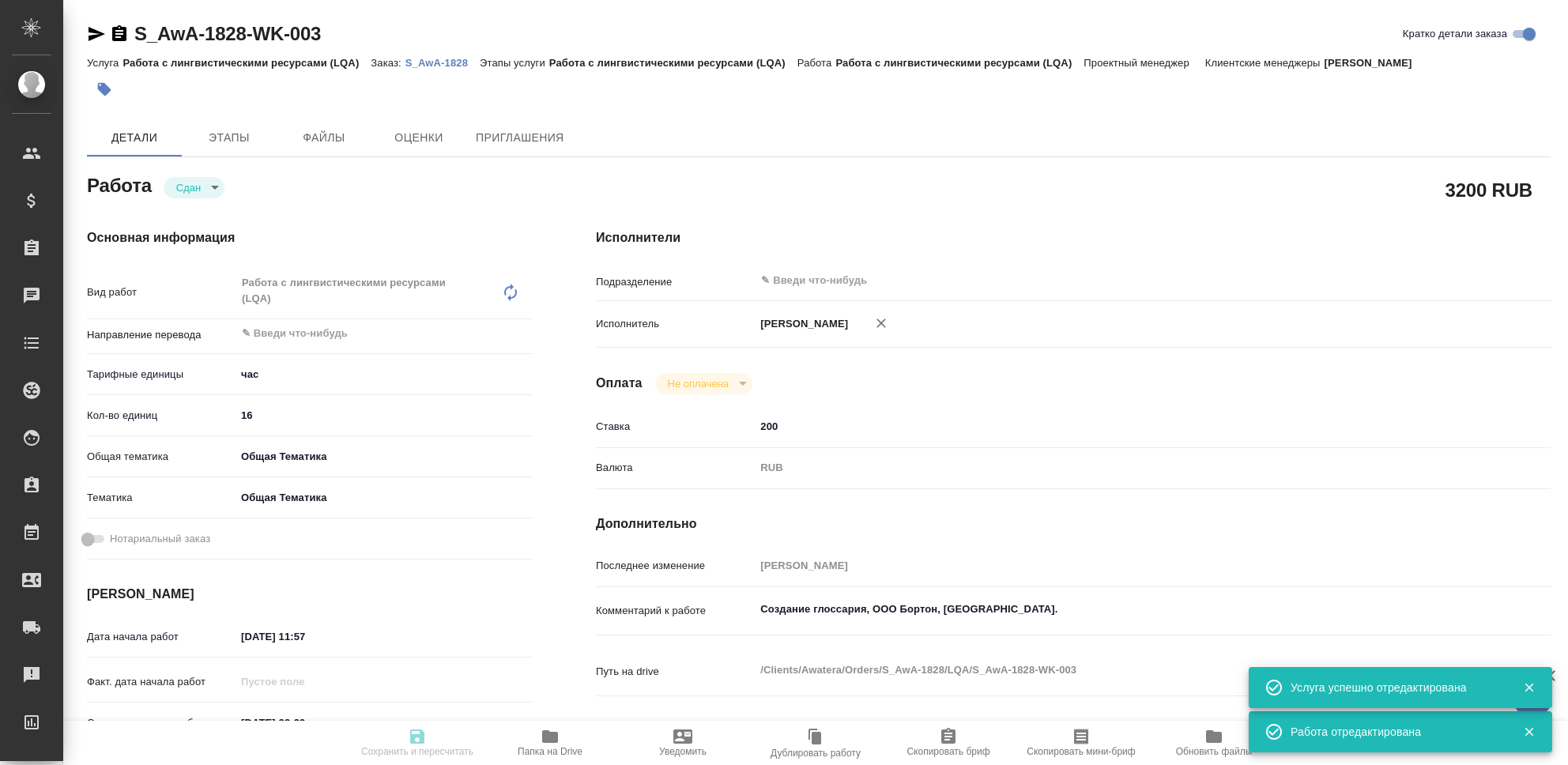
type input "closed"
type textarea "Работа с лингвистическими ресурсами (LQA)"
type textarea "x"
type input "5a8b1489cc6b4906c91bfd93"
type input "16"
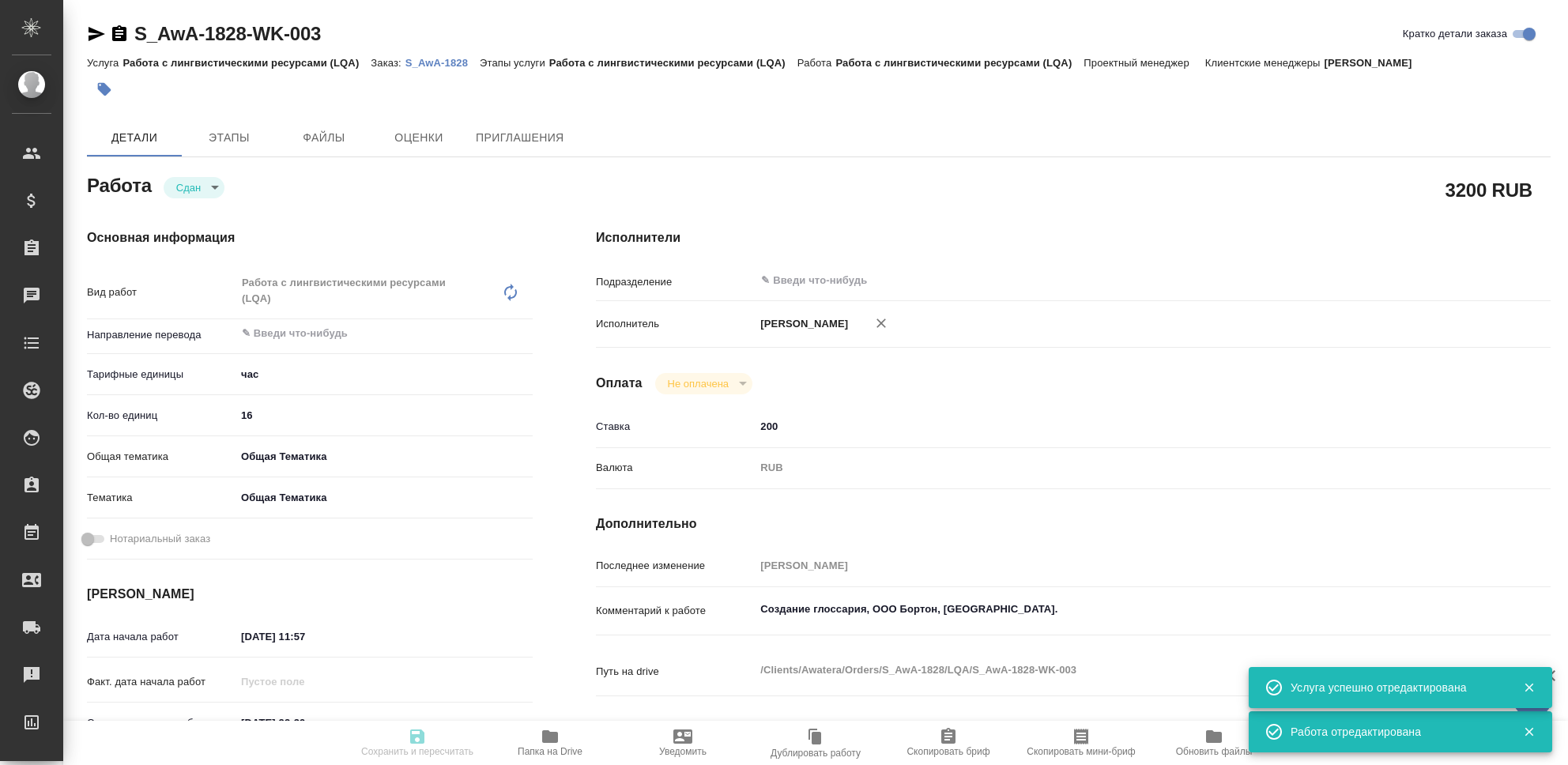
type input "obtem"
type input "6012b1ca196b0e5c9229a120"
type input "02.09.2025 11:57"
type input "15.09.2025 23:39"
type input "02.09.2025 12:03"
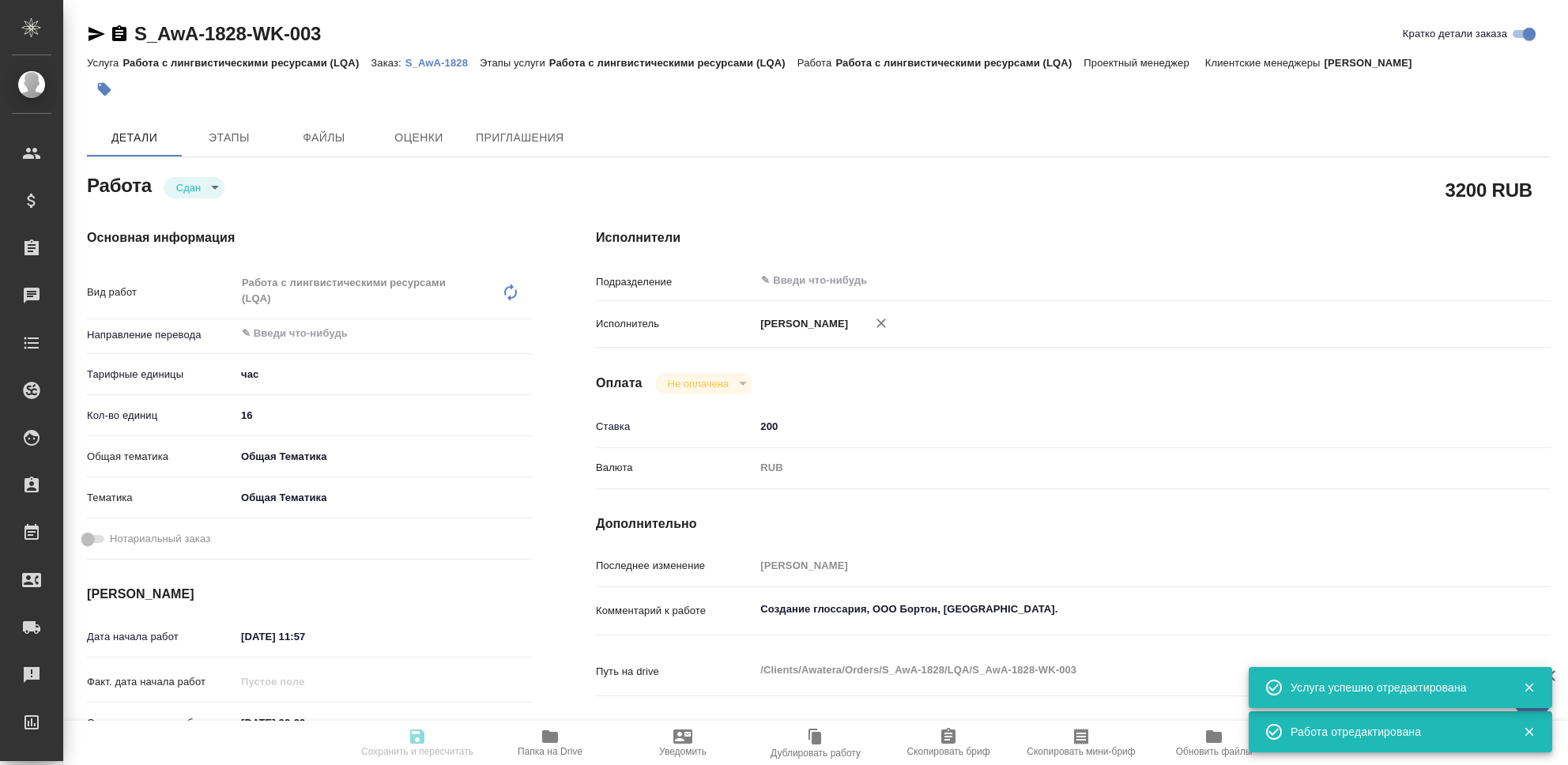
type input "15.09.2025 23:39"
type input "notPayed"
type input "200"
type input "RUB"
type input "[PERSON_NAME]"
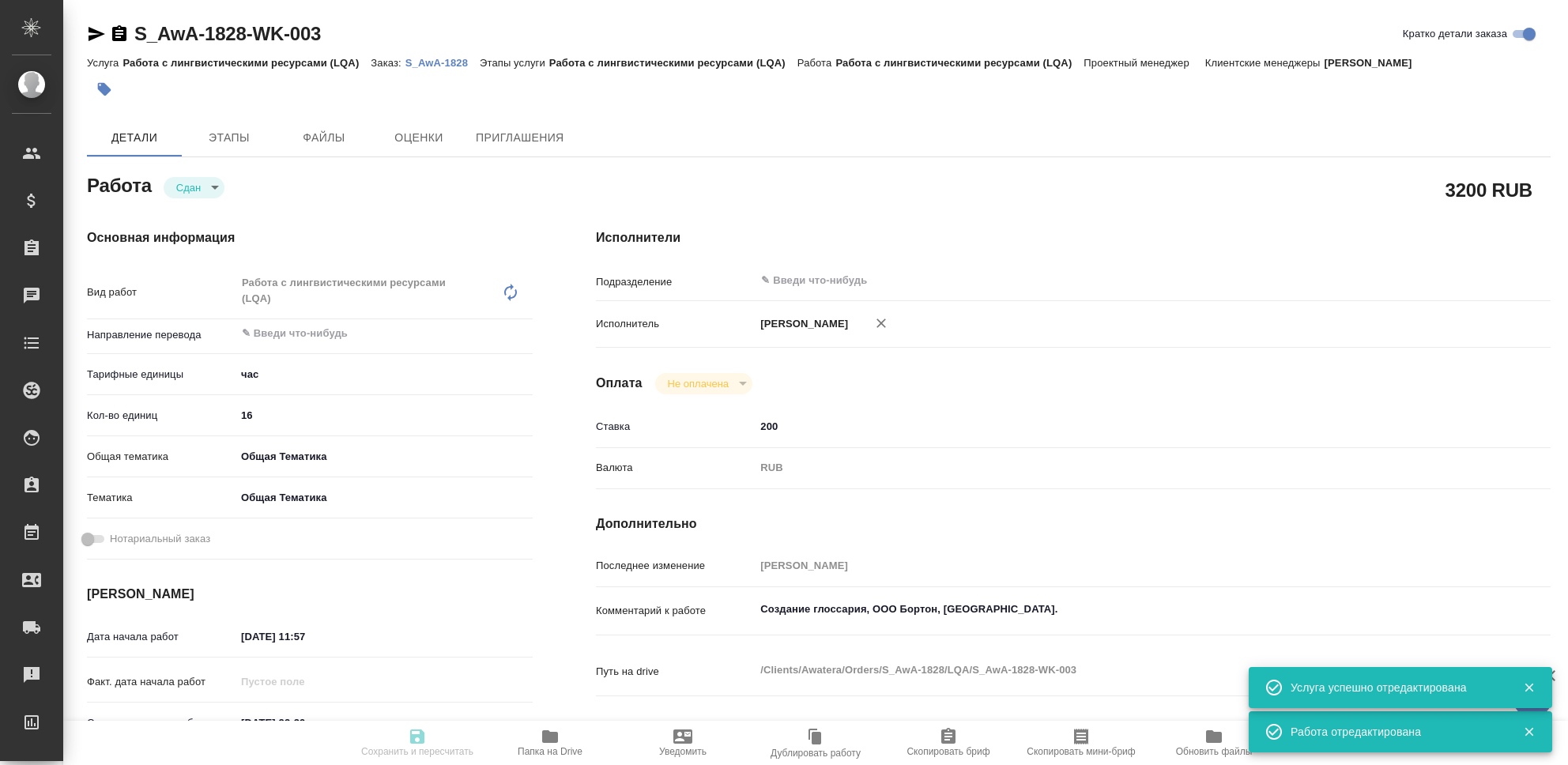
type textarea "Создание глоссария, ООО Бортон, Трактат."
type textarea "x"
type textarea "/Clients/Awatera/Orders/S_AwA-1828/LQA/S_AwA-1828-WK-003"
type textarea "x"
type input "S_AwA-1828"
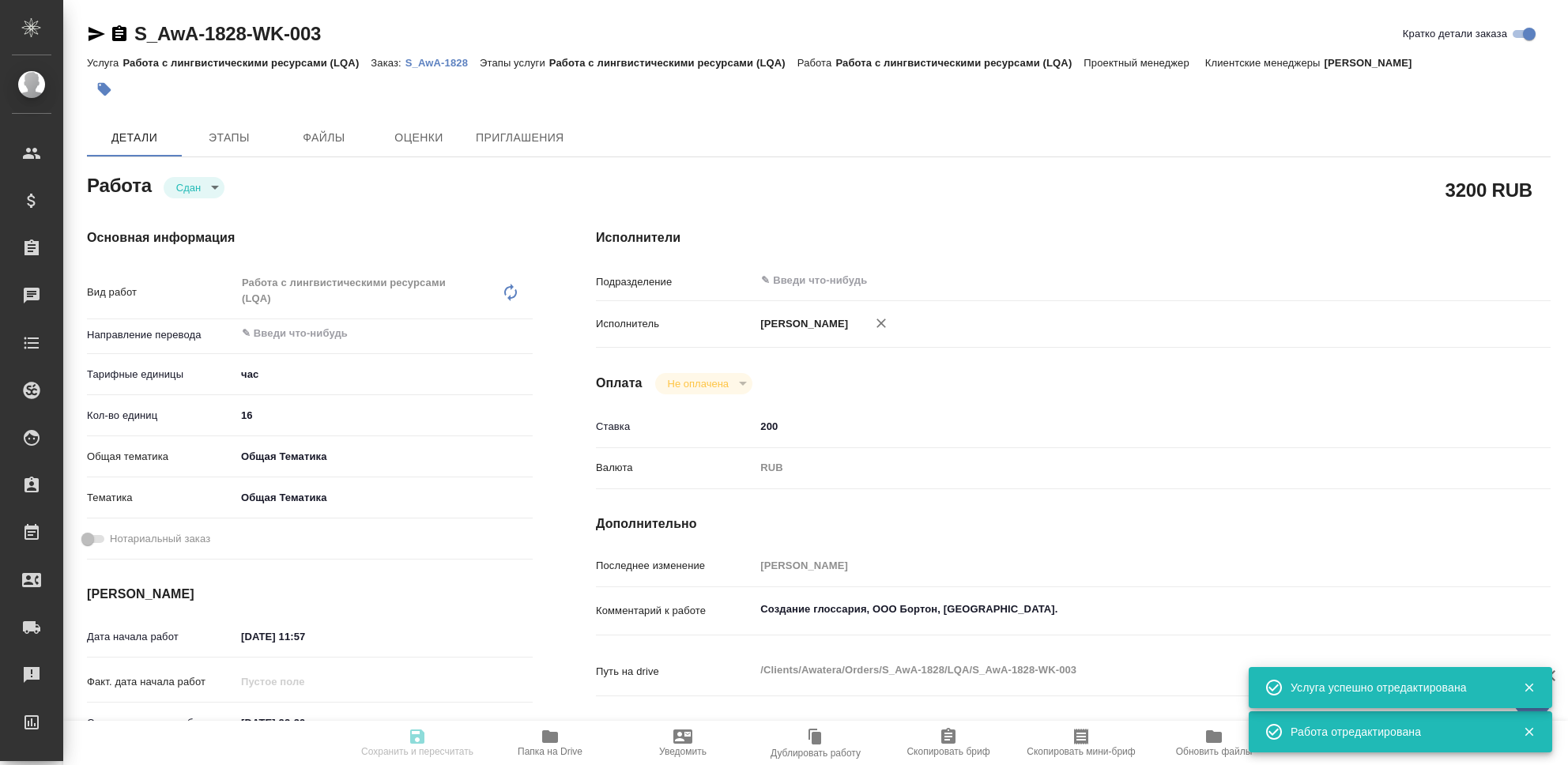
type input "Работа с лингвистическими ресурсами (LQA)"
type input "[PERSON_NAME]"
type input "/Clients/Awatera/Orders/S_AwA-1828"
type textarea "x"
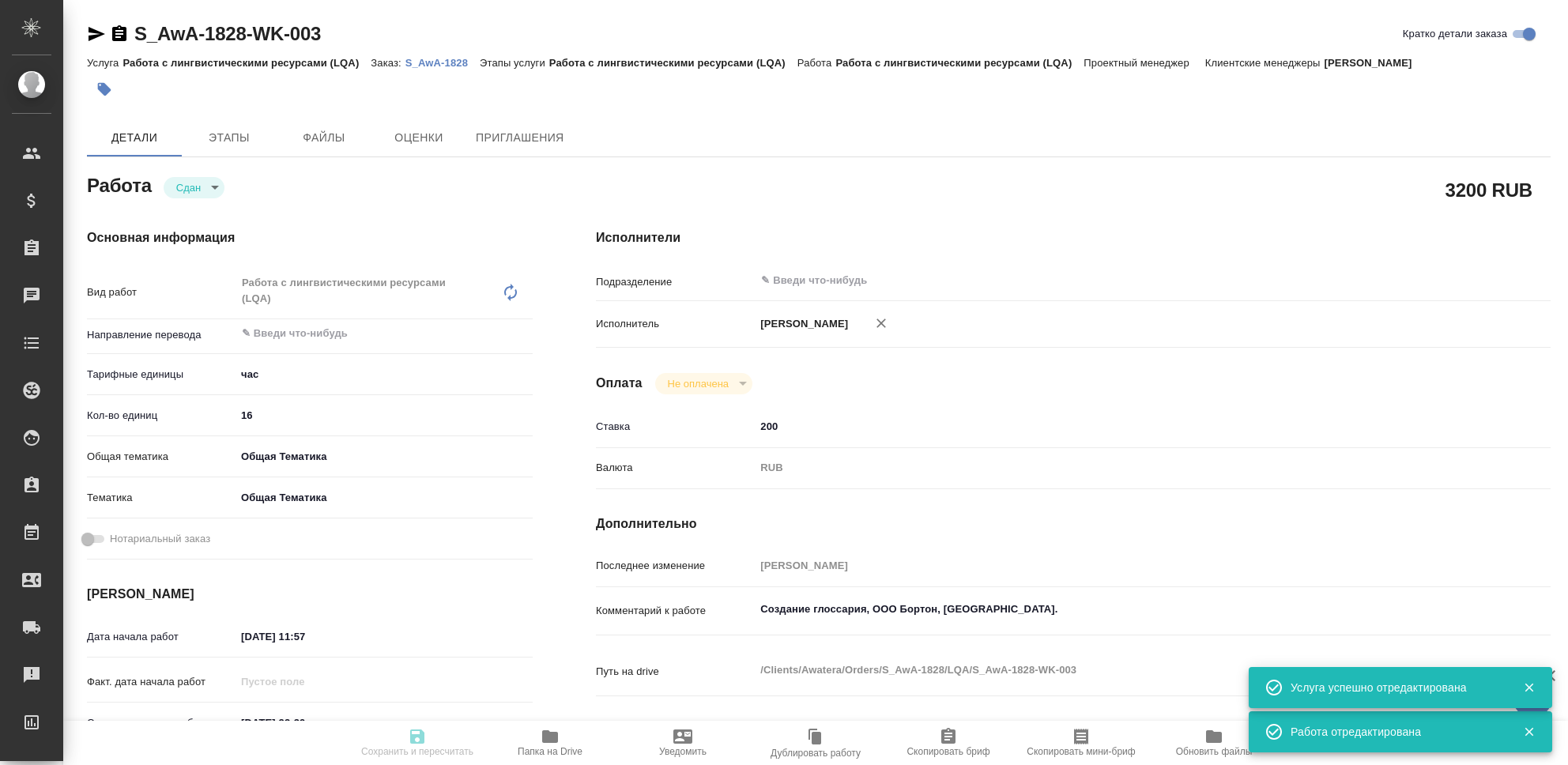
type textarea "x"
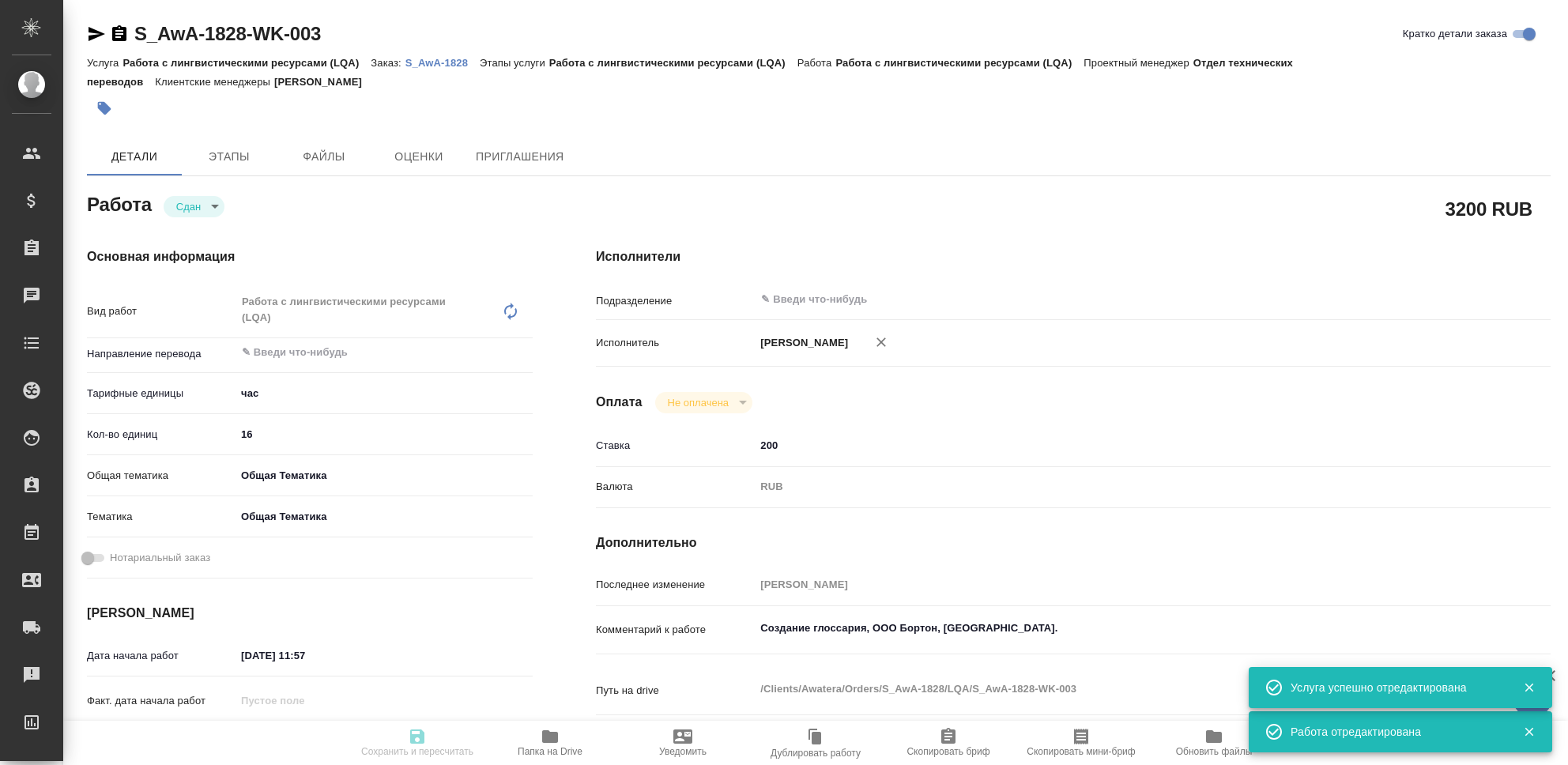
type textarea "x"
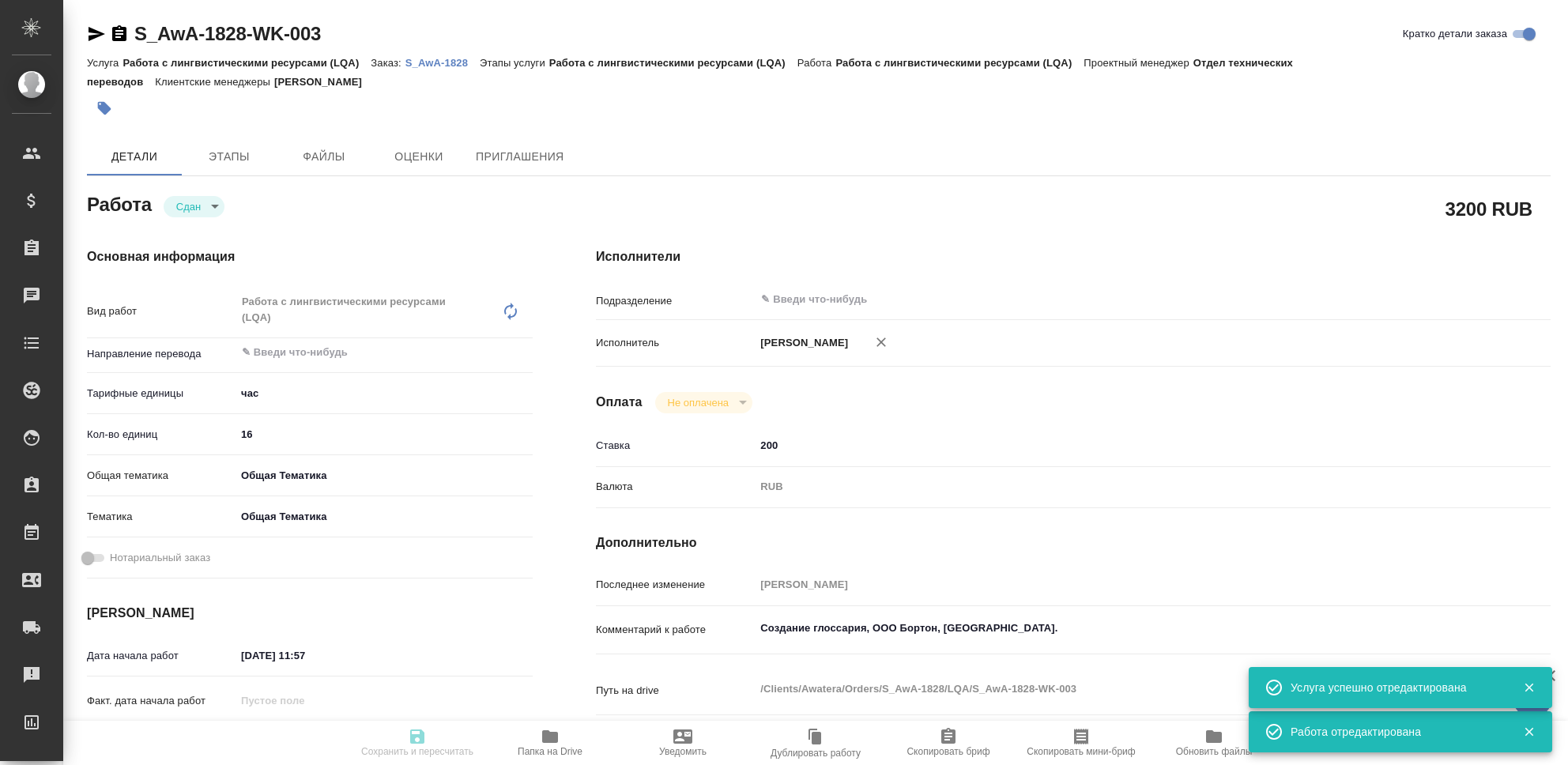
type textarea "x"
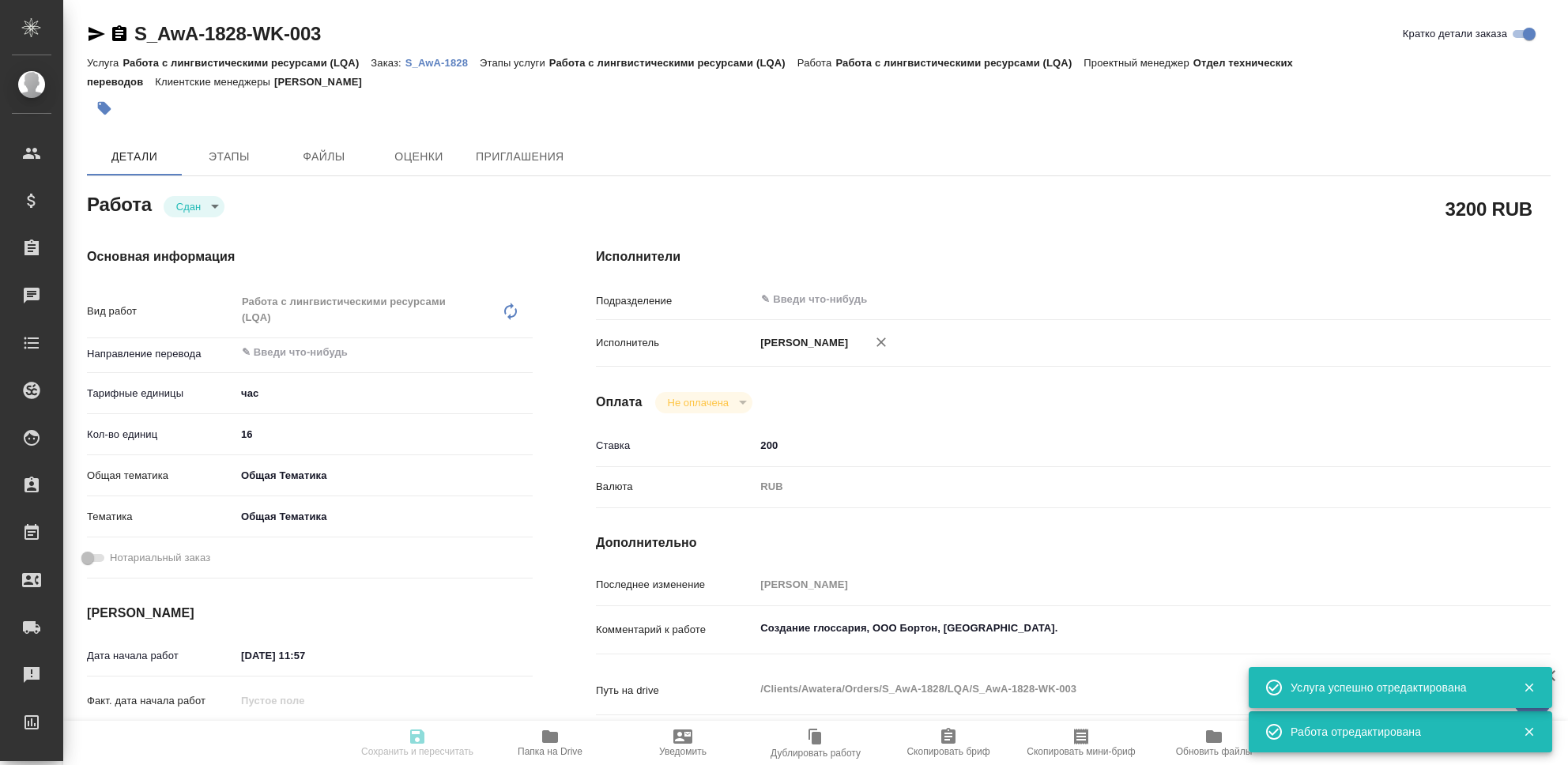
type textarea "x"
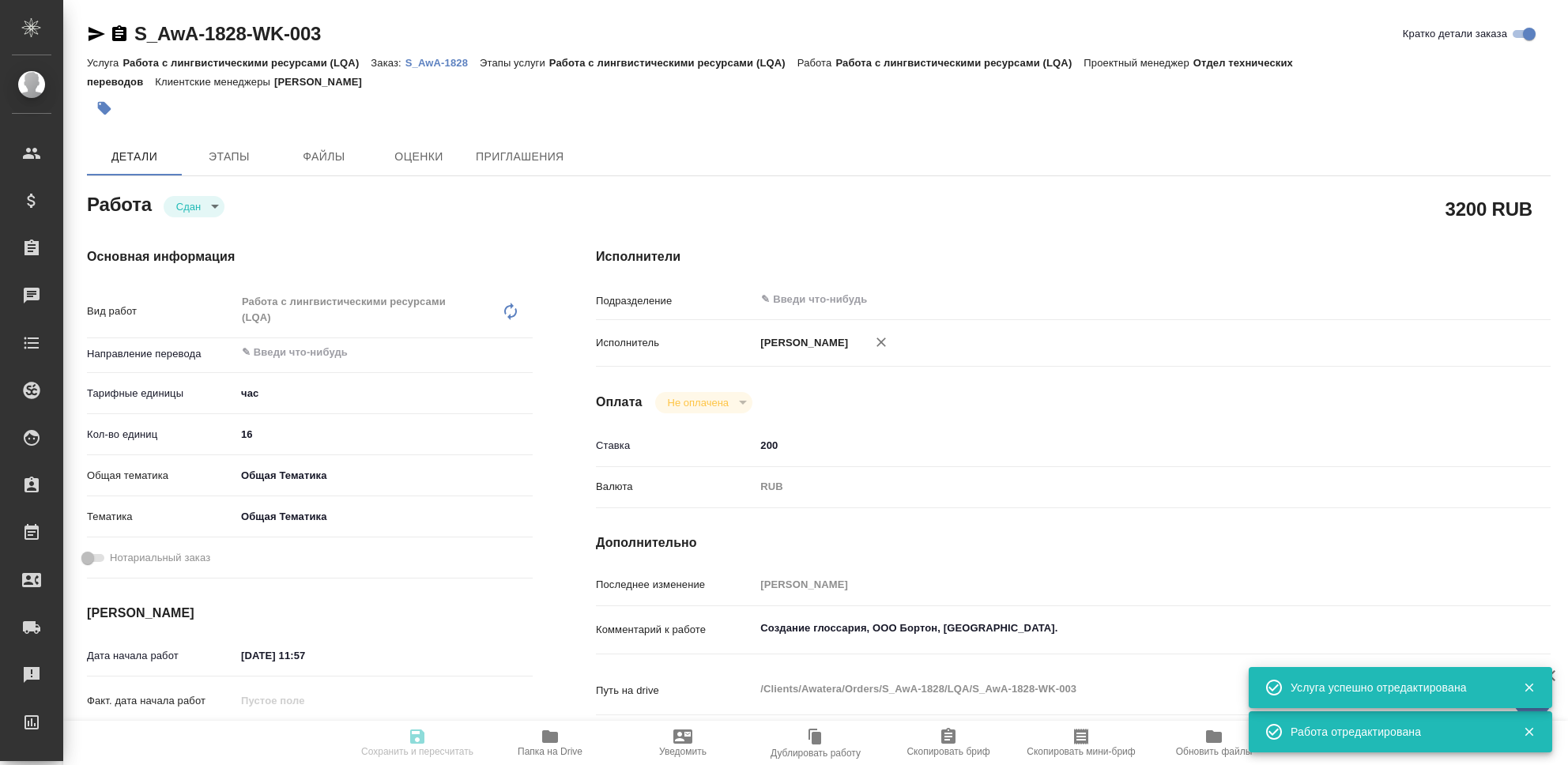
type textarea "x"
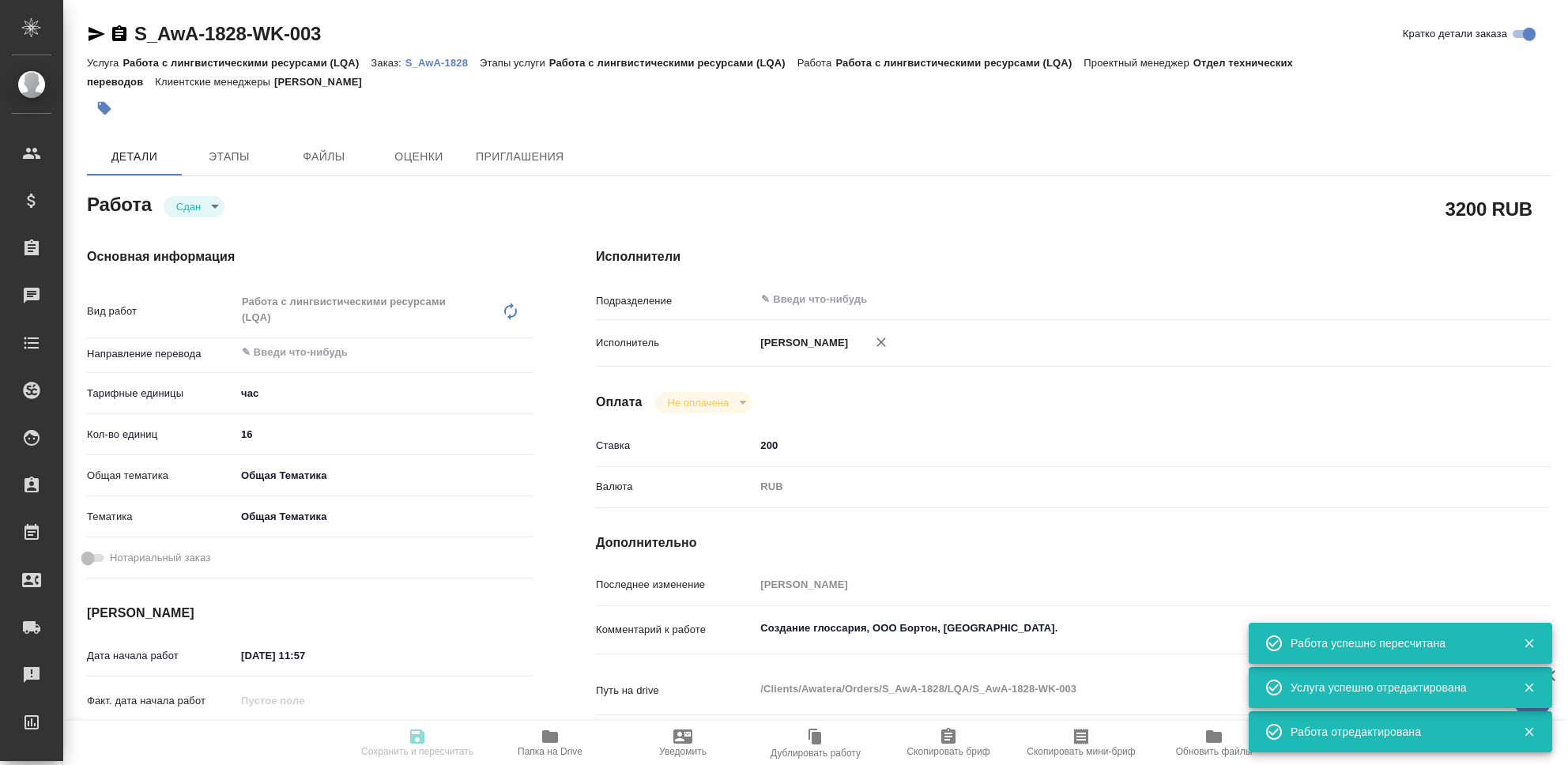
type input "closed"
type textarea "Работа с лингвистическими ресурсами (LQA)"
type textarea "x"
type input "5a8b1489cc6b4906c91bfd93"
type input "16"
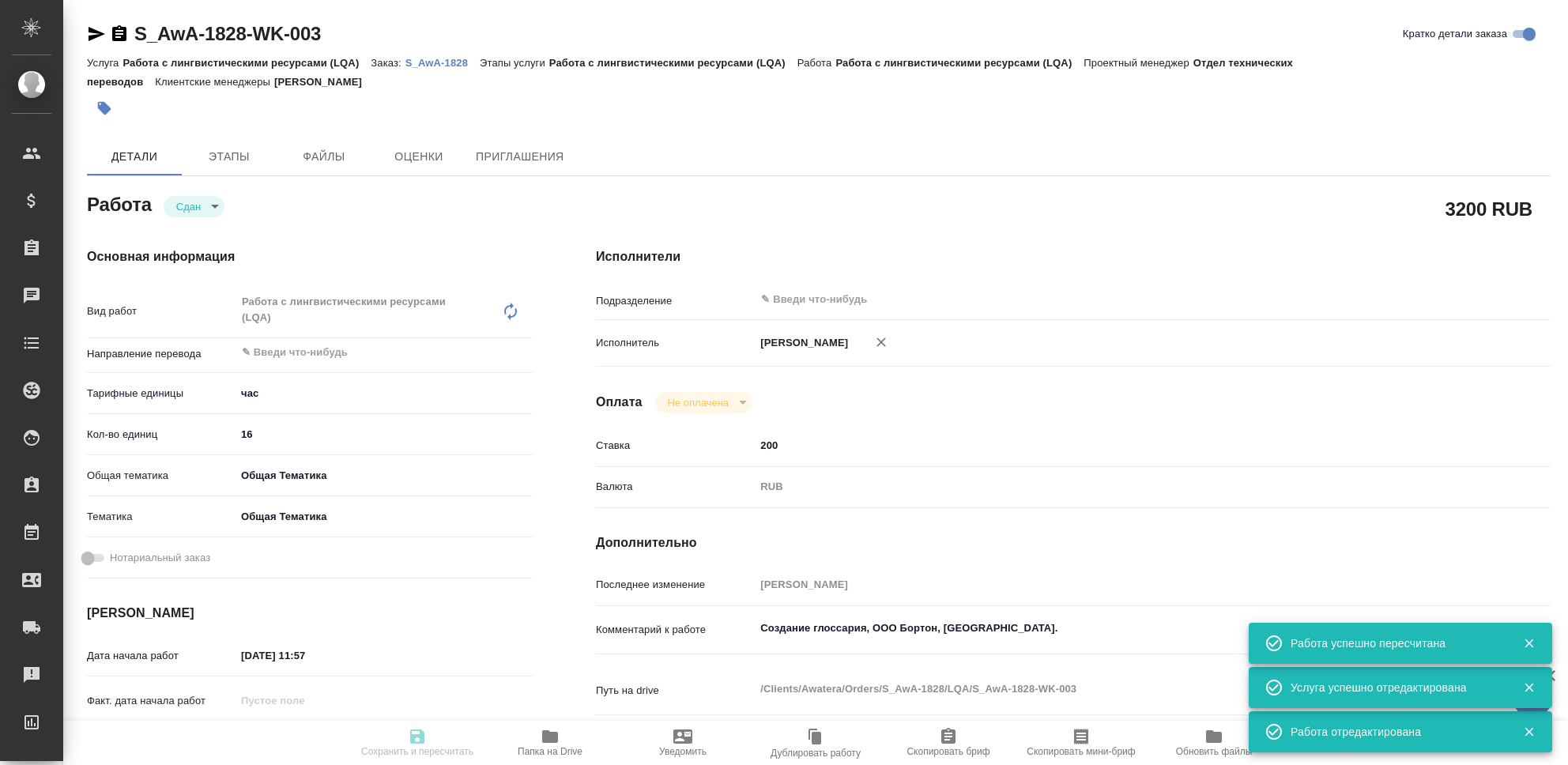
type input "obtem"
type input "6012b1ca196b0e5c9229a120"
type input "02.09.2025 11:57"
type input "15.09.2025 23:39"
type input "02.09.2025 12:03"
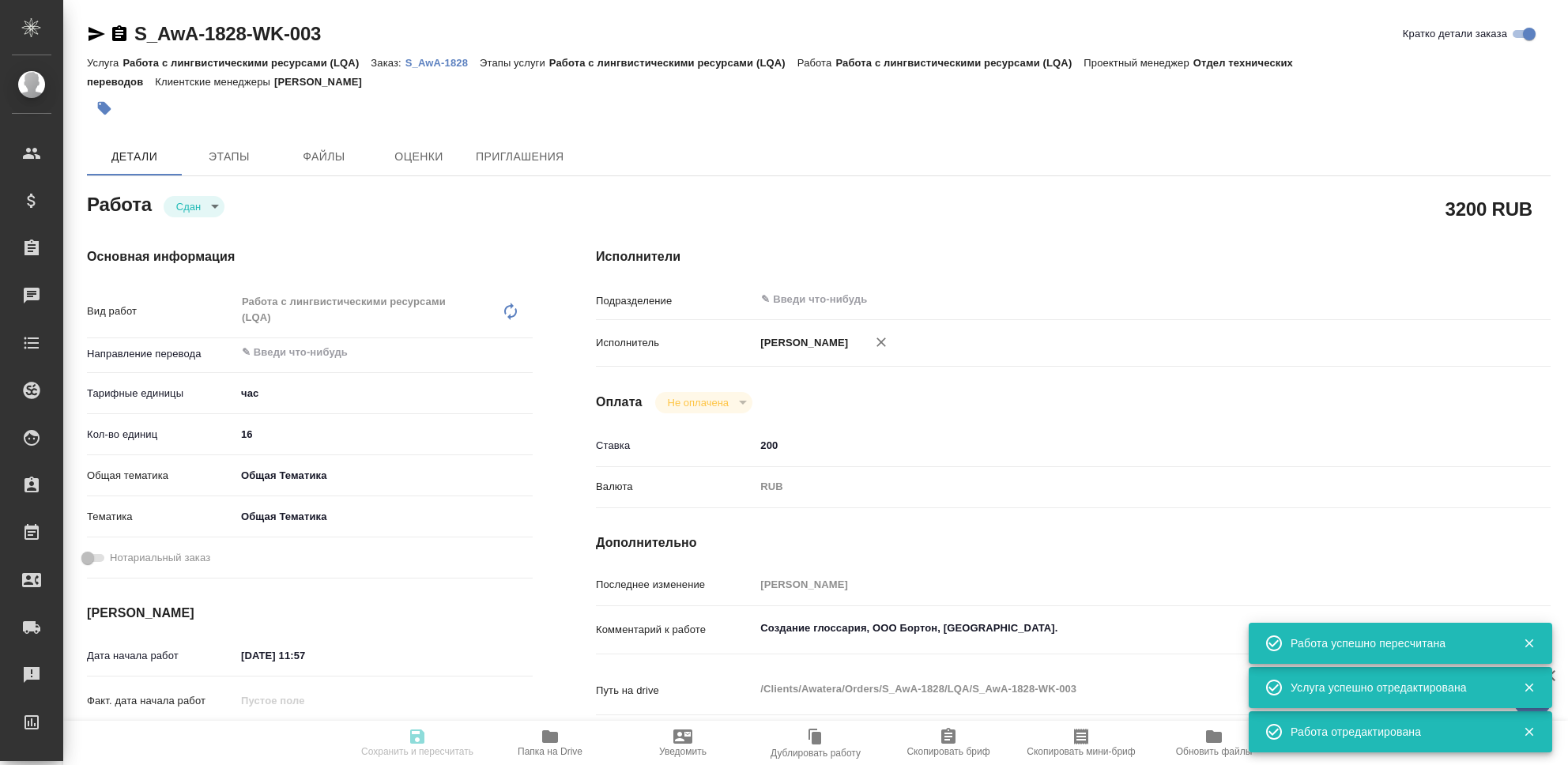
type input "15.09.2025 23:39"
type input "notPayed"
type input "200"
type input "RUB"
type input "[PERSON_NAME]"
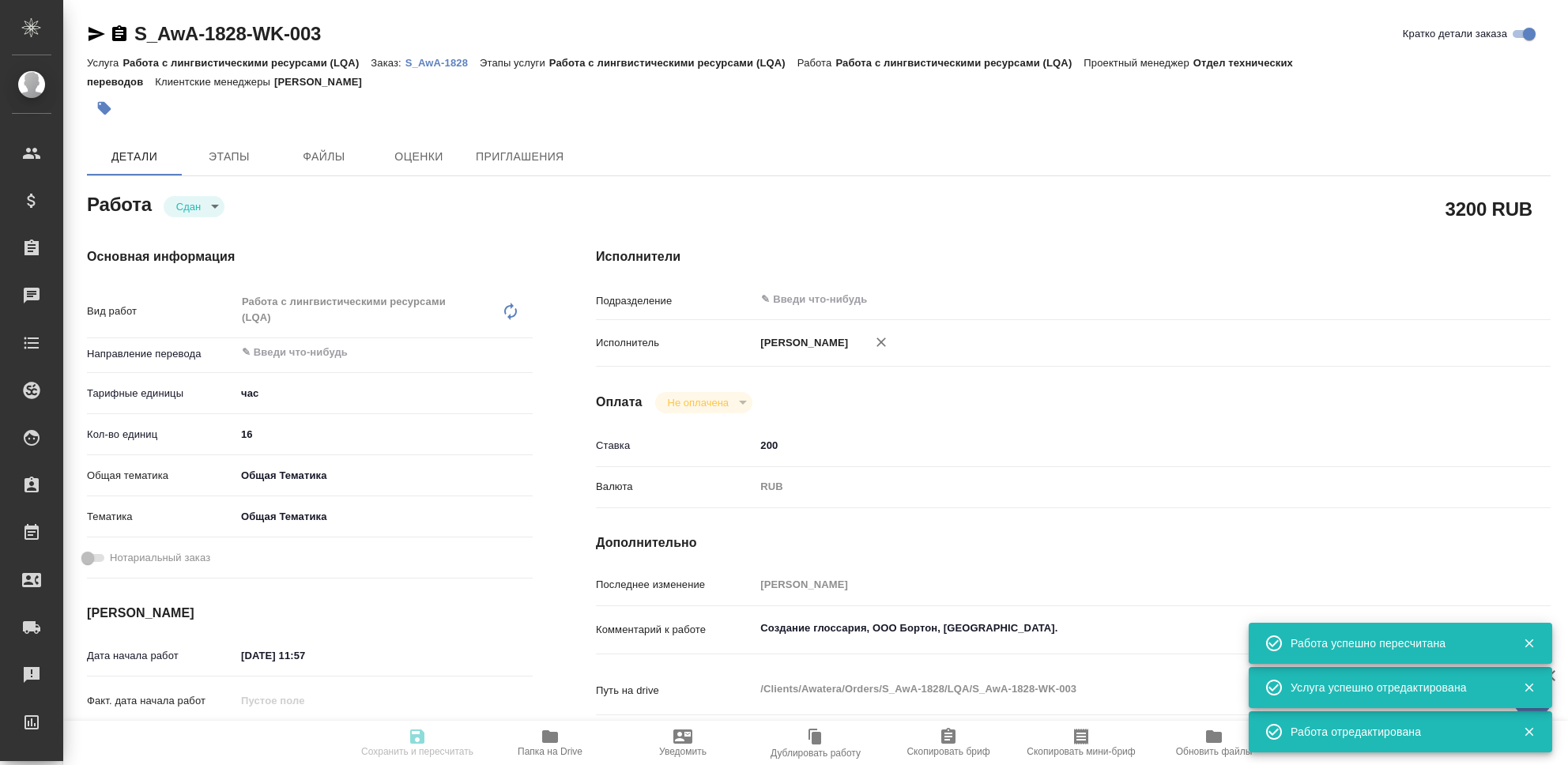
type textarea "Создание глоссария, ООО Бортон, Трактат."
type textarea "x"
type textarea "/Clients/Awatera/Orders/S_AwA-1828/LQA/S_AwA-1828-WK-003"
type textarea "x"
type input "S_AwA-1828"
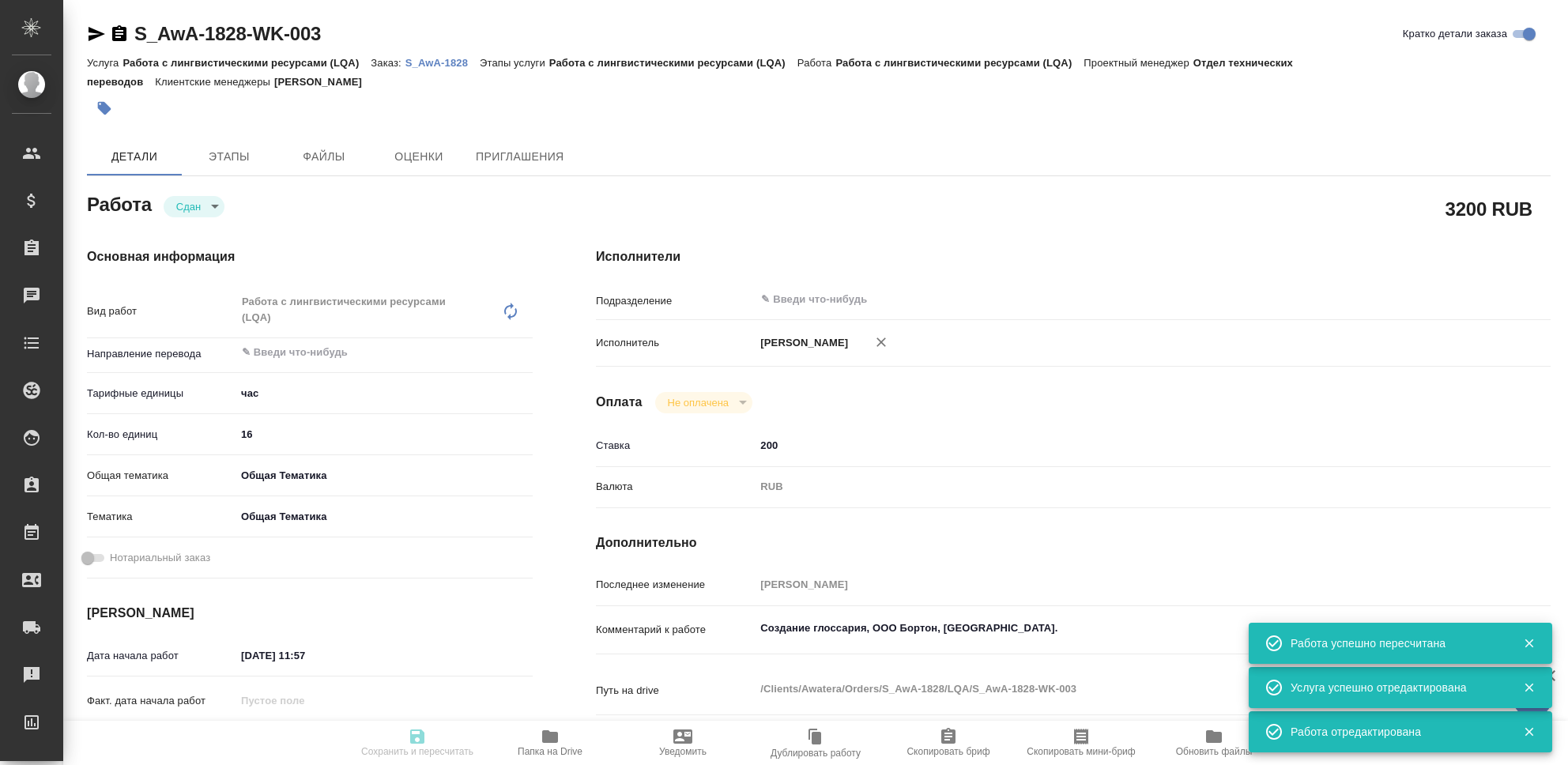
type input "Работа с лингвистическими ресурсами (LQA)"
type input "[PERSON_NAME]"
type input "/Clients/Awatera/Orders/S_AwA-1828"
type textarea "x"
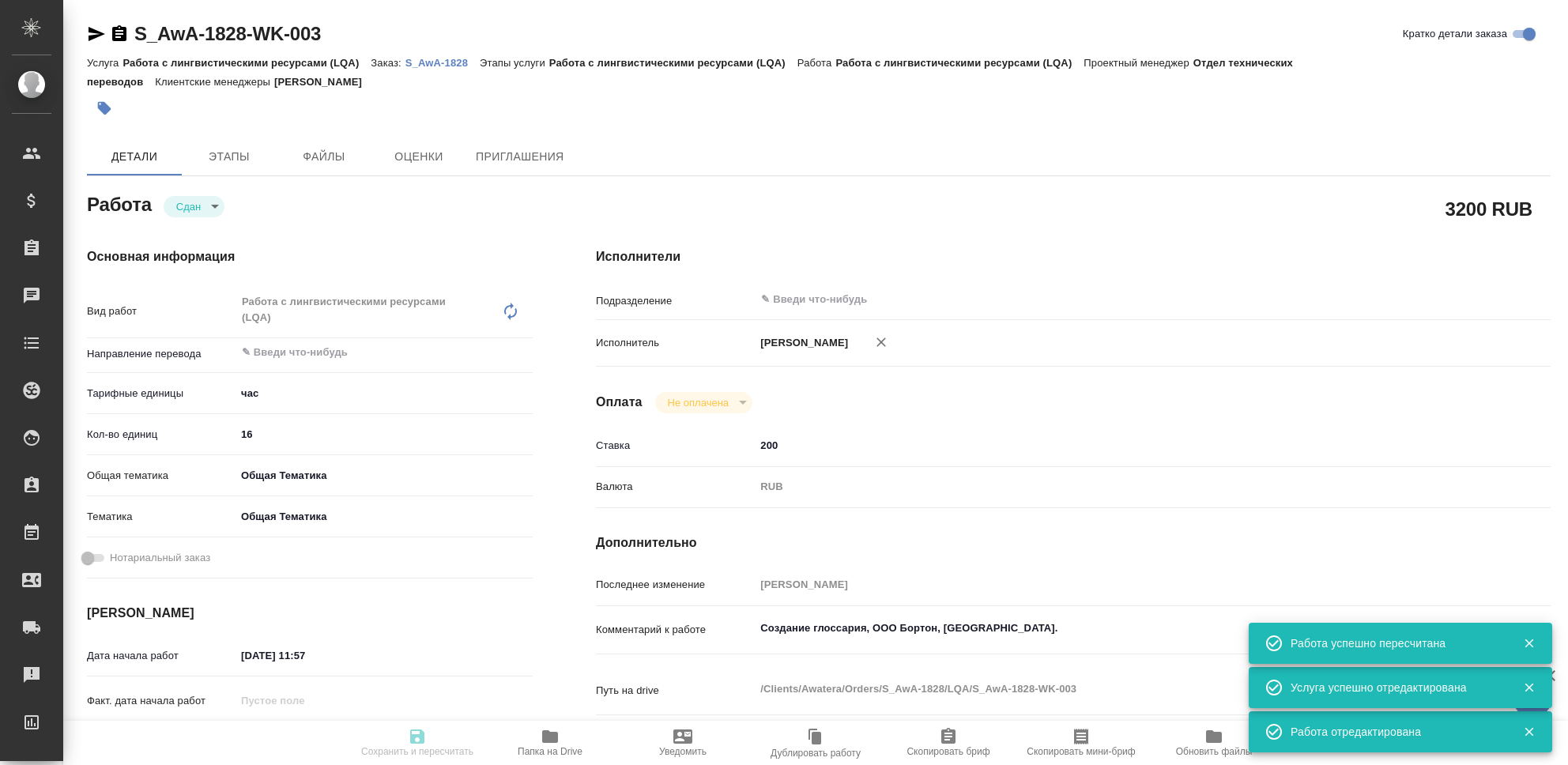
type textarea "x"
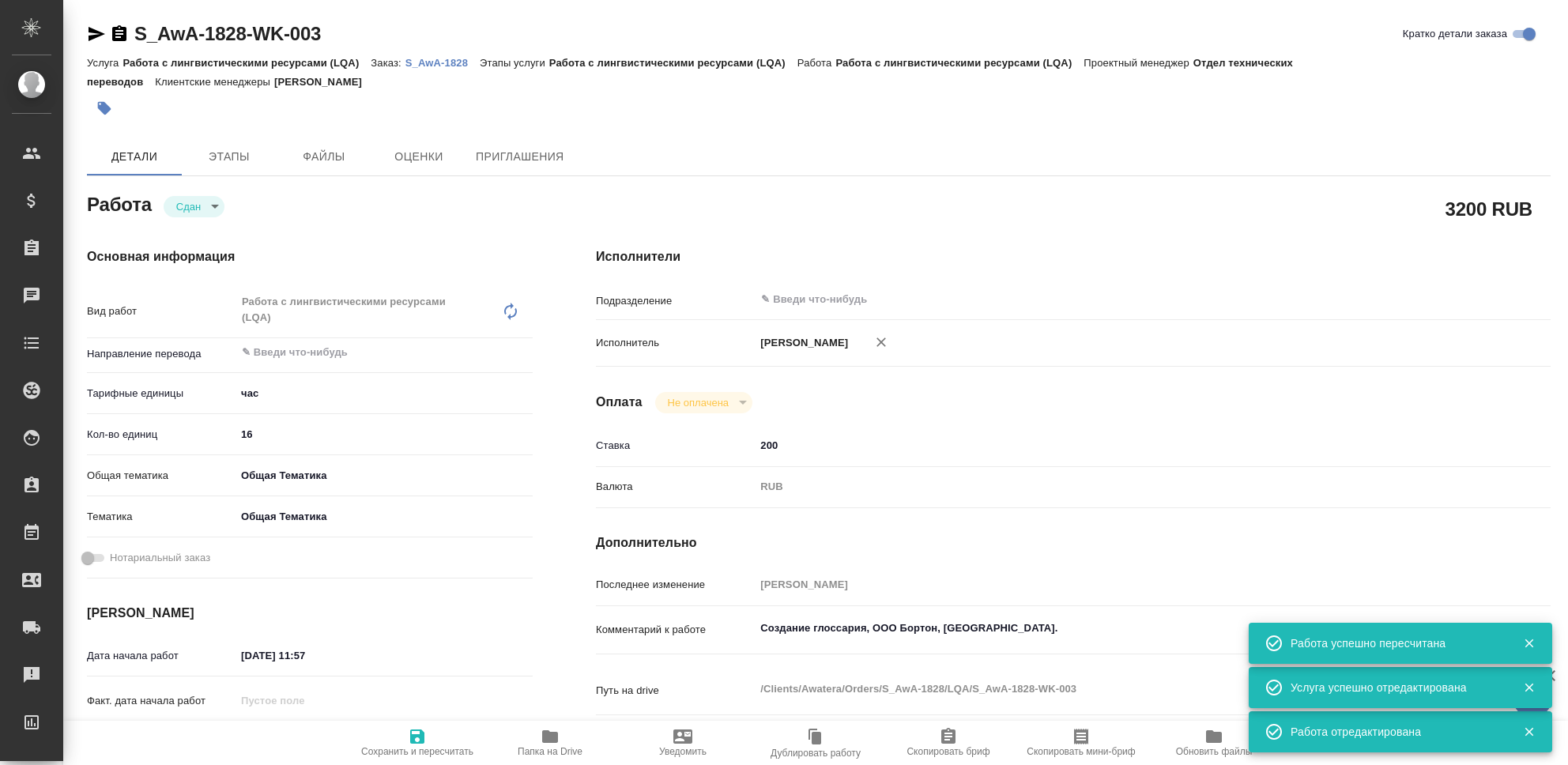
type textarea "x"
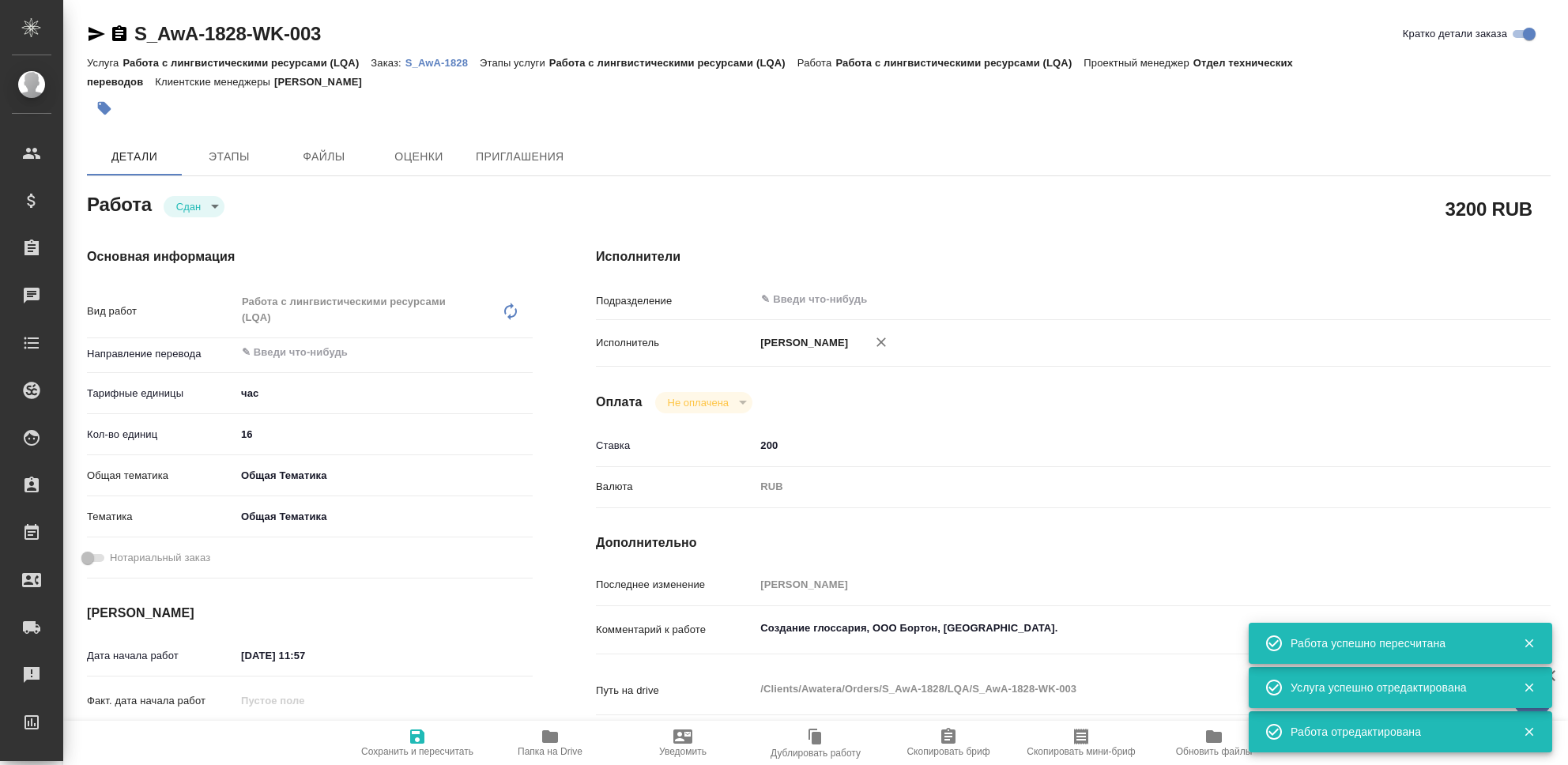
type textarea "x"
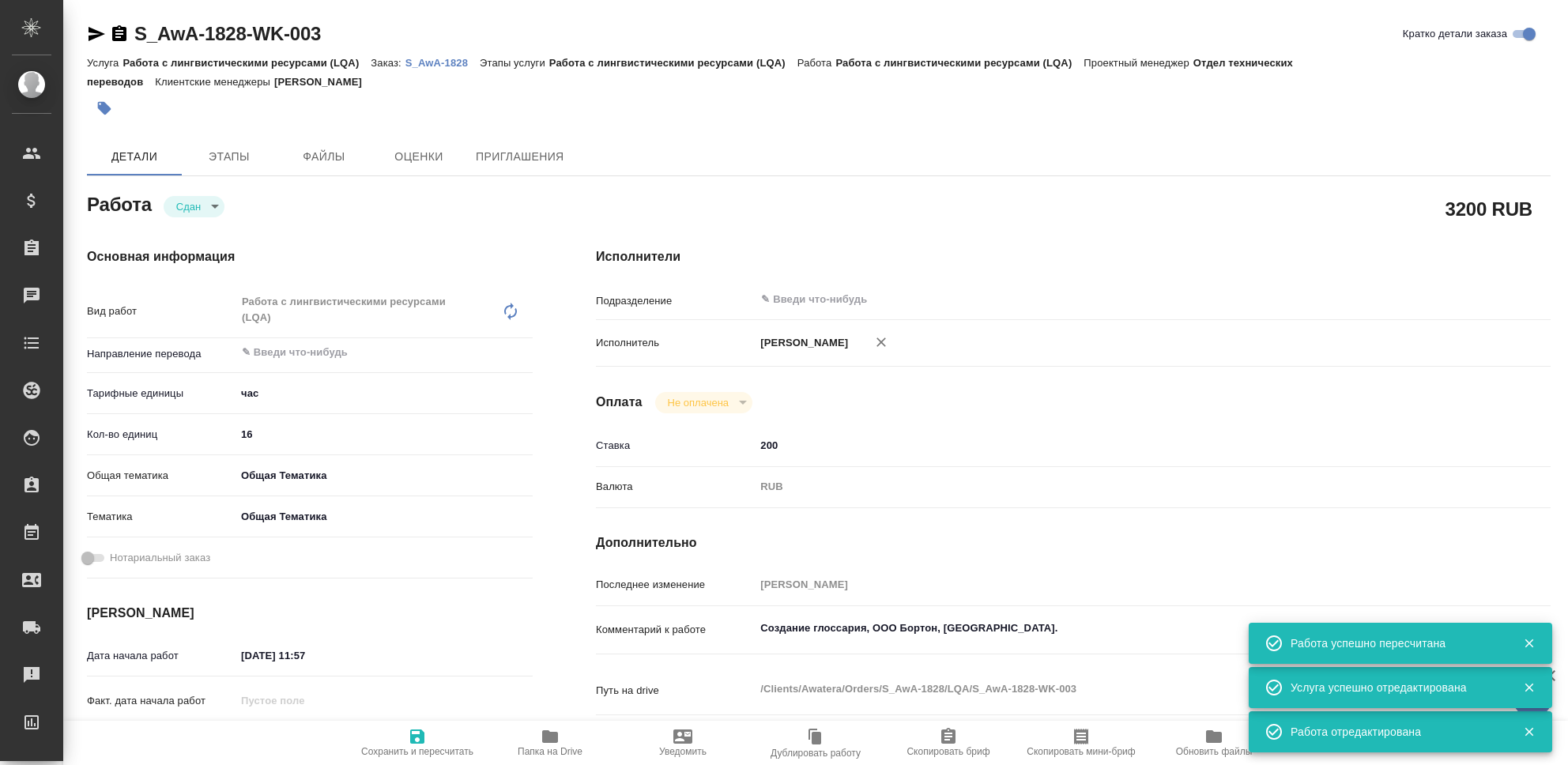
type textarea "x"
